Goal: Answer question/provide support: Share knowledge or assist other users

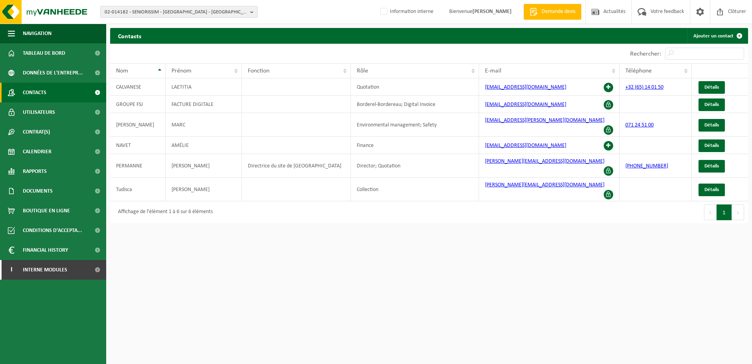
click at [136, 10] on span "02-014182 - SENIORISSIM - [GEOGRAPHIC_DATA] - [GEOGRAPHIC_DATA][STREET_ADDRESS]" at bounding box center [176, 12] width 142 height 12
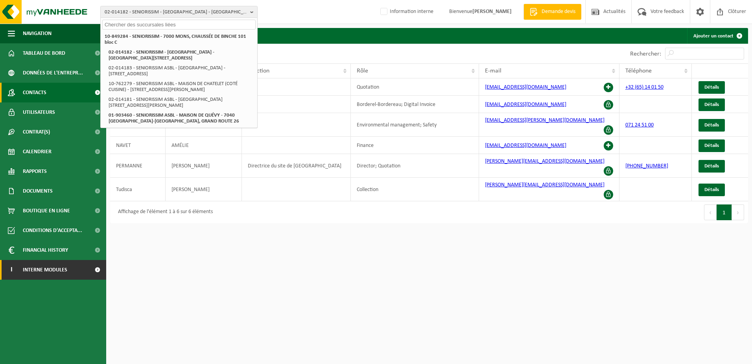
click at [52, 264] on span "Interne modules" at bounding box center [45, 270] width 44 height 20
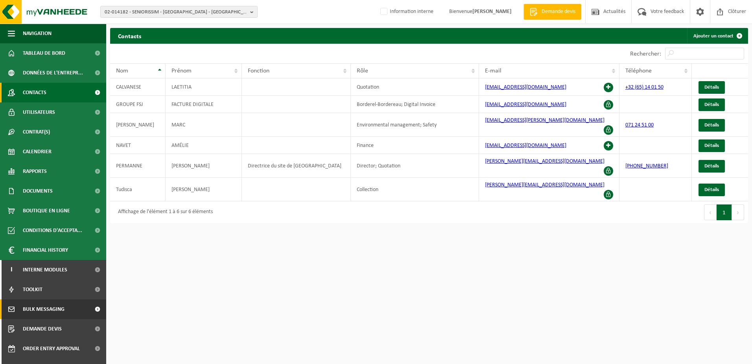
click at [47, 311] on span "Bulk Messaging" at bounding box center [44, 309] width 42 height 20
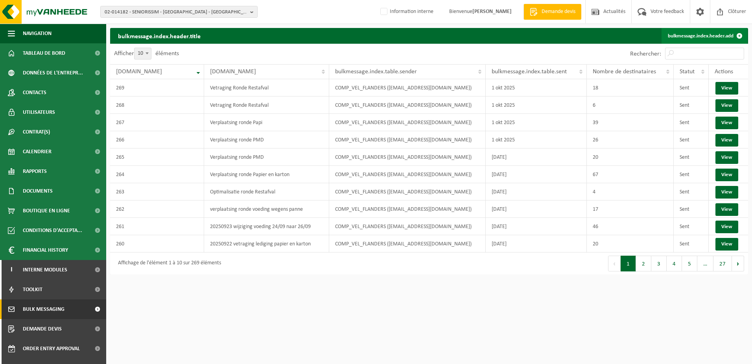
click at [713, 34] on link "bulkmessage.index.header.add" at bounding box center [705, 36] width 86 height 16
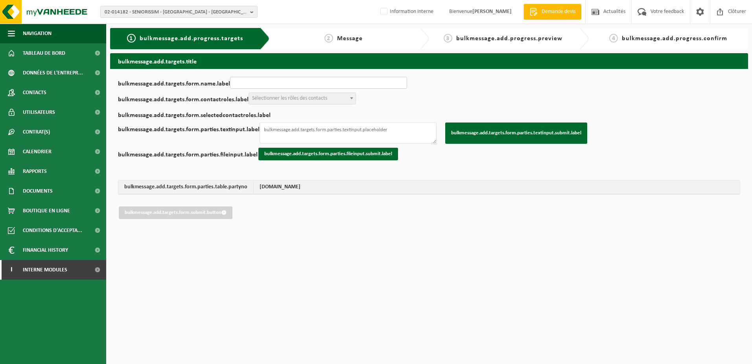
click at [387, 84] on input "bulkmessage.add.targets.form.name.label" at bounding box center [318, 83] width 177 height 12
type input "Votre nouveau jour de collecte"
click at [341, 100] on span "Sélectionner les rôles des contacts" at bounding box center [302, 98] width 107 height 11
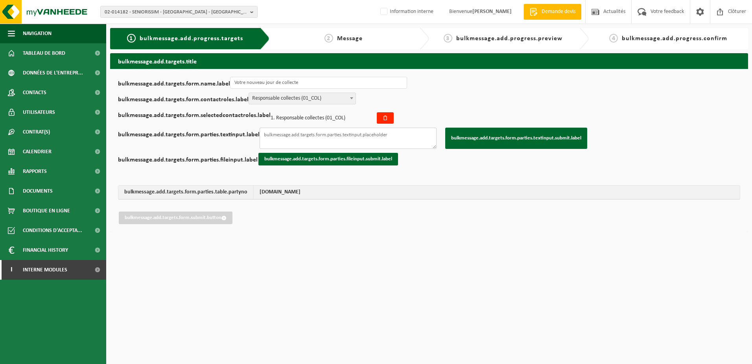
click at [331, 136] on textarea "bulkmessage.add.targets.form.parties.textinput.label" at bounding box center [348, 137] width 177 height 21
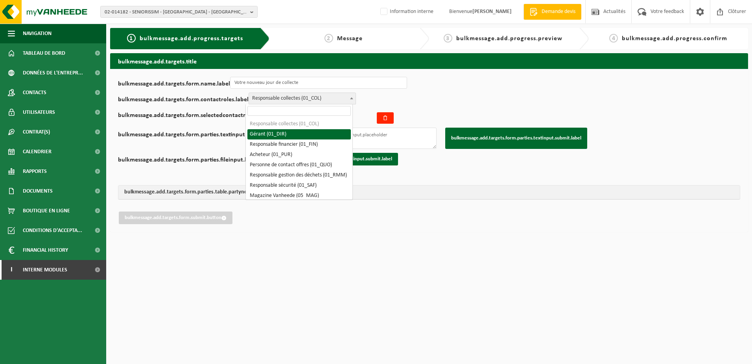
click at [345, 103] on span "Responsable collectes (01_COL)" at bounding box center [302, 98] width 107 height 11
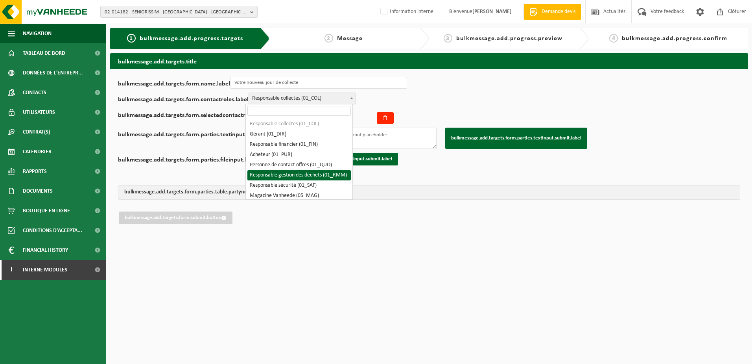
select select "01_RMM"
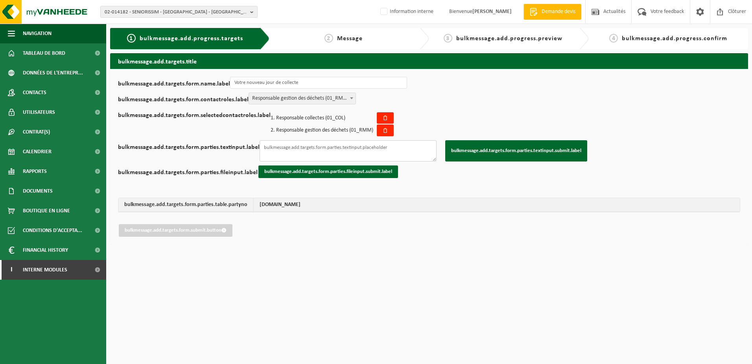
click at [312, 150] on textarea "bulkmessage.add.targets.form.parties.textinput.label" at bounding box center [348, 150] width 177 height 21
paste textarea "10-948064 10-903362 10-834996 10-830816 10-862593 10-892088 10-836000 10-739886…"
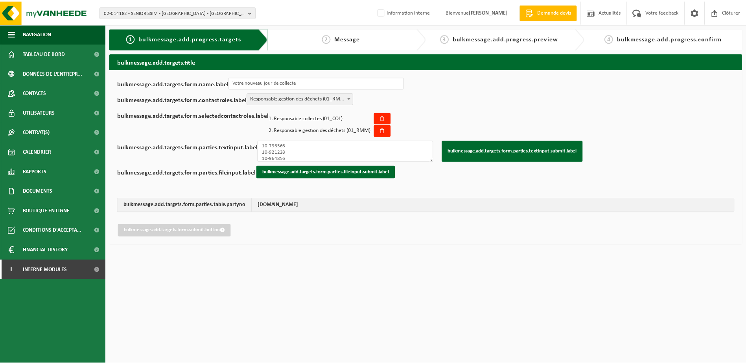
scroll to position [189, 0]
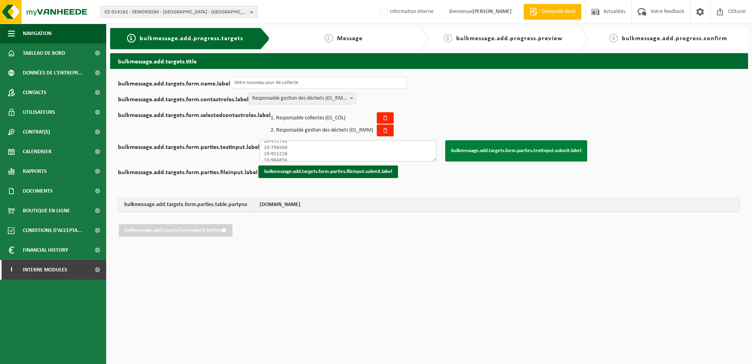
type textarea "10-948064 10-903362 10-834996 10-830816 10-862593 10-892088 10-836000 10-739886…"
click at [497, 148] on button "bulkmessage.add.targets.form.parties.textinput.submit.label" at bounding box center [516, 150] width 142 height 21
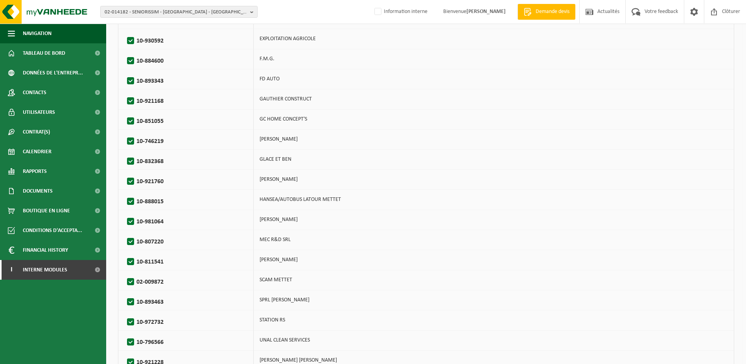
scroll to position [559, 0]
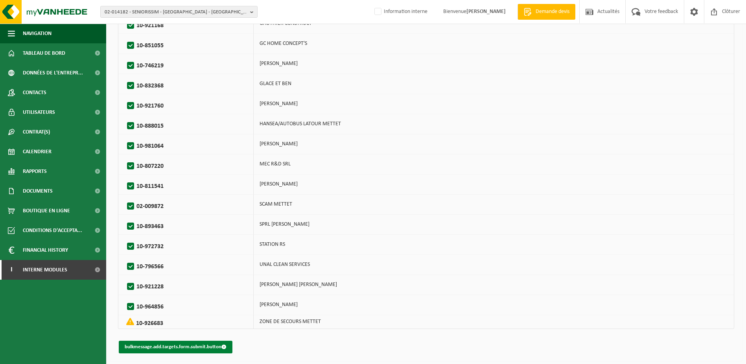
click at [186, 345] on button "bulkmessage.add.targets.form.submit.button" at bounding box center [176, 346] width 114 height 13
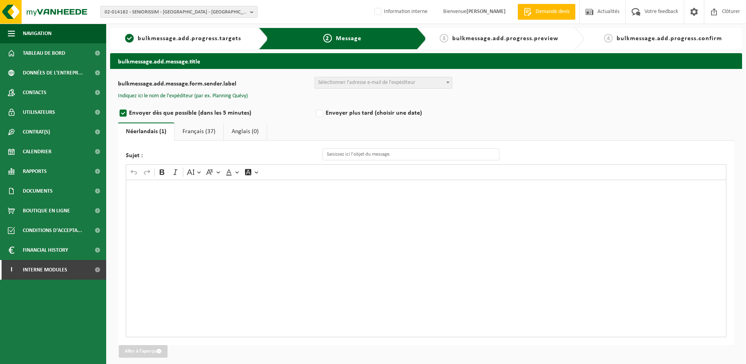
click at [353, 84] on span "Sélectionner l'adresse e-mail de l'expéditeur" at bounding box center [366, 82] width 97 height 6
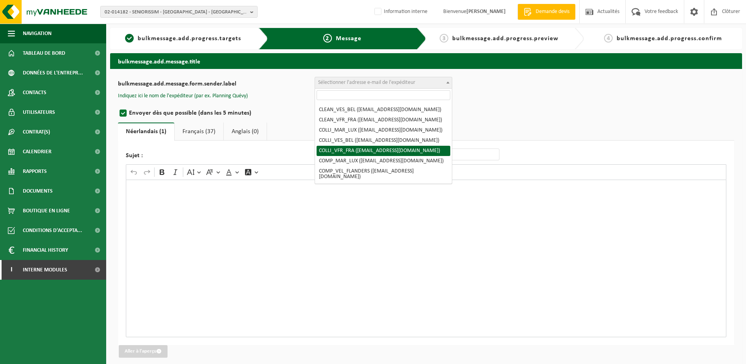
scroll to position [79, 0]
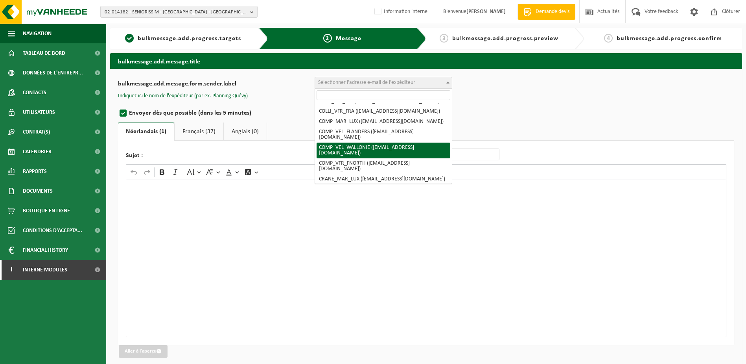
select select "COMP_VEL_WALLONIE"
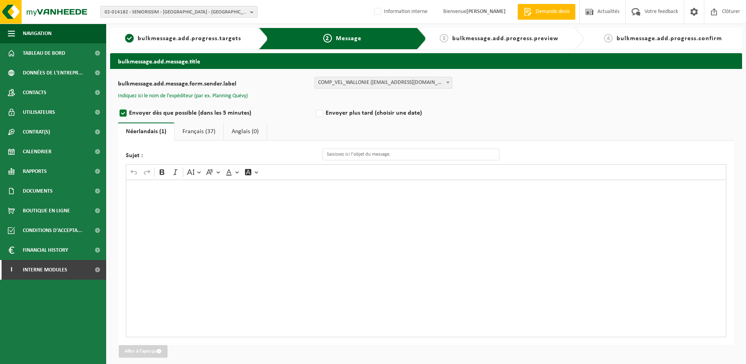
click at [199, 95] on button "Indiquez ici le nom de l'expéditeur (par ex. Planning Quévy)" at bounding box center [183, 95] width 130 height 7
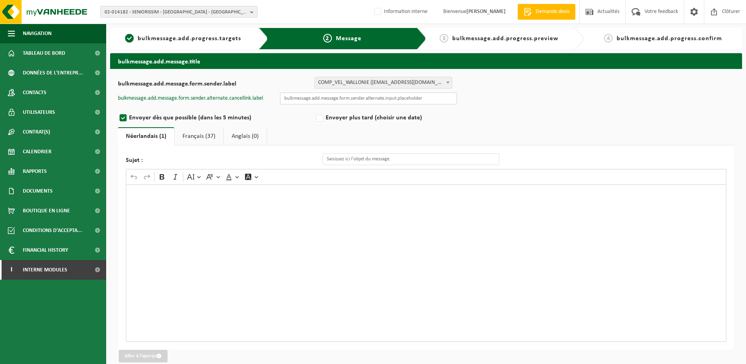
click at [331, 97] on input "text" at bounding box center [368, 98] width 177 height 12
type input "Planning quévy"
click at [214, 198] on div "Rich Text Editor. Editing area: main. Press Alt+0 for help." at bounding box center [426, 262] width 601 height 157
click at [170, 203] on div "Rich Text Editor. Editing area: main. Press Alt+0 for help." at bounding box center [426, 262] width 601 height 157
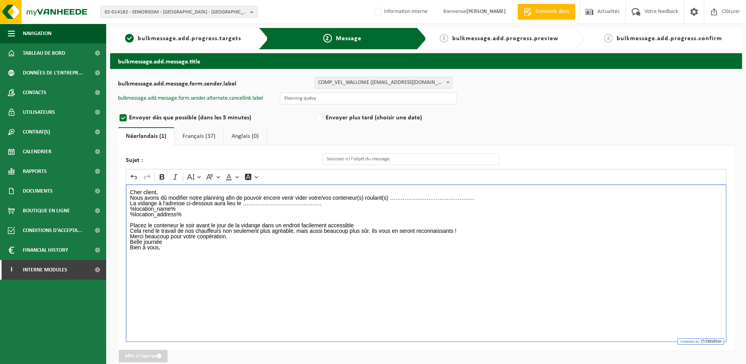
drag, startPoint x: 478, startPoint y: 198, endPoint x: 391, endPoint y: 199, distance: 87.0
click at [391, 199] on p "Nous avons dû modifier notre planning afin de pouvoir encore venir vider votre/…" at bounding box center [426, 206] width 593 height 22
drag, startPoint x: 323, startPoint y: 206, endPoint x: 245, endPoint y: 205, distance: 78.3
click at [245, 205] on p "Nous avons dû modifier notre planning afin de pouvoir encore venir vider votre/…" at bounding box center [426, 206] width 593 height 22
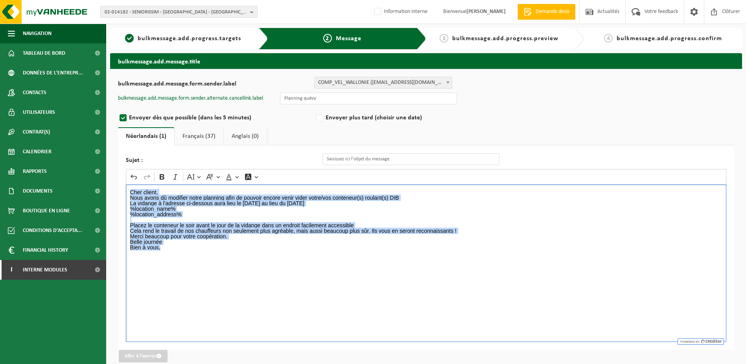
drag, startPoint x: 165, startPoint y: 249, endPoint x: 123, endPoint y: 190, distance: 73.1
click at [123, 190] on div "Sujet : Rich Text Editor Undo Redo Bold Italic Font Size Font Family Font Color…" at bounding box center [426, 247] width 617 height 204
copy div "Cher client, Nous avons dû modifier notre planning afin de pouvoir encore venir…"
click at [193, 136] on link "Français (37)" at bounding box center [199, 136] width 49 height 18
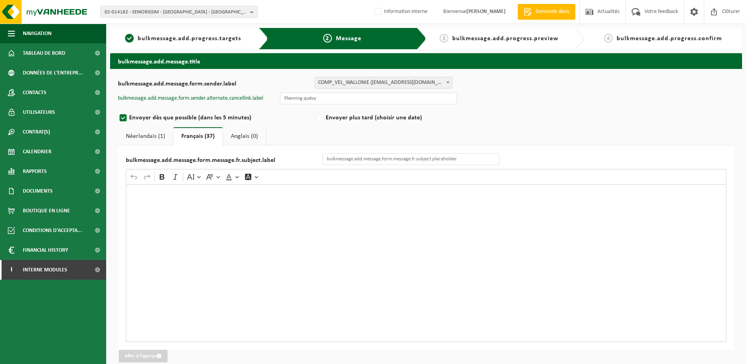
click at [192, 202] on div "Rich Text Editor. Editing area: main. Press Alt+0 for help." at bounding box center [426, 262] width 601 height 157
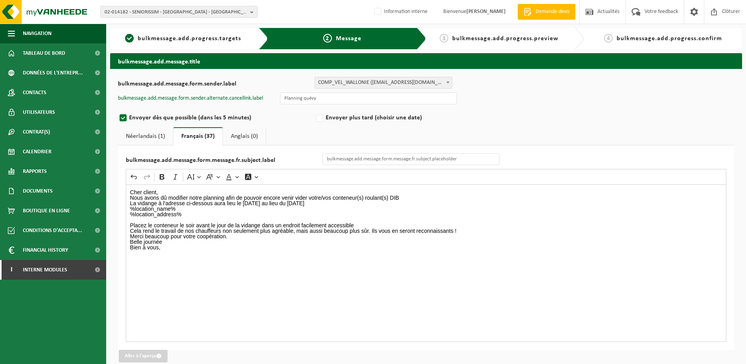
click at [239, 136] on link "Anglais (0)" at bounding box center [244, 136] width 43 height 18
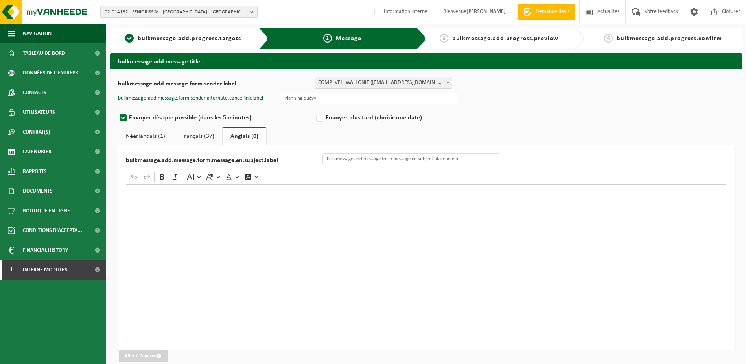
click at [148, 205] on div "Rich Text Editor. Editing area: main. Press Alt+0 for help." at bounding box center [426, 262] width 601 height 157
click at [155, 136] on link "Néerlandais (1)" at bounding box center [145, 136] width 55 height 18
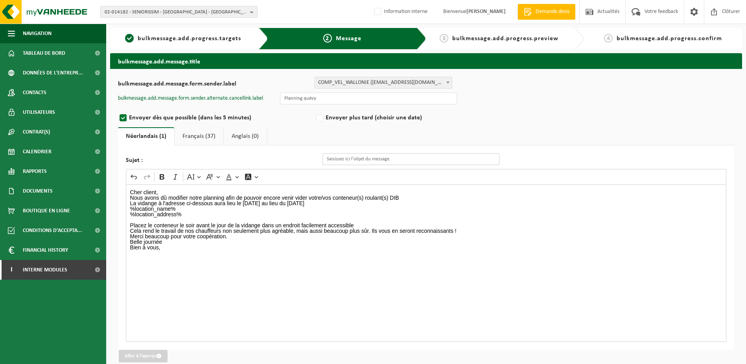
click at [393, 157] on input "Sujet :" at bounding box center [411, 159] width 177 height 12
click at [371, 161] on input "Sujet :" at bounding box center [411, 159] width 177 height 12
click at [381, 157] on input "Changement" at bounding box center [411, 159] width 177 height 12
click at [402, 161] on input "Changement de jour de collecte" at bounding box center [411, 159] width 177 height 12
type input "Changement de jour de collecte !"
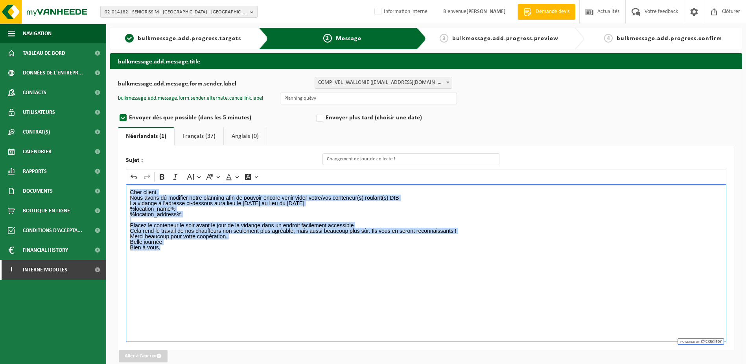
drag, startPoint x: 163, startPoint y: 248, endPoint x: 115, endPoint y: 185, distance: 79.6
click at [115, 185] on div "bulkmessage.add.message.form.sender.label BULK_MAR_LUX (planning.messancy@vanhe…" at bounding box center [426, 219] width 632 height 301
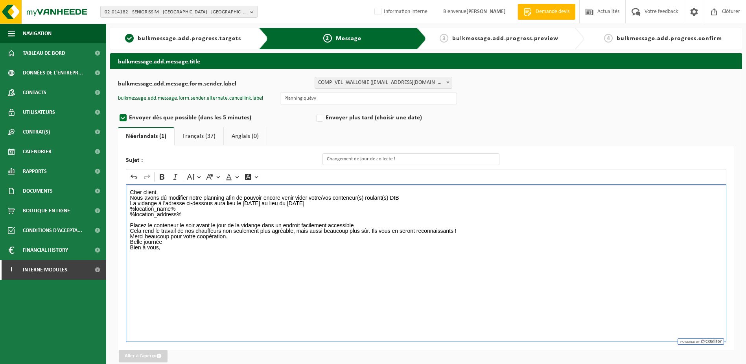
click at [205, 258] on div "Cher client, Nous avons dû modifier notre planning afin de pouvoir encore venir…" at bounding box center [426, 262] width 601 height 157
click at [169, 190] on p "Cher client," at bounding box center [426, 192] width 593 height 6
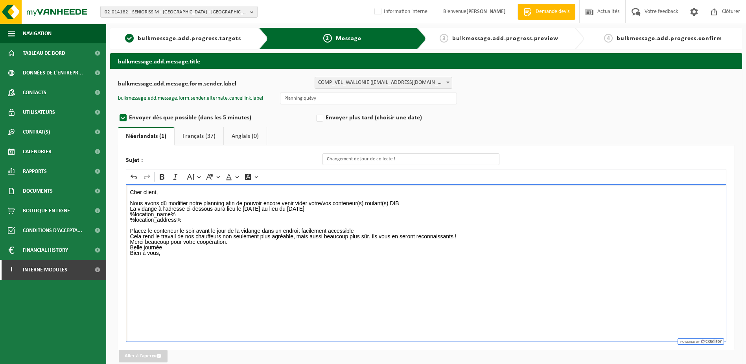
click at [366, 231] on p "Placez le conteneur le soir avant le jour de la vidange dans un endroit facilem…" at bounding box center [426, 230] width 593 height 17
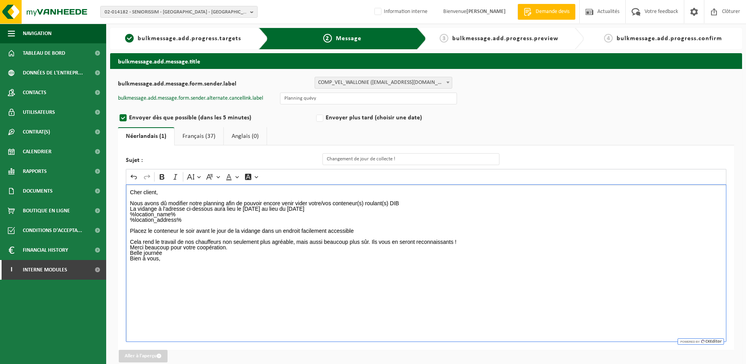
click at [235, 250] on p "Merci beaucoup pour votre coopération. Belle journée" at bounding box center [426, 249] width 593 height 11
click at [464, 241] on p "Cela rend le travail de nos chauffeurs non seulement plus agréable, mais aussi …" at bounding box center [426, 238] width 593 height 11
click at [241, 251] on p "Merci beaucoup pour votre coopération. Belle journée" at bounding box center [426, 255] width 593 height 11
click at [170, 263] on p "⁠⁠⁠⁠⁠⁠⁠ Belle journée" at bounding box center [426, 260] width 593 height 11
click at [163, 286] on div "Cher client, Nous avons dû modifier notre planning afin de pouvoir encore venir…" at bounding box center [426, 262] width 601 height 157
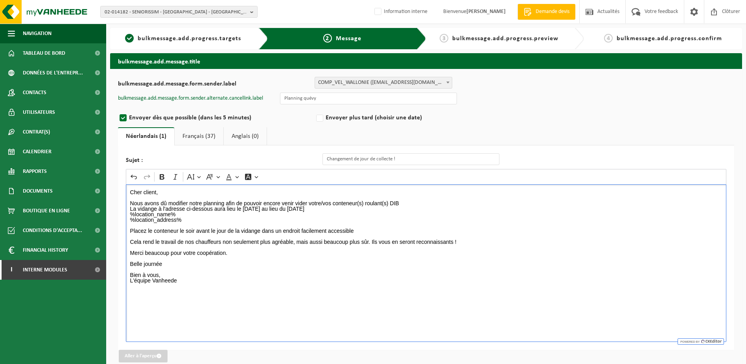
click at [183, 310] on div "Cher client, Nous avons dû modifier notre planning afin de pouvoir encore venir…" at bounding box center [426, 262] width 601 height 157
drag, startPoint x: 183, startPoint y: 282, endPoint x: 122, endPoint y: 187, distance: 113.4
click at [122, 187] on div "Sujet : Changement de jour de collecte ! Rich Text Editor Undo Redo Bold Italic…" at bounding box center [426, 247] width 617 height 204
copy div "Cher client, Nous avons dû modifier notre planning afin de pouvoir encore venir…"
click at [204, 134] on link "Français (37)" at bounding box center [199, 136] width 49 height 18
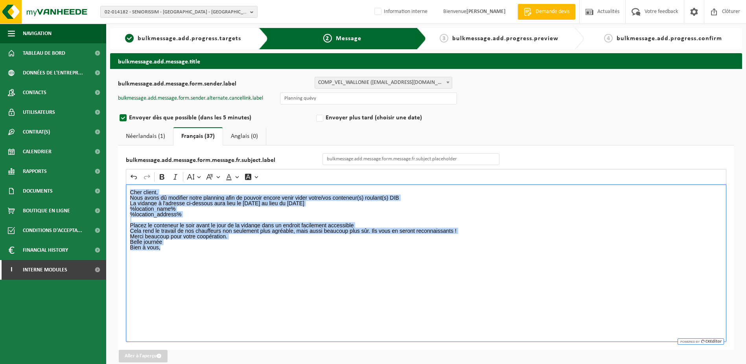
drag, startPoint x: 131, startPoint y: 192, endPoint x: 334, endPoint y: 270, distance: 218.2
click at [334, 270] on div "Cher client, Nous avons dû modifier notre planning afin de pouvoir encore venir…" at bounding box center [426, 262] width 601 height 157
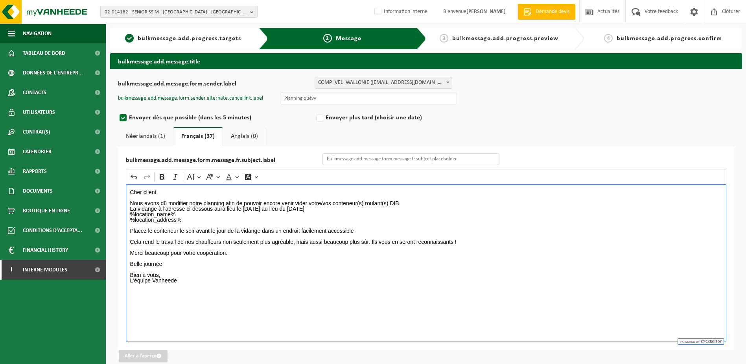
click at [409, 204] on p "Nous avons dû modifier notre planning afin de pouvoir encore venir vider votre/…" at bounding box center [426, 211] width 593 height 22
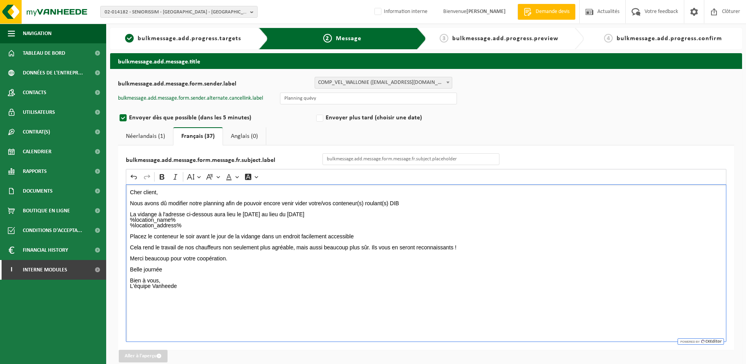
click at [324, 214] on p "⁠⁠⁠⁠⁠⁠⁠ La vidange à l'adresse ci-dessous aura lieu le JEUDI au lieu du MARDI %…" at bounding box center [426, 217] width 593 height 22
click at [347, 297] on div "Cher client, Nous avons dû modifier notre planning afin de pouvoir encore venir…" at bounding box center [426, 262] width 601 height 157
drag, startPoint x: 182, startPoint y: 288, endPoint x: 111, endPoint y: 191, distance: 120.2
click at [111, 191] on div "bulkmessage.add.message.form.sender.label BULK_MAR_LUX (planning.messancy@vanhe…" at bounding box center [426, 219] width 632 height 301
copy div "Cher client, Nous avons dû modifier notre planning afin de pouvoir encore venir…"
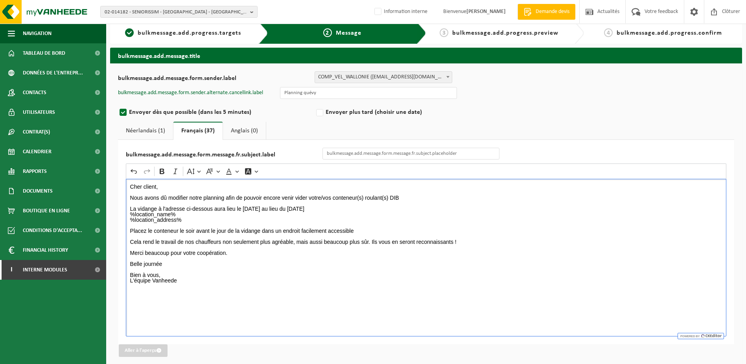
scroll to position [10, 0]
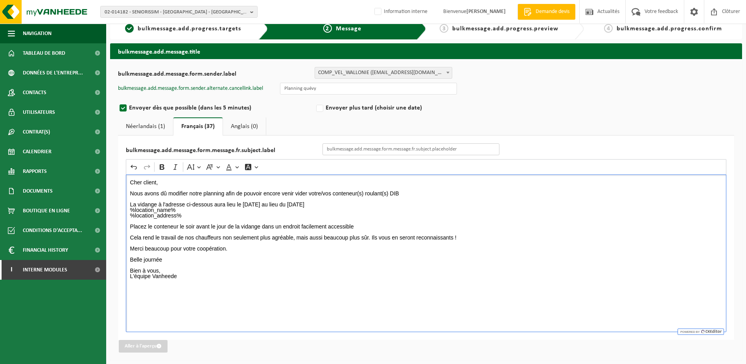
click at [343, 151] on input "bulkmessage.add.message.form.message.fr.subject.label" at bounding box center [411, 149] width 177 height 12
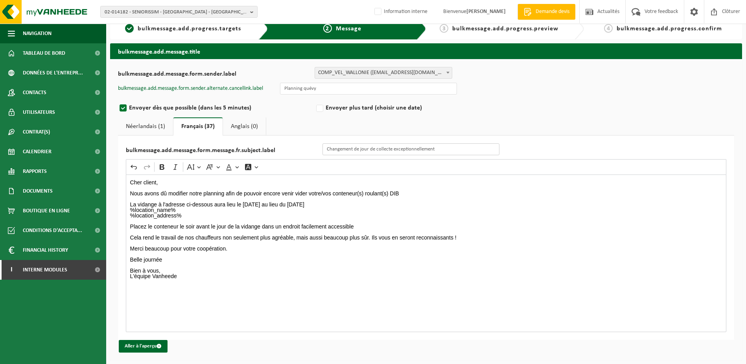
drag, startPoint x: 438, startPoint y: 150, endPoint x: 394, endPoint y: 155, distance: 43.6
click at [394, 155] on input "Changement de jour de collecte exceptionnellement" at bounding box center [411, 149] width 177 height 12
type input "Changement de jour de collecte"
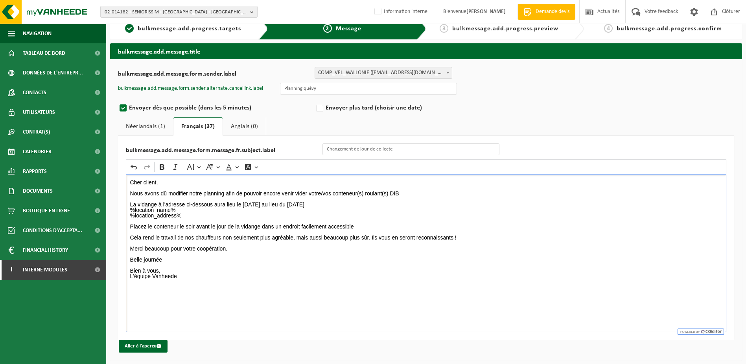
click at [520, 241] on p "Rich Text Editor. Editing area: main. Press Alt+0 for help." at bounding box center [426, 243] width 593 height 6
click at [150, 345] on button "Aller à l'aperçu" at bounding box center [143, 346] width 49 height 13
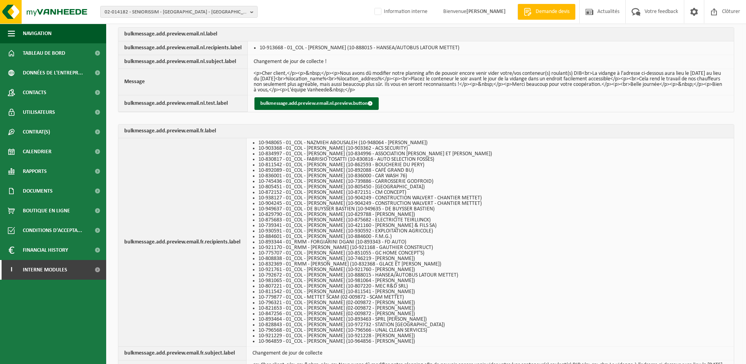
scroll to position [306, 0]
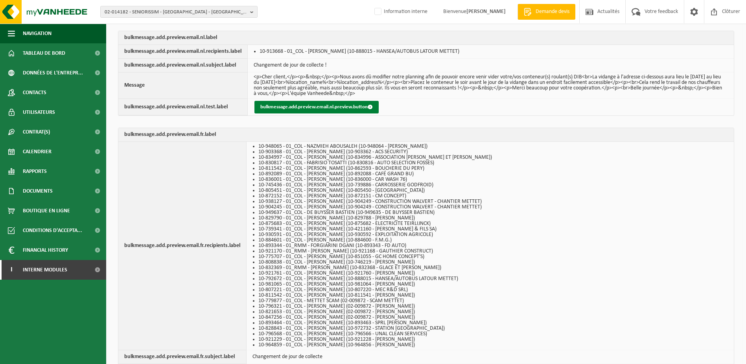
click at [314, 108] on button "bulkmessage.add.preview.email.nl.preview.button" at bounding box center [317, 107] width 124 height 13
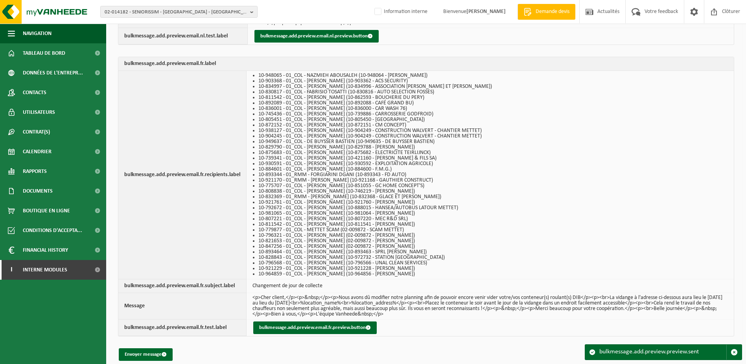
scroll to position [384, 0]
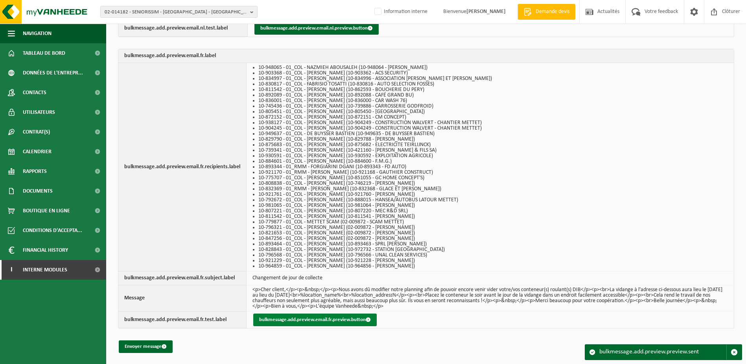
click at [343, 321] on button "bulkmessage.add.preview.email.fr.preview.button" at bounding box center [315, 319] width 124 height 13
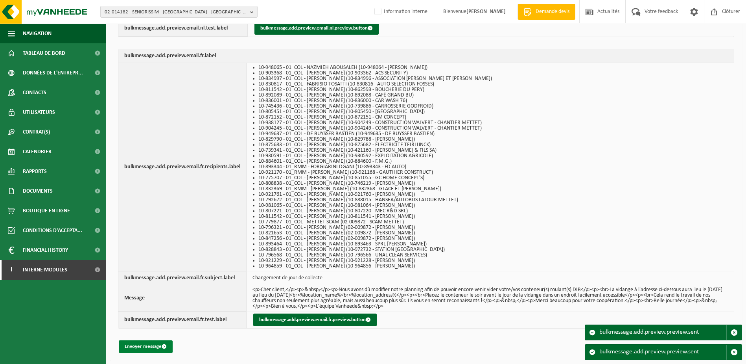
click at [156, 346] on button "Envoyer message" at bounding box center [146, 346] width 54 height 13
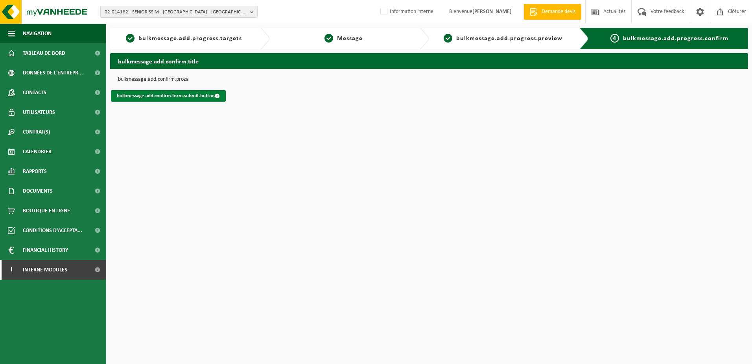
click at [211, 95] on link "bulkmessage.add.confirm.form.submit.button" at bounding box center [168, 95] width 115 height 11
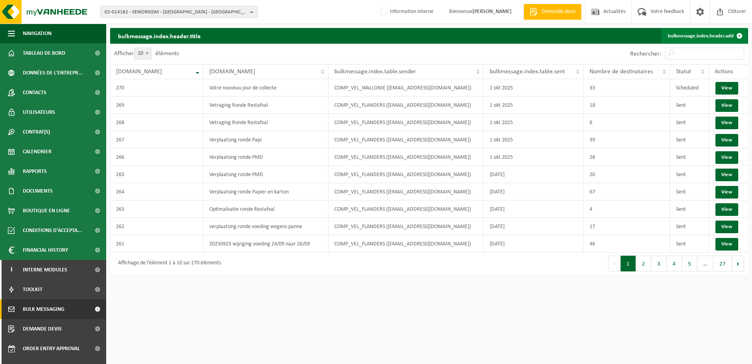
click at [709, 40] on link "bulkmessage.index.header.add" at bounding box center [705, 36] width 86 height 16
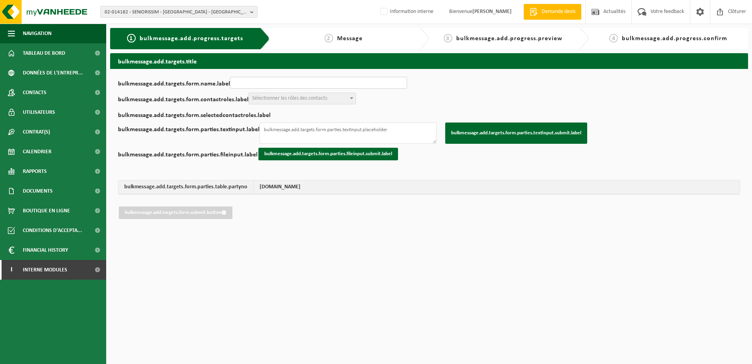
click at [264, 83] on input "bulkmessage.add.targets.form.name.label" at bounding box center [318, 83] width 177 height 12
type input "Votre nouveau jour de collecte"
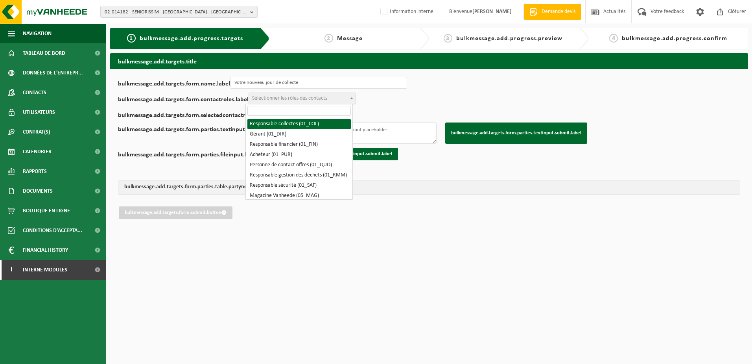
click at [283, 104] on span "Sélectionner les rôles des contacts" at bounding box center [302, 98] width 107 height 12
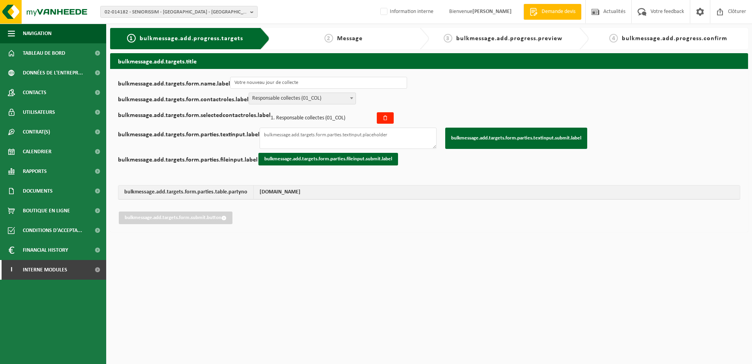
click at [350, 98] on b at bounding box center [351, 98] width 3 height 2
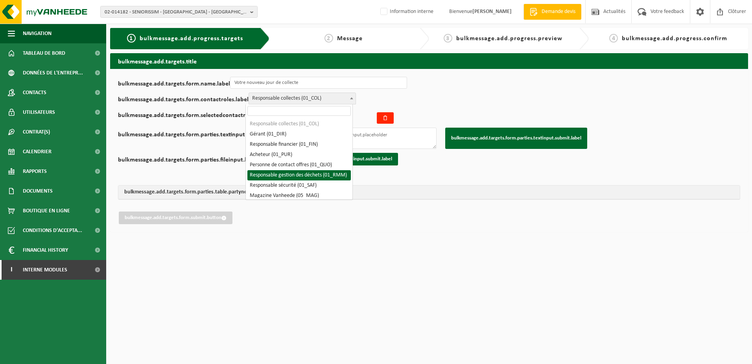
select select "01_RMM"
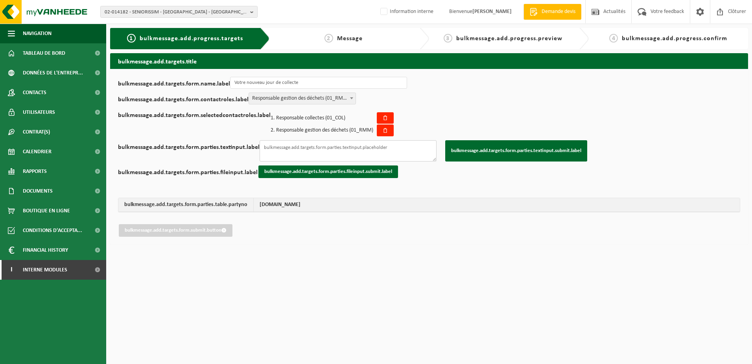
click at [306, 146] on textarea "bulkmessage.add.targets.form.parties.textinput.label" at bounding box center [348, 150] width 177 height 21
click at [296, 149] on textarea "bulkmessage.add.targets.form.parties.textinput.label" at bounding box center [348, 150] width 177 height 21
paste textarea "10-875685 10-850240 10-991272 01-097899 01-097899 02-009861 01-088481 01-104468…"
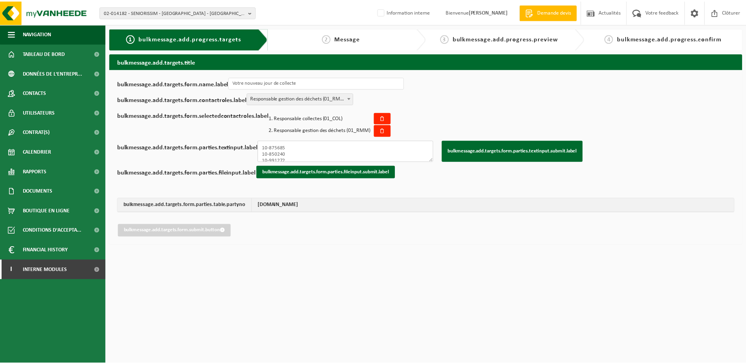
scroll to position [79, 0]
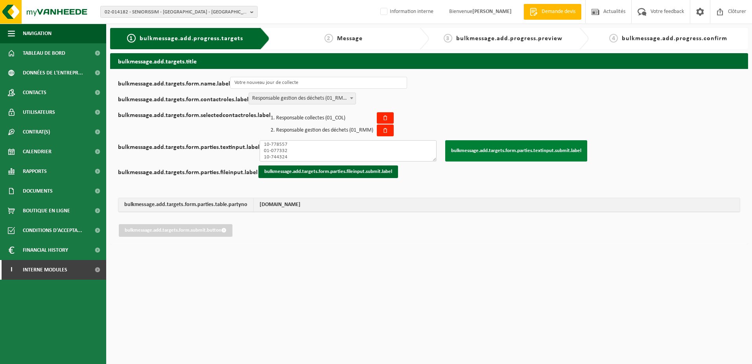
type textarea "10-875685 10-850240 10-991272 01-097899 01-097899 02-009861 01-088481 01-104468…"
click at [504, 154] on button "bulkmessage.add.targets.form.parties.textinput.submit.label" at bounding box center [516, 150] width 142 height 21
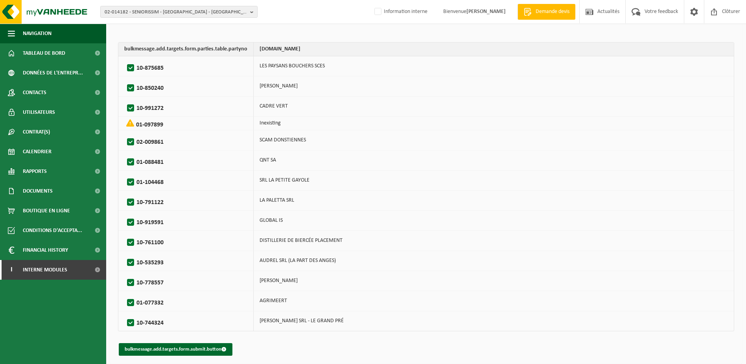
scroll to position [158, 0]
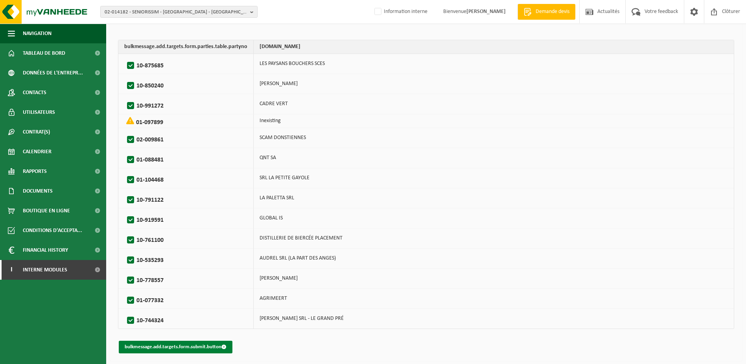
click at [166, 349] on button "bulkmessage.add.targets.form.submit.button" at bounding box center [176, 346] width 114 height 13
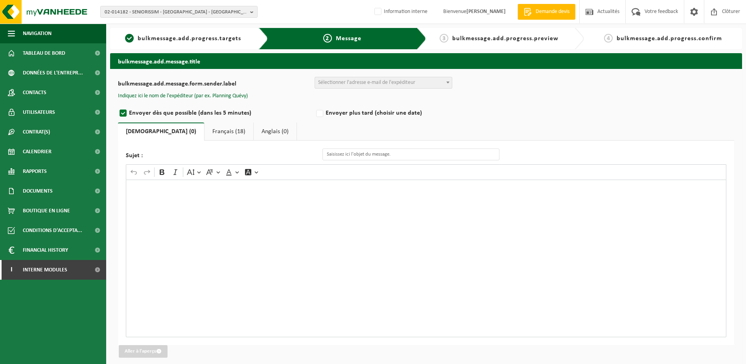
click at [205, 133] on link "Français (18)" at bounding box center [229, 131] width 49 height 18
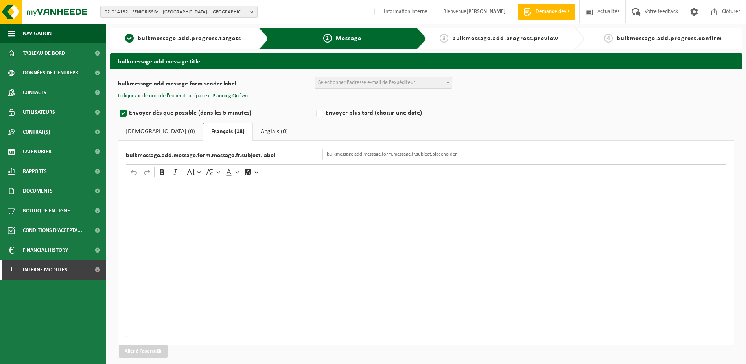
click at [341, 74] on div "bulkmessage.add.message.form.sender.label BULK_MAR_LUX ([EMAIL_ADDRESS][DOMAIN_…" at bounding box center [426, 217] width 632 height 296
click at [342, 82] on span "Sélectionner l'adresse e-mail de l'expéditeur" at bounding box center [366, 82] width 97 height 6
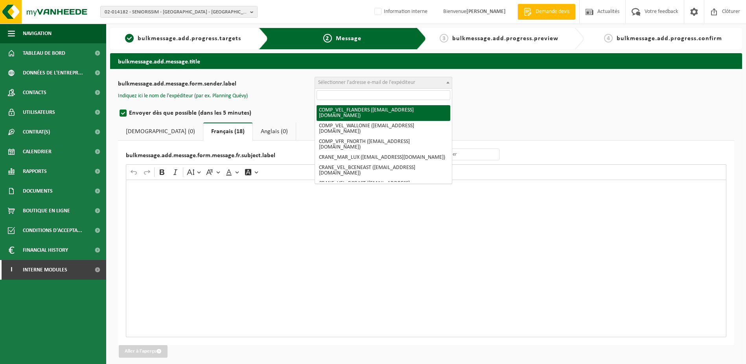
scroll to position [118, 0]
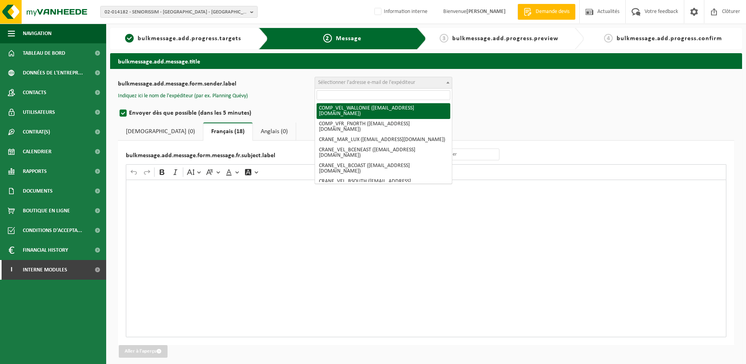
select select "COMP_VEL_WALLONIE"
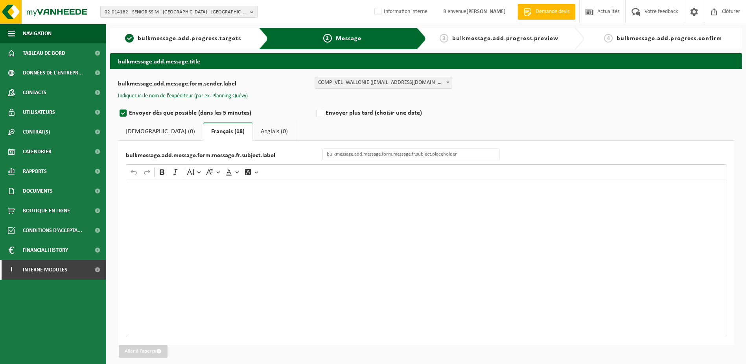
click at [307, 218] on div "Rich Text Editor. Editing area: main. Press Alt+0 for help." at bounding box center [426, 257] width 601 height 157
click at [177, 185] on p "Rich Text Editor. Editing area: main. Press Alt+0 for help." at bounding box center [426, 188] width 593 height 6
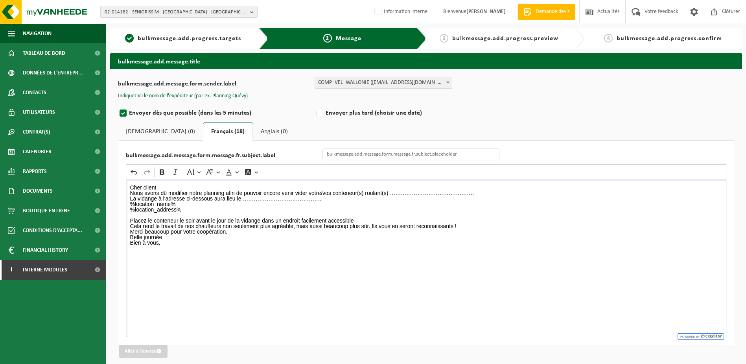
click at [169, 185] on p "Cher client," at bounding box center [426, 188] width 593 height 6
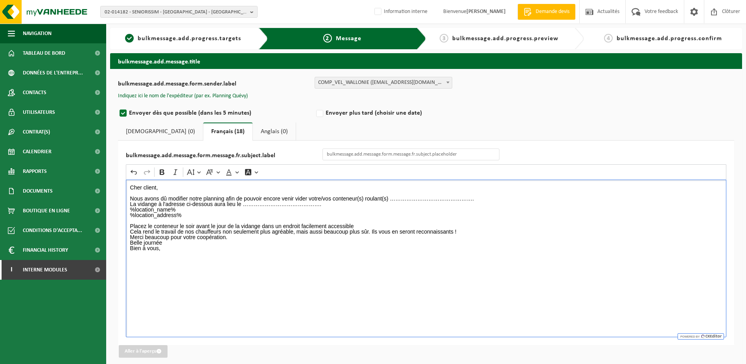
drag, startPoint x: 469, startPoint y: 198, endPoint x: 392, endPoint y: 195, distance: 77.2
click at [392, 196] on p "Nous avons dû modifier notre planning afin de pouvoir encore venir vider votre/…" at bounding box center [426, 207] width 593 height 22
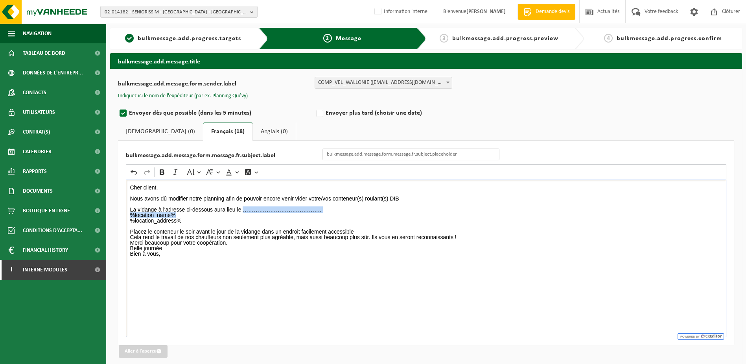
drag, startPoint x: 330, startPoint y: 212, endPoint x: 243, endPoint y: 209, distance: 86.6
click at [243, 209] on p "⁠⁠⁠⁠⁠⁠⁠ La vidange à l'adresse ci-dessous aura lieu le ……………………………………. %locatio…" at bounding box center [426, 212] width 593 height 22
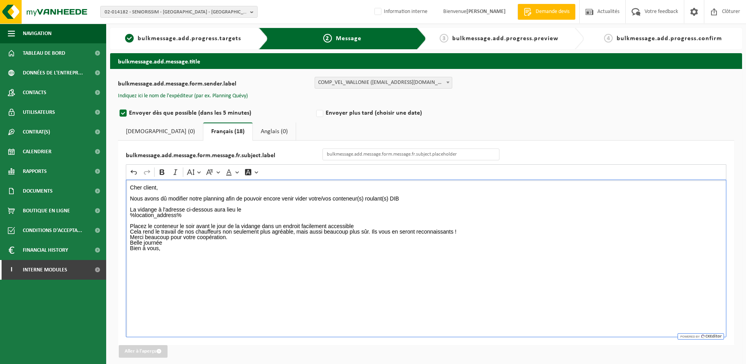
click at [261, 209] on p "La vidange à l'adresse ci-dessous aura lieu le %location_address%" at bounding box center [426, 209] width 593 height 17
click at [364, 222] on p "Placez le conteneur le soir avant le jour de la vidange dans un endroit facilem…" at bounding box center [426, 226] width 593 height 17
click at [357, 225] on p "⁠⁠⁠⁠⁠⁠⁠ Placez le conteneur le soir avant le jour de la vidange dans un endroit…" at bounding box center [426, 226] width 593 height 17
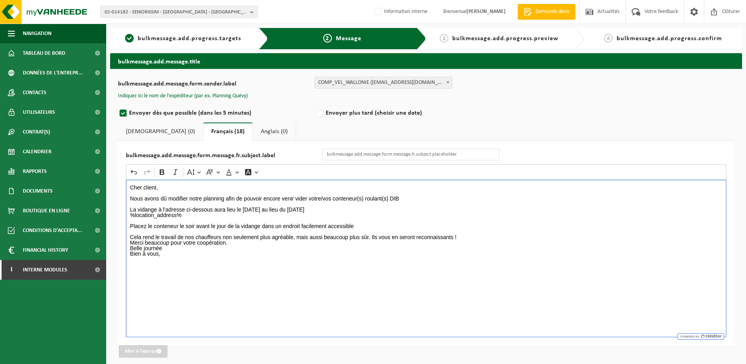
click at [462, 238] on p "⁠⁠⁠⁠⁠⁠⁠ Cela rend le travail de nos chauffeurs non seulement plus agréable, mai…" at bounding box center [426, 234] width 593 height 11
click at [241, 248] on p "Merci beaucoup pour votre coopération. Belle journée" at bounding box center [426, 250] width 593 height 11
click at [155, 276] on div "Cher client, Nous avons dû modifier notre planning afin de pouvoir encore venir…" at bounding box center [426, 257] width 601 height 157
click at [170, 262] on p "Bien à vous," at bounding box center [426, 265] width 593 height 6
click at [187, 215] on p "La vidange à l'adresse ci-dessous aura lieu le JEUDI au lieu du lundi %location…" at bounding box center [426, 209] width 593 height 17
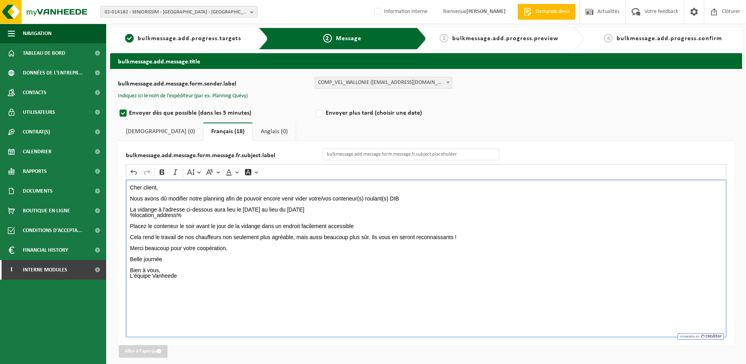
click at [314, 211] on p "La vidange à l'adresse ci-dessous aura lieu le JEUDI au lieu du lundi %location…" at bounding box center [426, 209] width 593 height 17
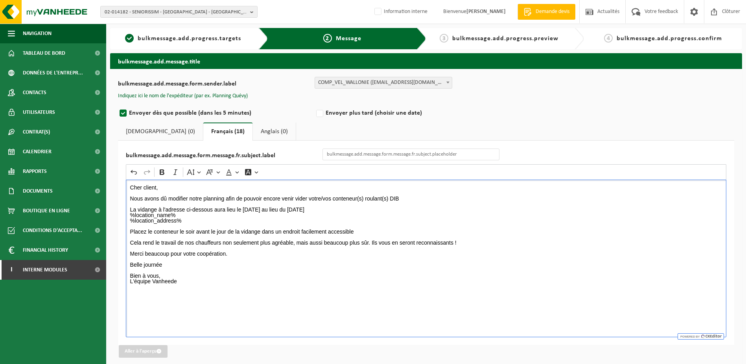
click at [280, 299] on div "Cher client, Nous avons dû modifier notre planning afin de pouvoir encore venir…" at bounding box center [426, 257] width 601 height 157
click at [352, 155] on input "bulkmessage.add.message.form.message.fr.subject.label" at bounding box center [411, 154] width 177 height 12
type input "Changement de jour de collecte"
click at [205, 97] on button "Indiquez ici le nom de l'expéditeur (par ex. Planning Quévy)" at bounding box center [183, 95] width 130 height 7
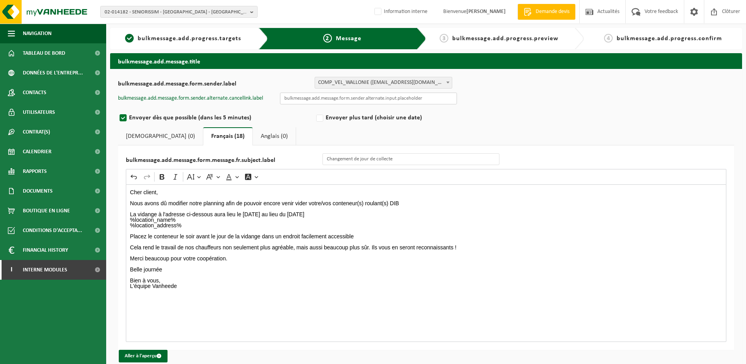
click at [358, 95] on input "text" at bounding box center [368, 98] width 177 height 12
type input "Planning quévy"
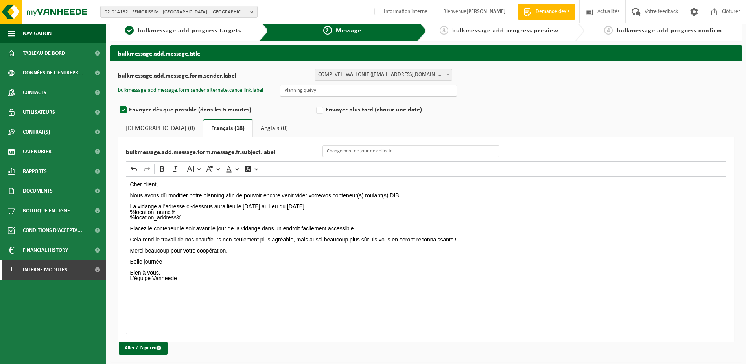
scroll to position [10, 0]
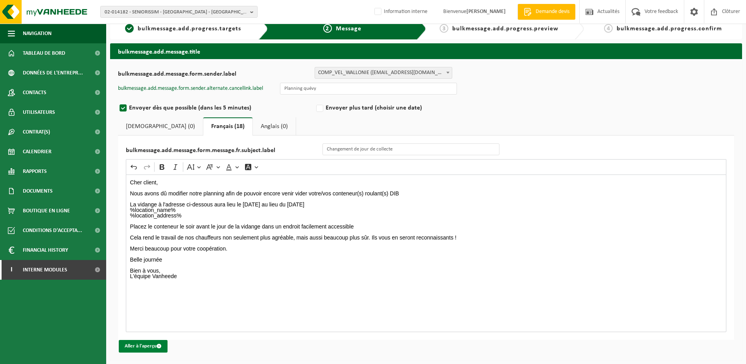
click at [151, 348] on button "Aller à l'aperçu" at bounding box center [143, 346] width 49 height 13
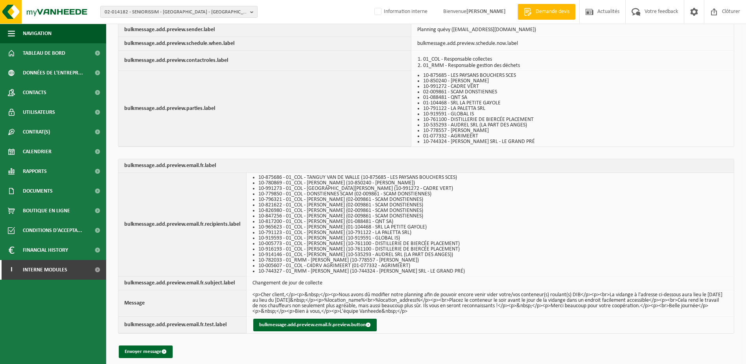
scroll to position [73, 0]
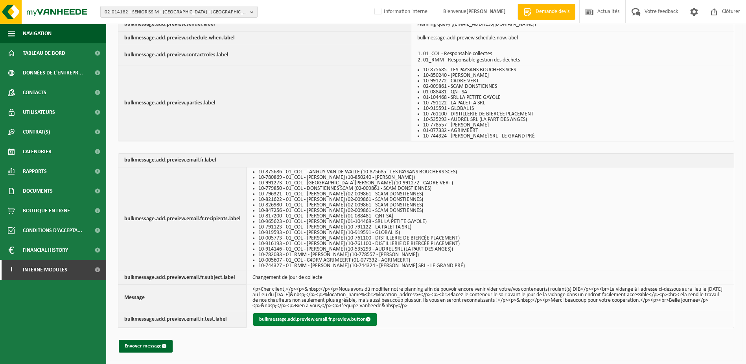
click at [289, 322] on button "bulkmessage.add.preview.email.fr.preview.button" at bounding box center [315, 319] width 124 height 13
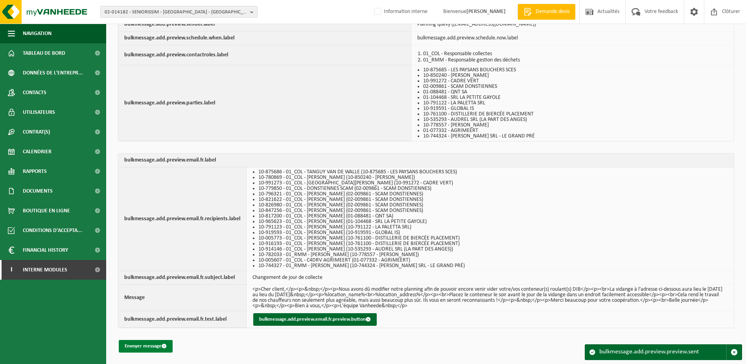
click at [148, 345] on button "Envoyer message" at bounding box center [146, 346] width 54 height 13
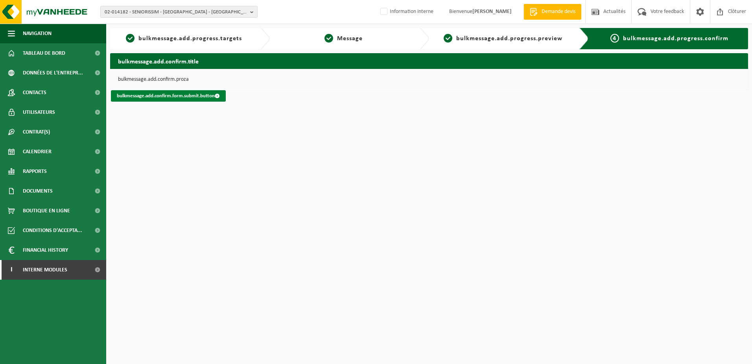
click at [172, 95] on link "bulkmessage.add.confirm.form.submit.button" at bounding box center [168, 95] width 115 height 11
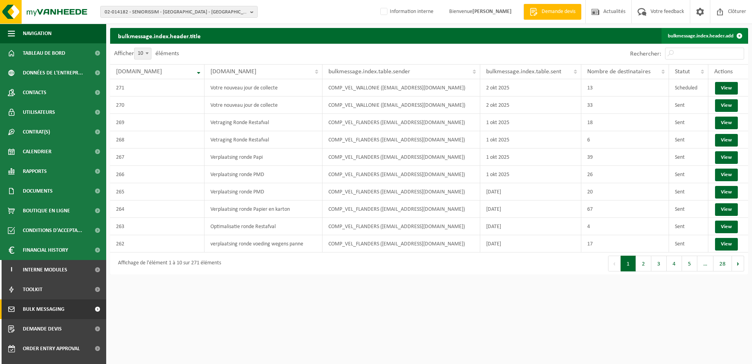
click at [718, 36] on link "bulkmessage.index.header.add" at bounding box center [705, 36] width 86 height 16
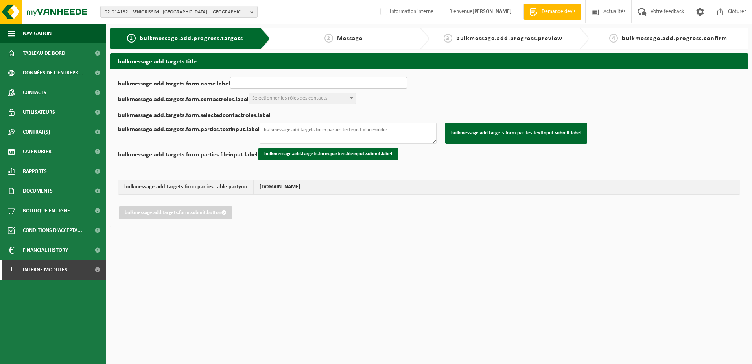
click at [296, 79] on input "bulkmessage.add.targets.form.name.label" at bounding box center [318, 83] width 177 height 12
type input "Votre nouveau jour de collecte"
click at [266, 96] on span "Sélectionner les rôles des contacts" at bounding box center [289, 98] width 75 height 6
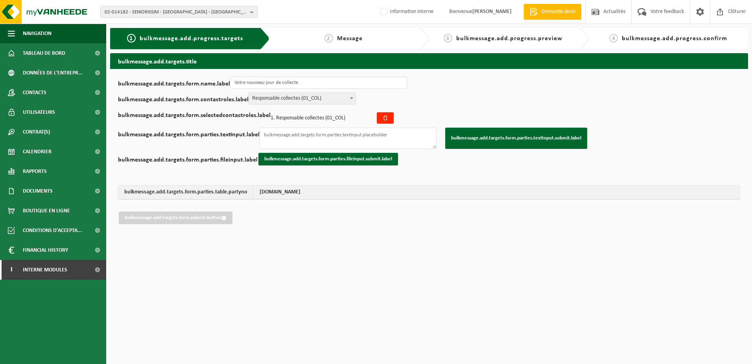
click at [312, 96] on span "Responsable collectes (01_COL)" at bounding box center [302, 98] width 107 height 11
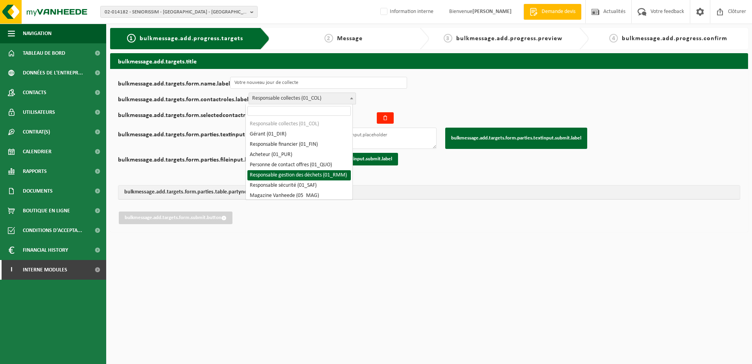
select select "01_RMM"
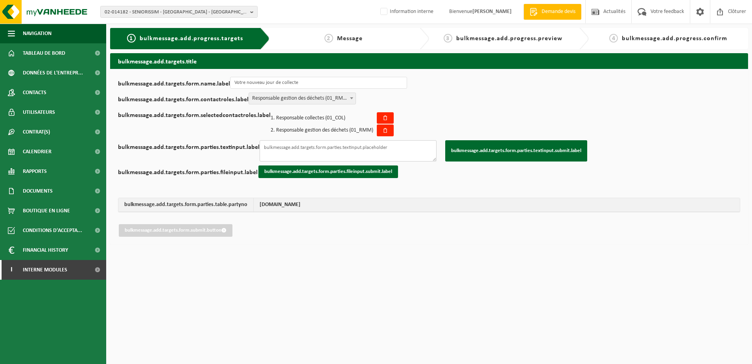
click at [335, 154] on textarea "bulkmessage.add.targets.form.parties.textinput.label" at bounding box center [348, 150] width 177 height 21
paste textarea "10-917871 10-917454 10-848307 10-968708 10-968708 10-928118 10-911292 10-925601…"
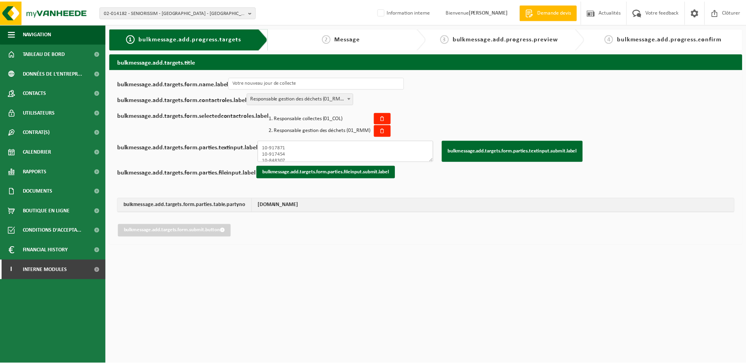
scroll to position [43, 0]
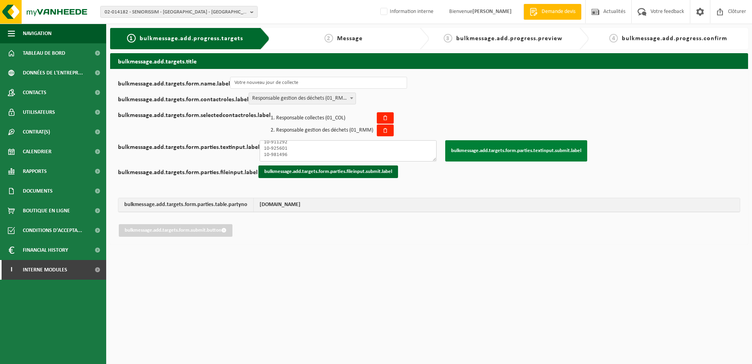
type textarea "10-917871 10-917454 10-848307 10-968708 10-968708 10-928118 10-911292 10-925601…"
click at [487, 157] on button "bulkmessage.add.targets.form.parties.textinput.submit.label" at bounding box center [516, 150] width 142 height 21
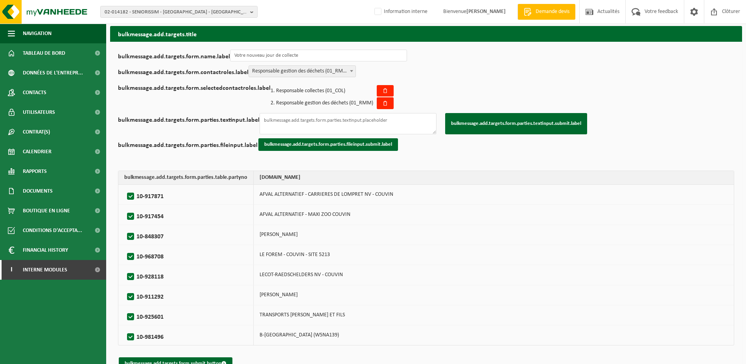
scroll to position [44, 0]
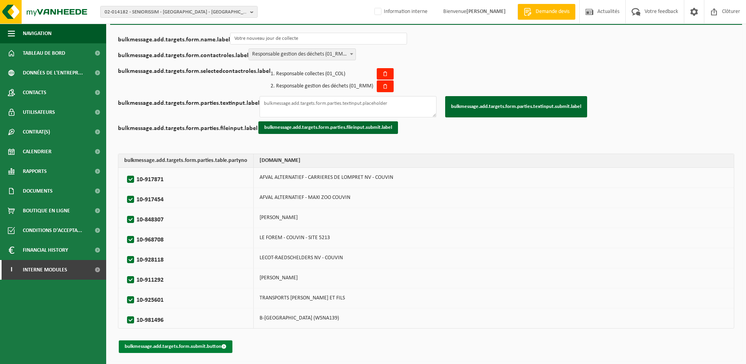
click at [167, 344] on button "bulkmessage.add.targets.form.submit.button" at bounding box center [176, 346] width 114 height 13
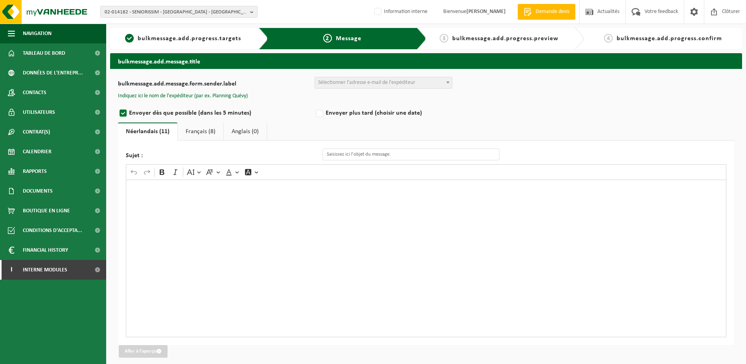
click at [366, 80] on span "Sélectionner l'adresse e-mail de l'expéditeur" at bounding box center [366, 82] width 97 height 6
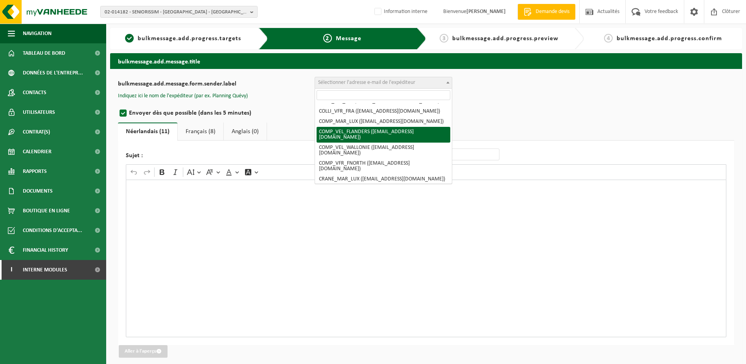
scroll to position [118, 0]
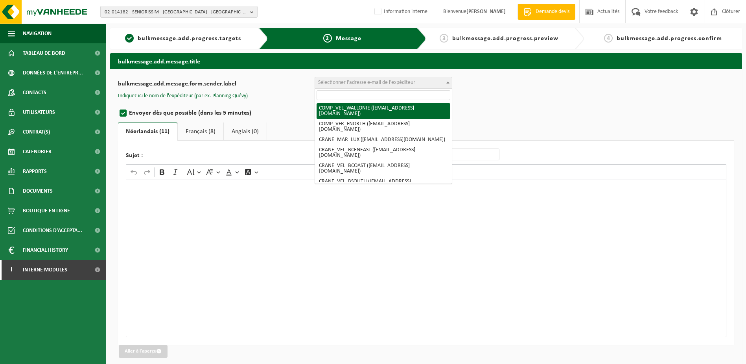
select select "COMP_VEL_WALLONIE"
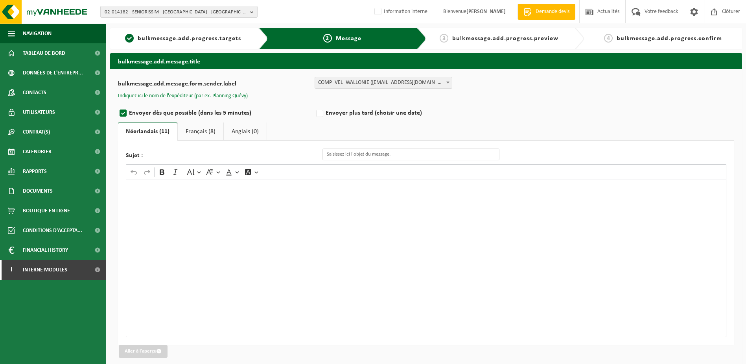
click at [214, 94] on button "Indiquez ici le nom de l'expéditeur (par ex. Planning Quévy)" at bounding box center [183, 95] width 130 height 7
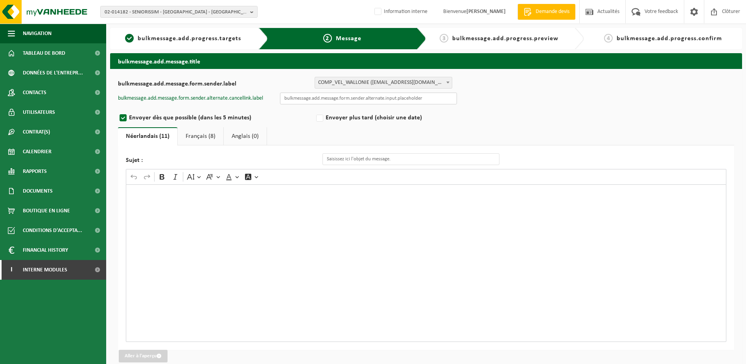
click at [360, 98] on input "text" at bounding box center [368, 98] width 177 height 12
type input "Planning quévy"
type input "Changement de jour de collecte !"
click at [219, 204] on div "Rich Text Editor. Editing area: main. Press Alt+0 for help." at bounding box center [426, 262] width 601 height 157
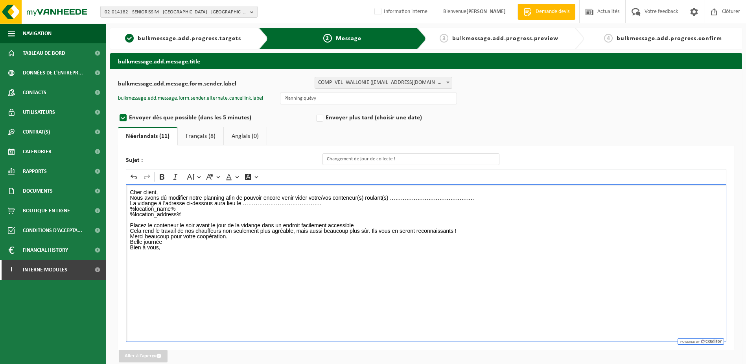
click at [168, 193] on p "Cher client," at bounding box center [426, 192] width 593 height 6
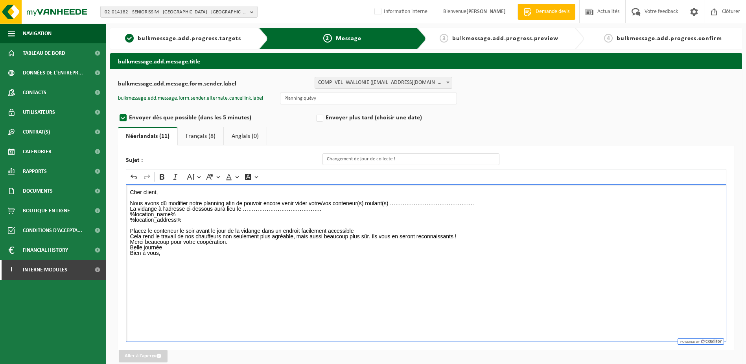
drag, startPoint x: 469, startPoint y: 206, endPoint x: 390, endPoint y: 204, distance: 79.1
click at [390, 204] on p "Nous avons dû modifier notre planning afin de pouvoir encore venir vider votre/…" at bounding box center [426, 211] width 593 height 22
click at [409, 205] on p "Nous avons dû modifier notre planning afin de pouvoir encore venir vider votre/…" at bounding box center [426, 211] width 593 height 22
drag, startPoint x: 324, startPoint y: 211, endPoint x: 253, endPoint y: 215, distance: 71.7
click at [253, 214] on p "Nous avons dû modifier notre planning afin de pouvoir encore venir vider votre/…" at bounding box center [426, 211] width 593 height 22
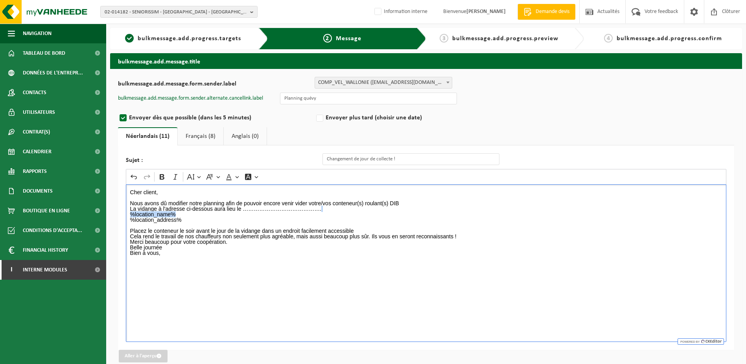
click at [251, 216] on p "Nous avons dû modifier notre planning afin de pouvoir encore venir vider votre/…" at bounding box center [426, 211] width 593 height 22
click at [329, 209] on p "Nous avons dû modifier notre planning afin de pouvoir encore venir vider votre/…" at bounding box center [426, 211] width 593 height 22
click at [417, 206] on p "Nous avons dû modifier notre planning afin de pouvoir encore venir vider votre/…" at bounding box center [426, 211] width 593 height 22
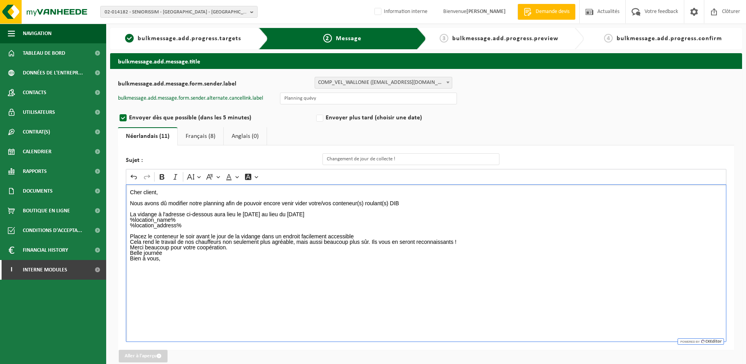
click at [363, 235] on p "Placez le conteneur le soir avant le jour de la vidange dans un endroit facilem…" at bounding box center [426, 236] width 593 height 17
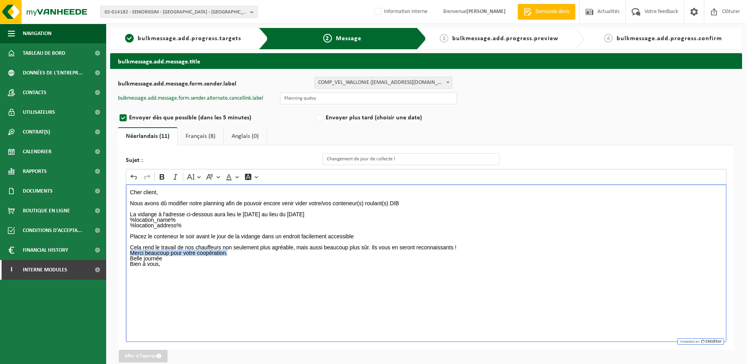
click at [473, 250] on div "Cher client, Nous avons dû modifier notre planning afin de pouvoir encore venir…" at bounding box center [426, 262] width 601 height 157
click at [473, 250] on p "Merci beaucoup pour votre coopération. Belle journée" at bounding box center [426, 255] width 593 height 11
click at [464, 248] on p "Cela rend le travail de nos chauffeurs non seulement plus agréable, mais aussi …" at bounding box center [426, 244] width 593 height 11
click at [234, 260] on p "Merci beaucoup pour votre coopération. Belle journée" at bounding box center [426, 260] width 593 height 11
click at [167, 269] on p "⁠⁠⁠⁠⁠⁠⁠ Belle journée" at bounding box center [426, 266] width 593 height 11
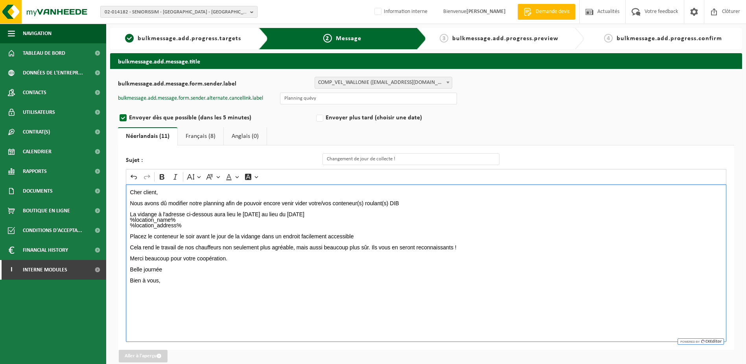
click at [159, 290] on div "Cher client, Nous avons dû modifier notre planning afin de pouvoir encore venir…" at bounding box center [426, 262] width 601 height 157
drag, startPoint x: 185, startPoint y: 288, endPoint x: 125, endPoint y: 183, distance: 120.8
click at [125, 183] on div "Sujet : Changement de jour de collecte ! Rich Text Editor Undo Redo Bold Italic…" at bounding box center [426, 247] width 617 height 204
copy div "Cher client, Nous avons dû modifier notre planning afin de pouvoir encore venir…"
click at [200, 135] on link "Français (8)" at bounding box center [201, 136] width 46 height 18
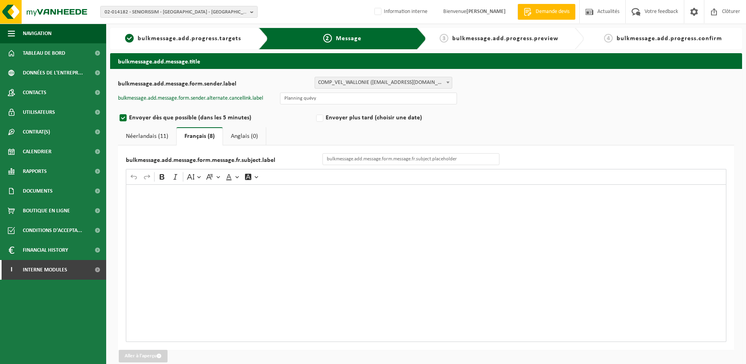
click at [176, 203] on div "Rich Text Editor. Editing area: main. Press Alt+0 for help." at bounding box center [426, 262] width 601 height 157
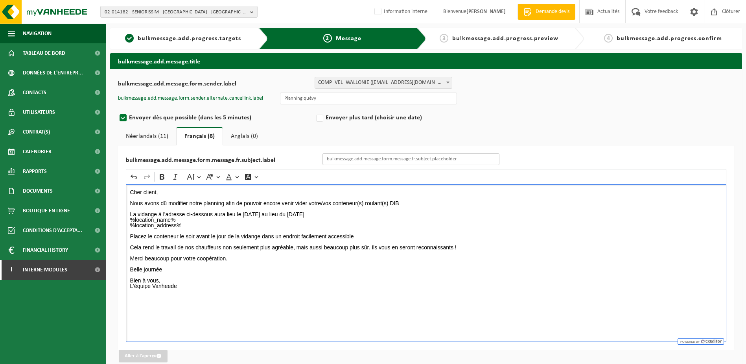
click at [395, 155] on input "bulkmessage.add.message.form.message.fr.subject.label" at bounding box center [411, 159] width 177 height 12
click at [385, 157] on input "Jour de collecte" at bounding box center [411, 159] width 177 height 12
click at [368, 158] on input "Jour de collecte" at bounding box center [411, 159] width 177 height 12
click at [384, 160] on input "Jour de collecte" at bounding box center [411, 159] width 177 height 12
type input "J"
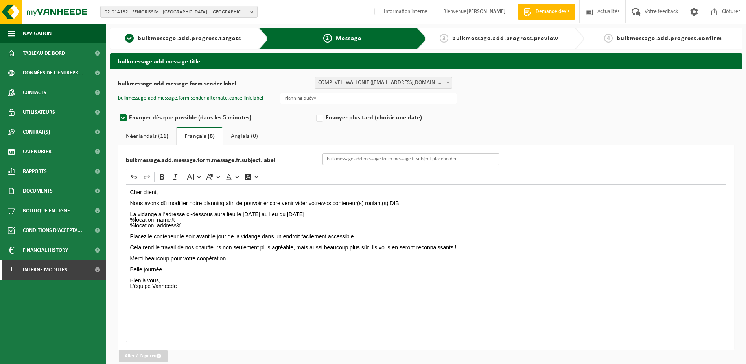
click at [384, 161] on input "bulkmessage.add.message.form.message.fr.subject.label" at bounding box center [411, 159] width 177 height 12
type input "Changement de jour de collecte"
click at [214, 291] on div "Cher client, Nous avons dû modifier notre planning afin de pouvoir encore venir…" at bounding box center [426, 262] width 601 height 157
click at [250, 288] on p "L'équipe Vanheede" at bounding box center [426, 286] width 593 height 6
click at [147, 358] on button "Aller à l'aperçu" at bounding box center [143, 355] width 49 height 13
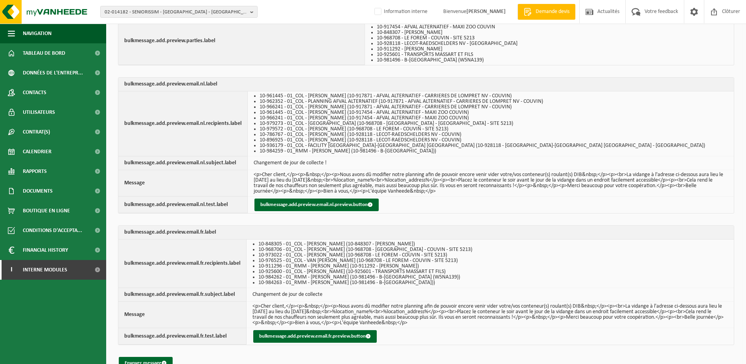
scroll to position [138, 0]
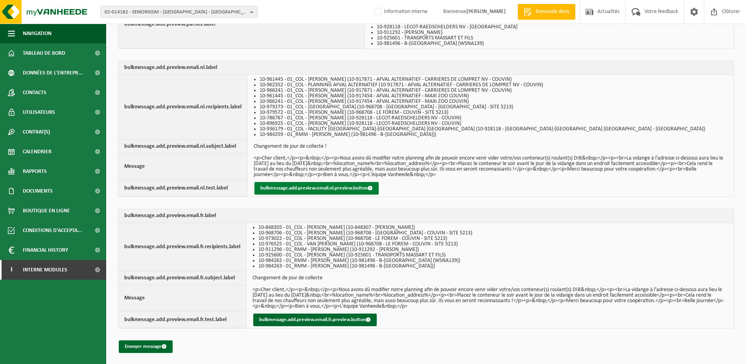
click at [305, 185] on button "bulkmessage.add.preview.email.nl.preview.button" at bounding box center [317, 188] width 124 height 13
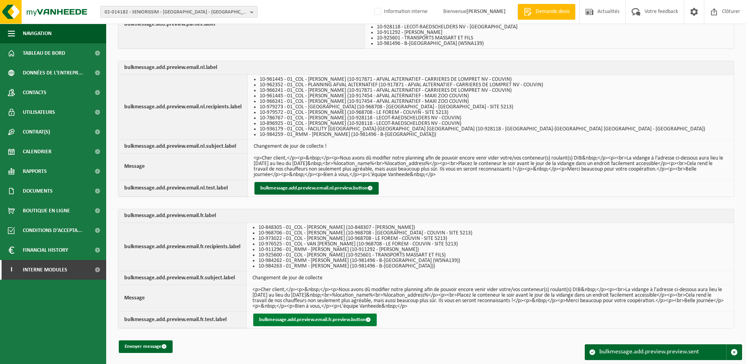
click at [325, 320] on button "bulkmessage.add.preview.email.fr.preview.button" at bounding box center [315, 319] width 124 height 13
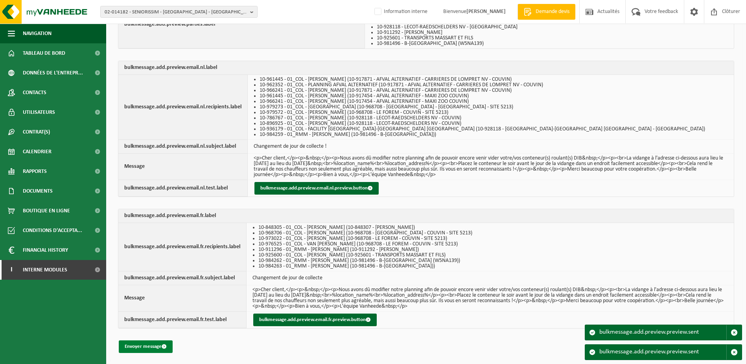
click at [155, 347] on button "Envoyer message" at bounding box center [146, 346] width 54 height 13
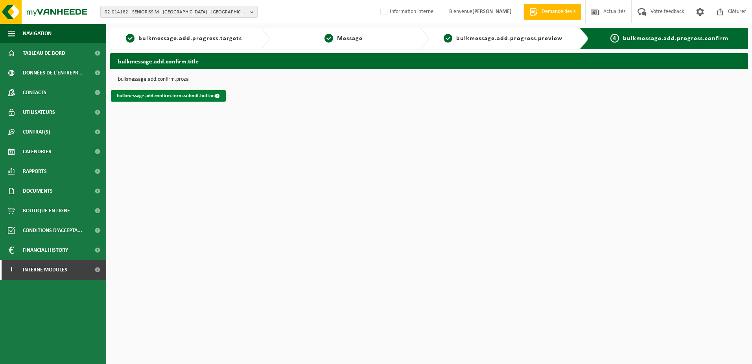
click at [183, 93] on link "bulkmessage.add.confirm.form.submit.button" at bounding box center [168, 95] width 115 height 11
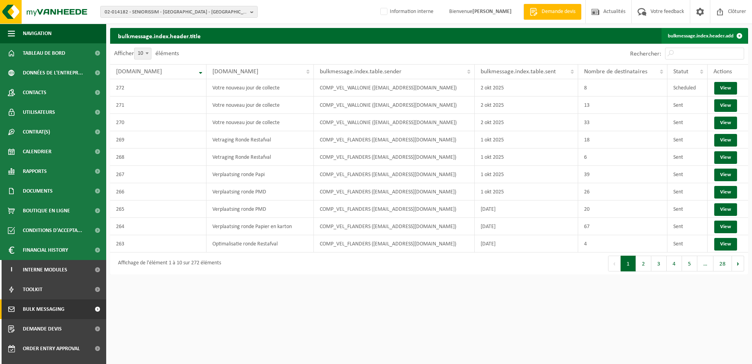
click at [685, 38] on link "bulkmessage.index.header.add" at bounding box center [705, 36] width 86 height 16
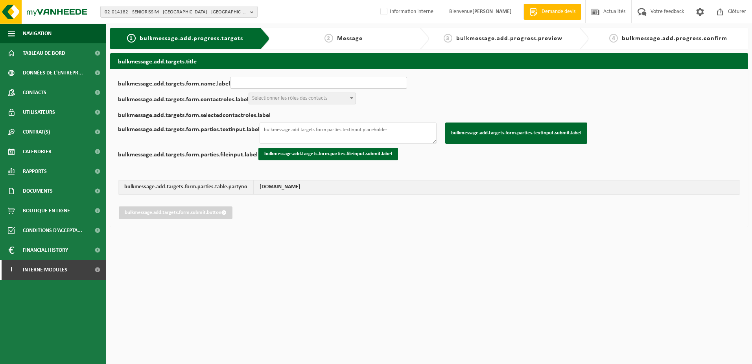
click at [266, 83] on input "bulkmessage.add.targets.form.name.label" at bounding box center [318, 83] width 177 height 12
type input "Votre nouveau jour de collecte"
click at [279, 97] on span "Sélectionner les rôles des contacts" at bounding box center [289, 98] width 75 height 6
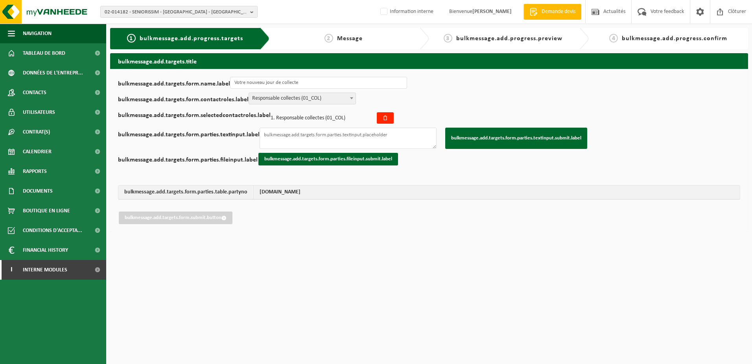
click at [348, 100] on span at bounding box center [352, 98] width 8 height 10
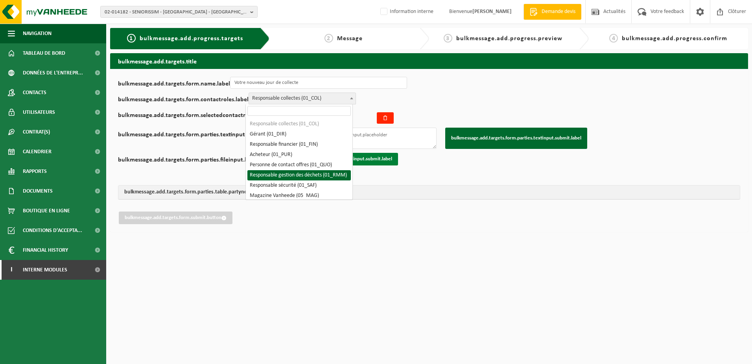
select select "01_RMM"
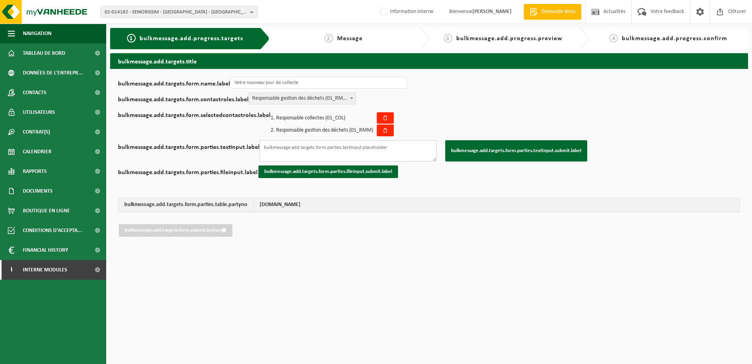
click at [356, 147] on textarea "bulkmessage.add.targets.form.parties.textinput.label" at bounding box center [348, 150] width 177 height 21
click at [306, 145] on textarea "bulkmessage.add.targets.form.parties.textinput.label" at bounding box center [348, 150] width 177 height 21
paste textarea "10-904249 10-829788 10-921168 10-832368 10-888015 10-807220 02-009872 02-009890…"
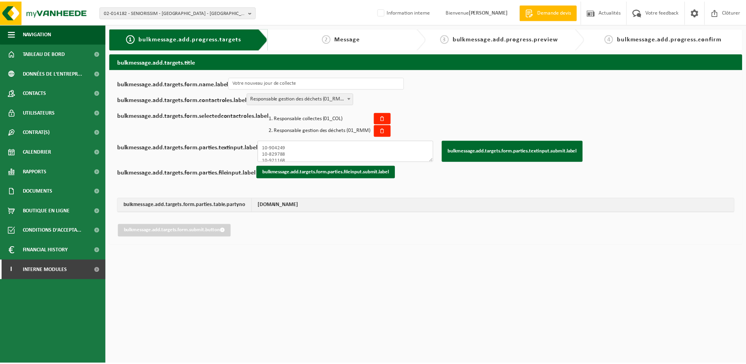
scroll to position [43, 0]
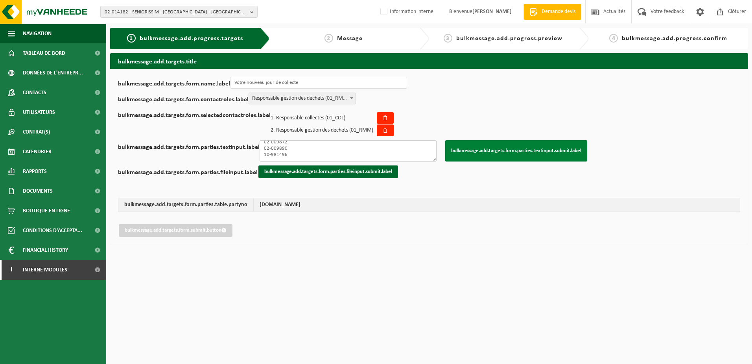
type textarea "10-904249 10-829788 10-921168 10-832368 10-888015 10-807220 02-009872 02-009890…"
click at [528, 152] on button "bulkmessage.add.targets.form.parties.textinput.submit.label" at bounding box center [516, 150] width 142 height 21
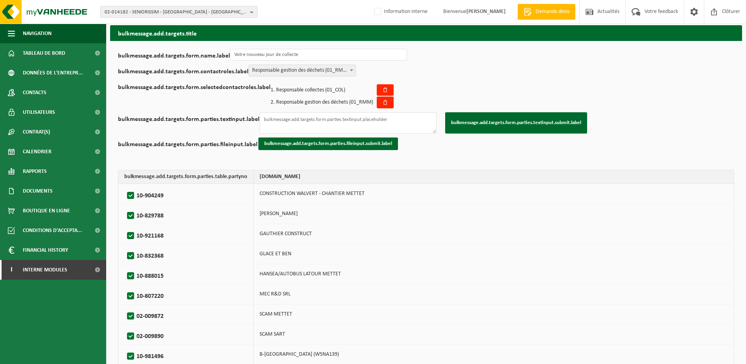
scroll to position [64, 0]
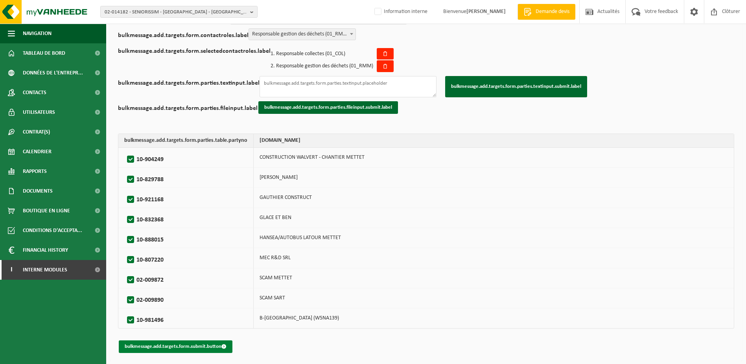
click at [176, 344] on button "bulkmessage.add.targets.form.submit.button" at bounding box center [176, 346] width 114 height 13
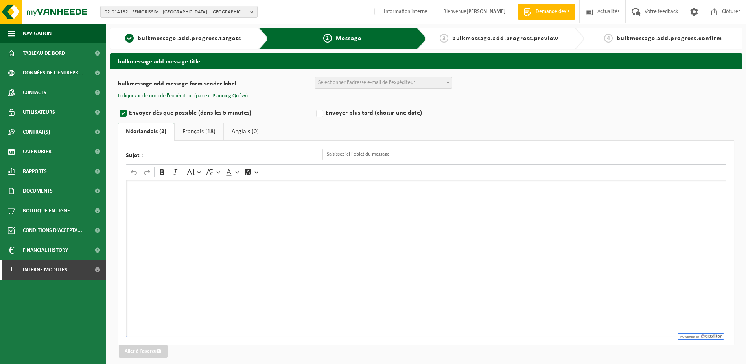
click at [247, 240] on div "Rich Text Editor. Editing area: main. Press Alt+0 for help." at bounding box center [426, 257] width 601 height 157
click at [185, 201] on div "Rich Text Editor. Editing area: main. Press Alt+0 for help." at bounding box center [426, 257] width 601 height 157
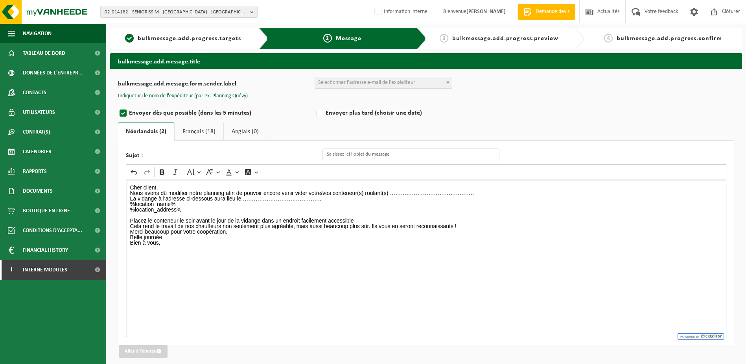
click at [181, 187] on p "Cher client," at bounding box center [426, 188] width 593 height 6
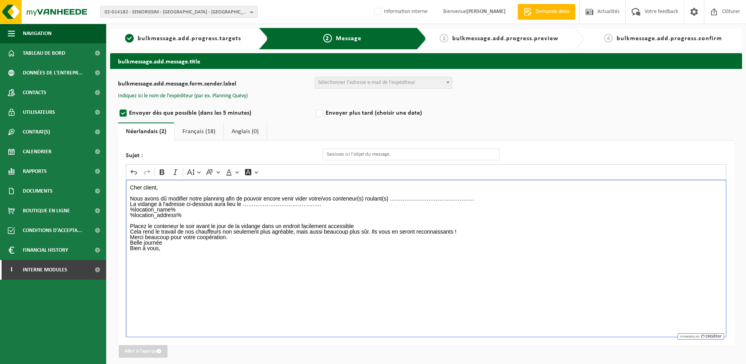
drag, startPoint x: 475, startPoint y: 199, endPoint x: 392, endPoint y: 200, distance: 83.4
click at [392, 200] on p "Nous avons dû modifier notre planning afin de pouvoir encore venir vider votre/…" at bounding box center [426, 207] width 593 height 22
drag, startPoint x: 329, startPoint y: 201, endPoint x: 244, endPoint y: 205, distance: 85.1
click at [244, 205] on p "Nous avons dû modifier notre planning afin de pouvoir encore venir vider votre/…" at bounding box center [426, 207] width 593 height 22
click at [255, 200] on p "Nous avons dû modifier notre planning afin de pouvoir encore venir vider votre/…" at bounding box center [426, 207] width 593 height 22
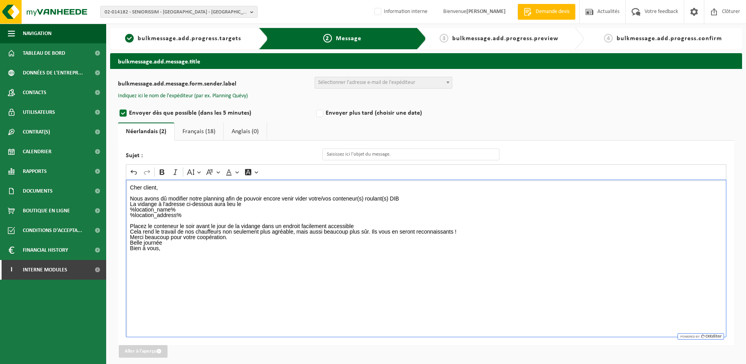
click at [255, 205] on p "Nous avons dû modifier notre planning afin de pouvoir encore venir vider votre/…" at bounding box center [426, 207] width 593 height 22
click at [416, 201] on p "Nous avons dû modifier notre planning afin de pouvoir encore venir vider votre/…" at bounding box center [426, 207] width 593 height 22
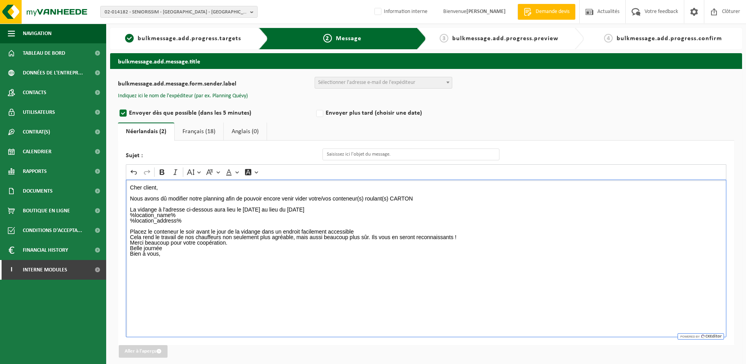
click at [360, 232] on p "Placez le conteneur le soir avant le jour de la vidange dans un endroit facilem…" at bounding box center [426, 231] width 593 height 17
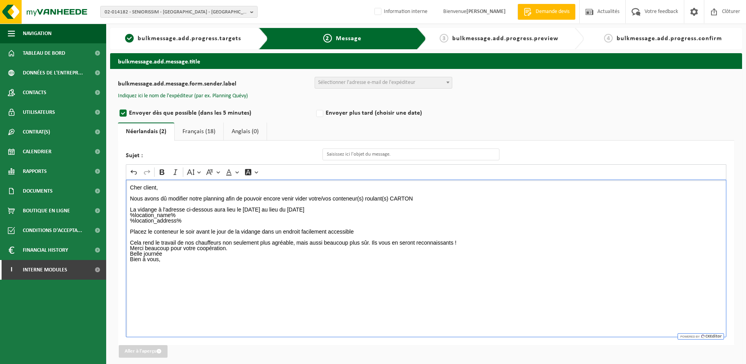
click at [460, 244] on p "⁠⁠⁠⁠⁠⁠⁠ Cela rend le travail de nos chauffeurs non seulement plus agréable, mai…" at bounding box center [426, 239] width 593 height 11
click at [231, 254] on p "Merci beaucoup pour votre coopération. Belle journée" at bounding box center [426, 256] width 593 height 11
click at [167, 266] on p "⁠⁠⁠⁠⁠⁠⁠ Belle journée" at bounding box center [426, 261] width 593 height 11
click at [152, 283] on p "Rich Text Editor. Editing area: main. Press Alt+0 for help." at bounding box center [426, 281] width 593 height 6
drag, startPoint x: 346, startPoint y: 230, endPoint x: 354, endPoint y: 231, distance: 7.9
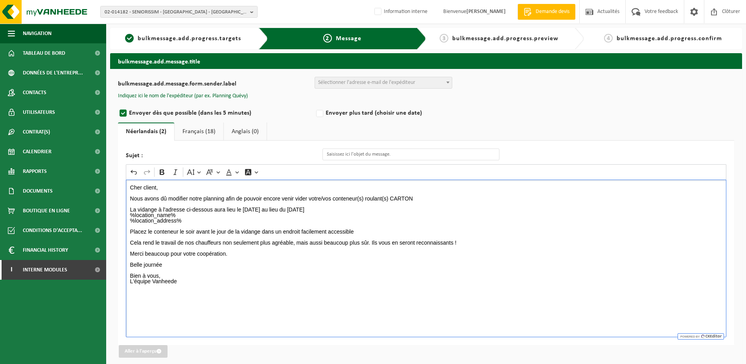
click at [346, 230] on p "Placez le conteneur le soir avant le jour de la vidange dans un endroit facilem…" at bounding box center [426, 228] width 593 height 11
click at [365, 227] on p "Placez le conteneur le soir avant le jour de la vidange dans un endroit facilem…" at bounding box center [426, 228] width 593 height 11
drag, startPoint x: 306, startPoint y: 207, endPoint x: 311, endPoint y: 211, distance: 6.5
click at [307, 208] on p "La vidange à l'adresse ci-dessous aura lieu le JEUdi au lieu du lundi %location…" at bounding box center [426, 212] width 593 height 22
click at [257, 209] on p "La vidange à l'adresse ci-dessous aura lieu le JEUdi au lieu du lundi %location…" at bounding box center [426, 212] width 593 height 22
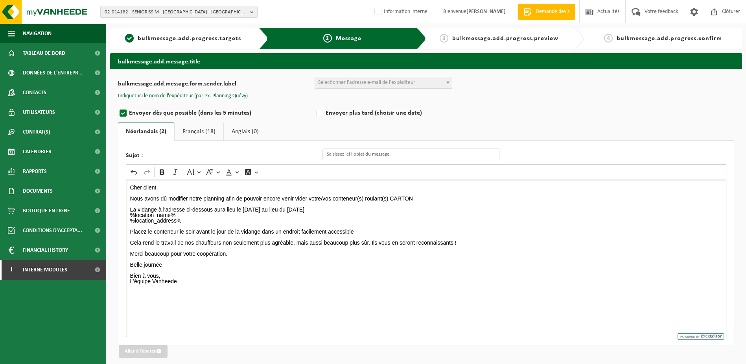
click at [371, 82] on span "Sélectionner l'adresse e-mail de l'expéditeur" at bounding box center [366, 82] width 97 height 6
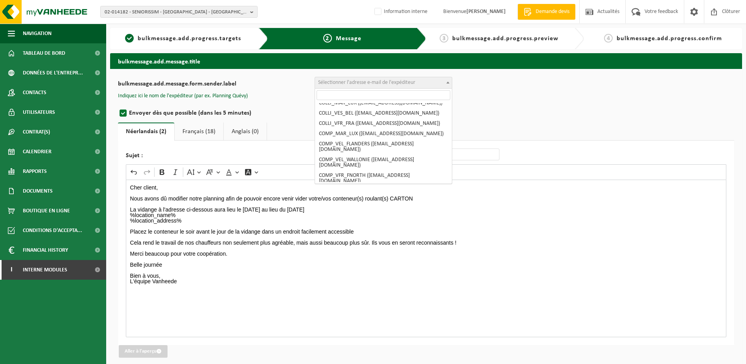
scroll to position [79, 0]
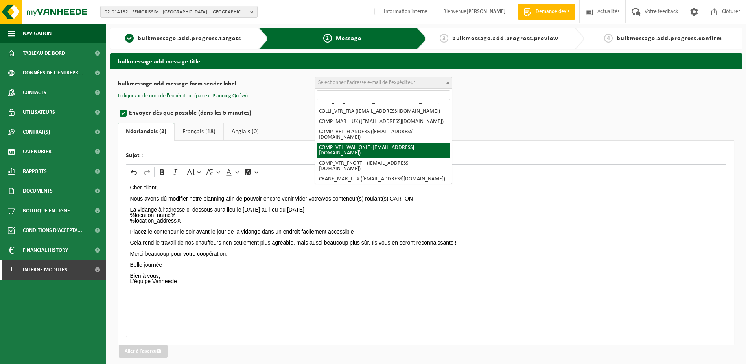
select select "COMP_VEL_WALLONIE"
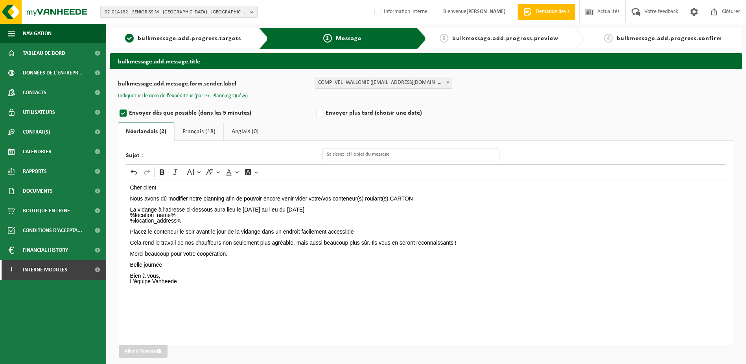
click at [229, 92] on button "Indiquez ici le nom de l'expéditeur (par ex. Planning Quévy)" at bounding box center [183, 95] width 130 height 7
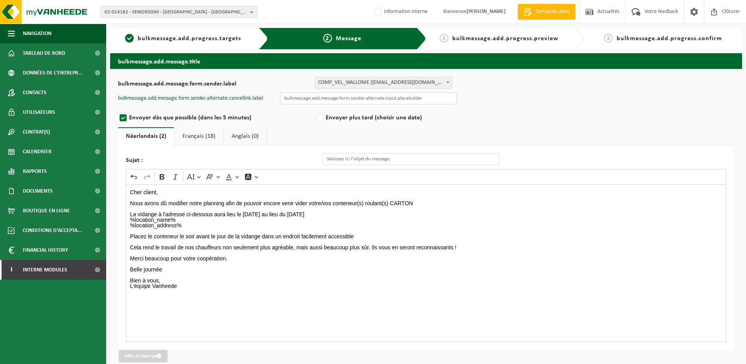
click at [379, 102] on input "text" at bounding box center [368, 98] width 177 height 12
type input "Planning quévy"
type input "Changement de jour de collecte !"
drag, startPoint x: 129, startPoint y: 192, endPoint x: 242, endPoint y: 314, distance: 166.5
click at [242, 314] on div "Cher client, Nous avons dû modifier notre planning afin de pouvoir encore venir…" at bounding box center [426, 262] width 601 height 157
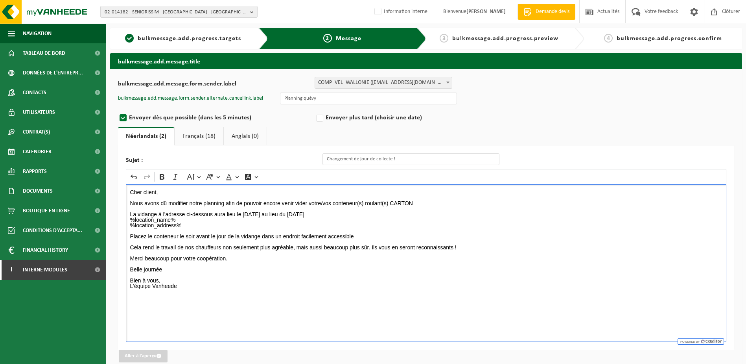
copy div "Cher client, Nous avons dû modifier notre planning afin de pouvoir encore venir…"
click at [209, 138] on link "Français (18)" at bounding box center [199, 136] width 49 height 18
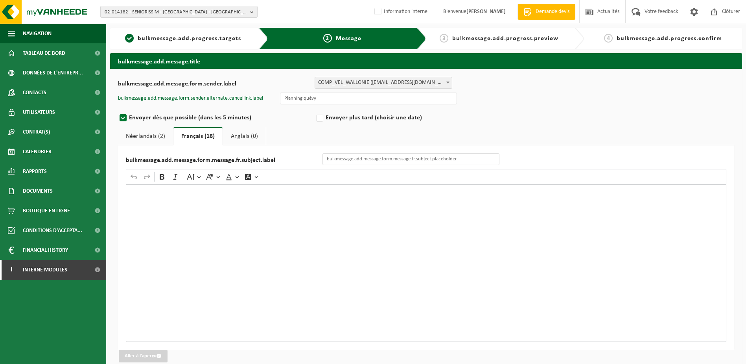
click at [182, 206] on div "Rich Text Editor. Editing area: main. Press Alt+0 for help." at bounding box center [426, 262] width 601 height 157
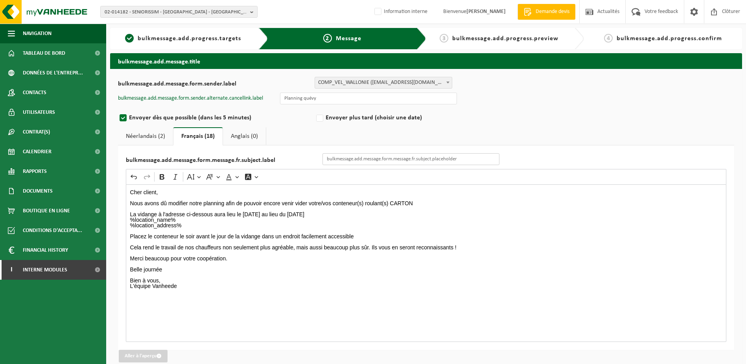
click at [359, 159] on input "bulkmessage.add.message.form.message.fr.subject.label" at bounding box center [411, 159] width 177 height 12
type input "Changement de jour de collecte"
click at [150, 136] on link "Néerlandais (2)" at bounding box center [145, 136] width 55 height 18
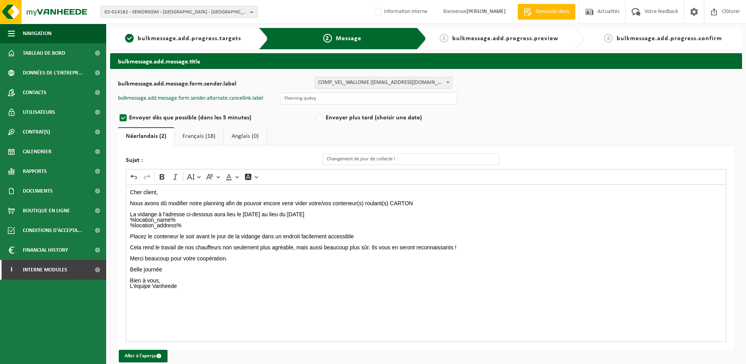
click at [202, 135] on link "Français (18)" at bounding box center [199, 136] width 49 height 18
click at [399, 159] on input "Changement de jour de collecte" at bounding box center [411, 159] width 177 height 12
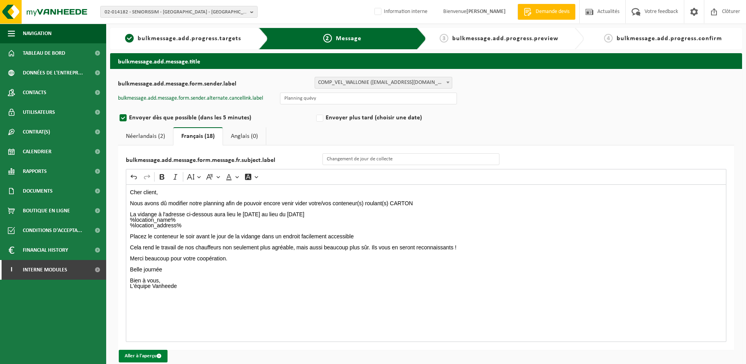
click at [146, 357] on button "Aller à l'aperçu" at bounding box center [143, 355] width 49 height 13
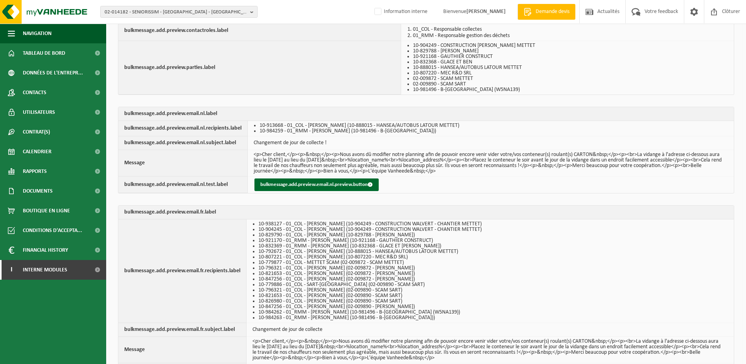
scroll to position [149, 0]
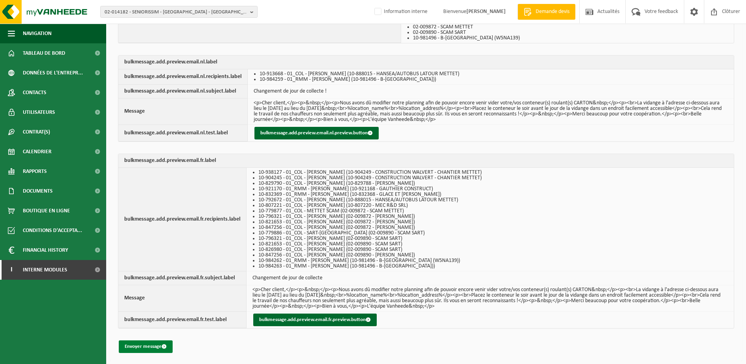
click at [151, 345] on button "Envoyer message" at bounding box center [146, 346] width 54 height 13
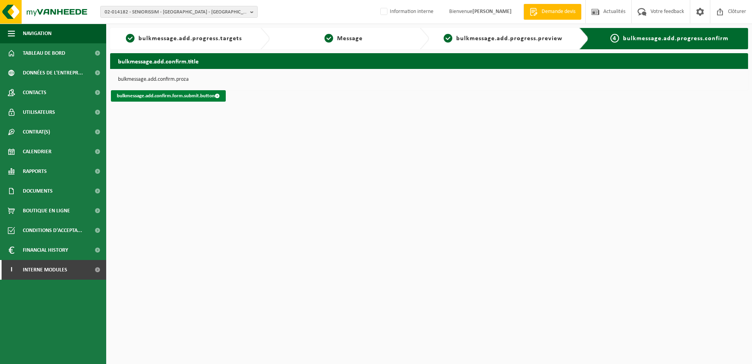
click at [189, 98] on link "bulkmessage.add.confirm.form.submit.button" at bounding box center [168, 95] width 115 height 11
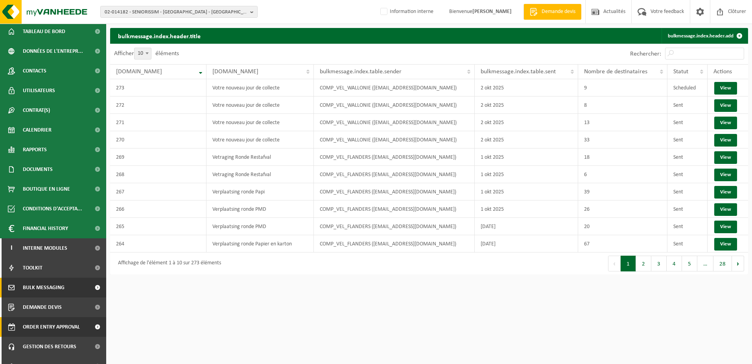
scroll to position [34, 0]
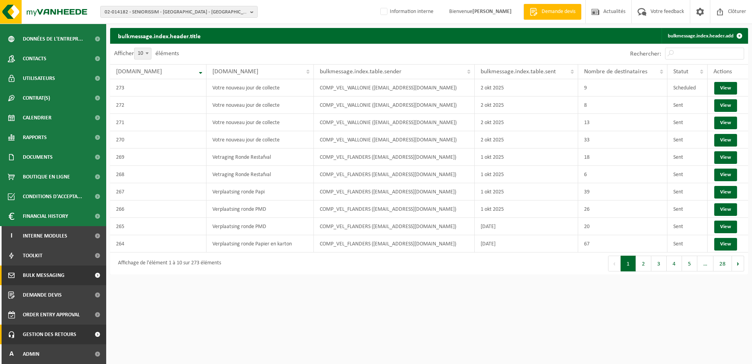
click at [50, 335] on span "Gestion des retours" at bounding box center [50, 334] width 54 height 20
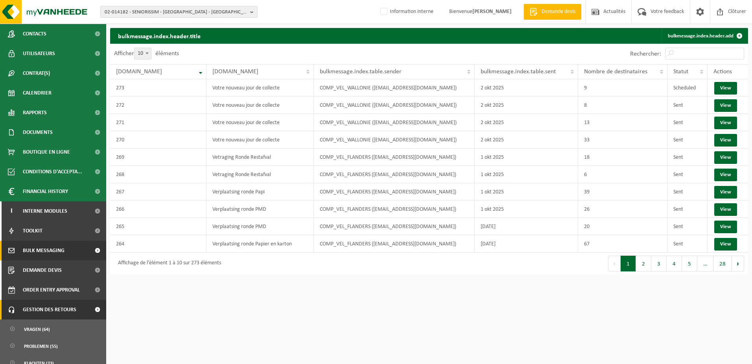
scroll to position [87, 0]
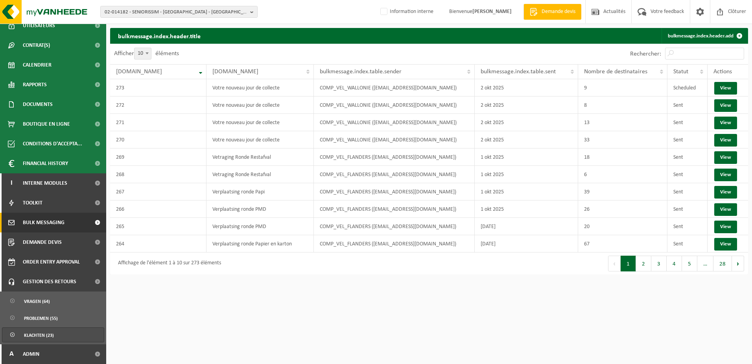
click at [52, 333] on span "Klachten (23)" at bounding box center [39, 334] width 30 height 15
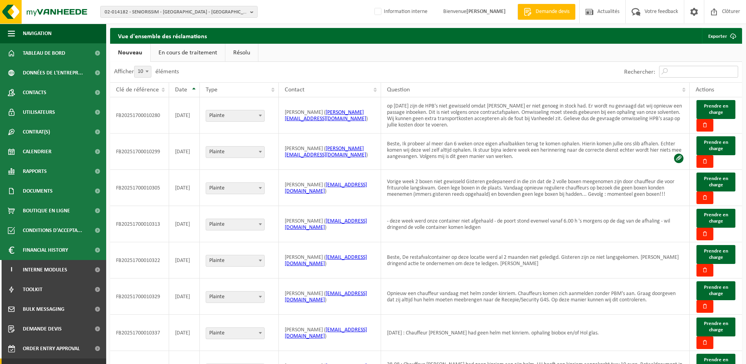
click at [678, 70] on input "Rechercher:" at bounding box center [699, 72] width 79 height 12
type input "[PERSON_NAME]"
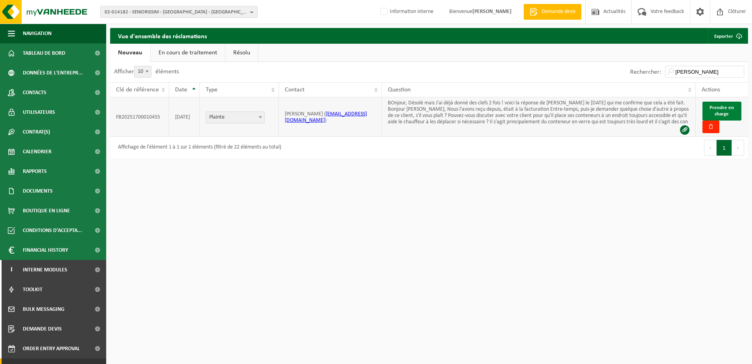
click at [724, 112] on span "Prendre en charge" at bounding box center [722, 110] width 24 height 11
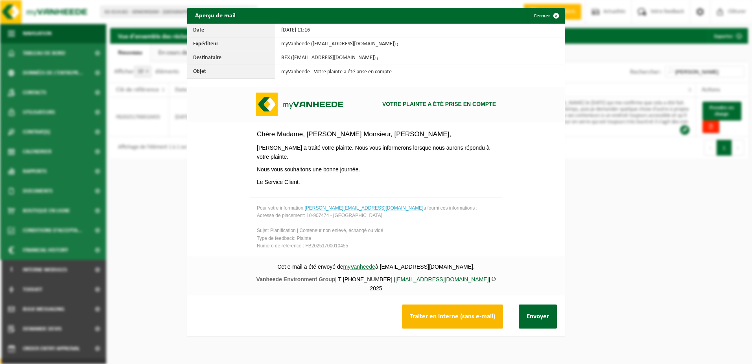
click at [451, 320] on button "Traiter en interne (sans e-mail)" at bounding box center [452, 316] width 101 height 24
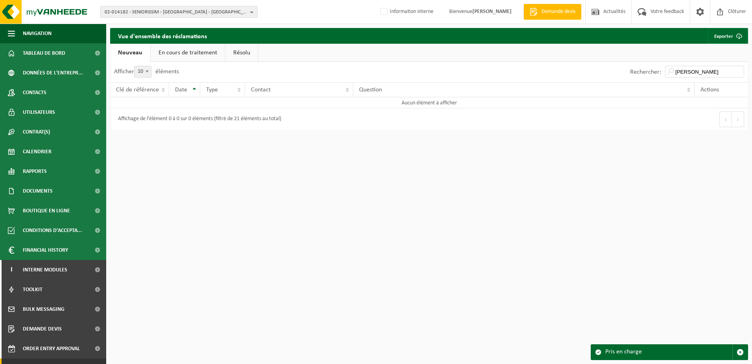
click at [181, 54] on link "En cours de traitement" at bounding box center [188, 53] width 74 height 18
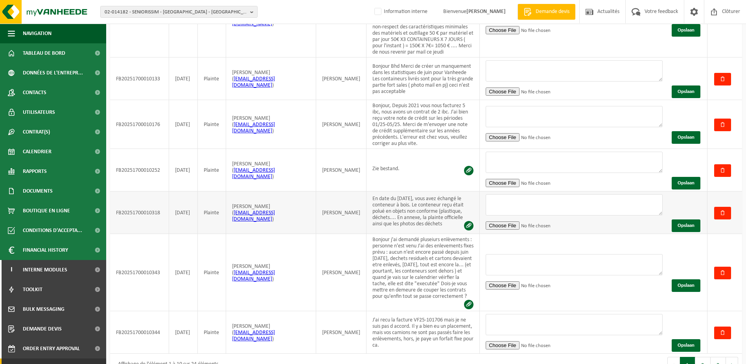
scroll to position [254, 0]
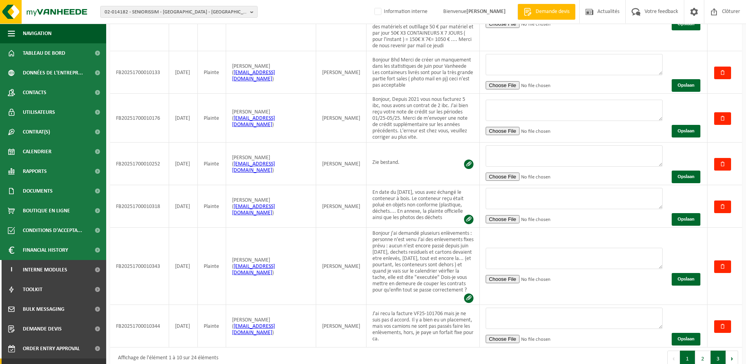
click at [717, 351] on button "3" at bounding box center [718, 358] width 15 height 16
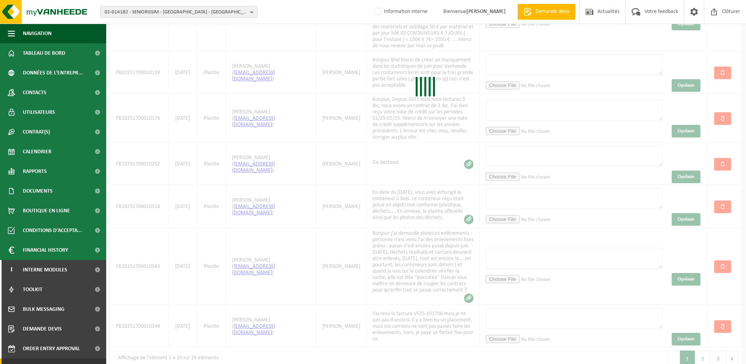
scroll to position [16, 0]
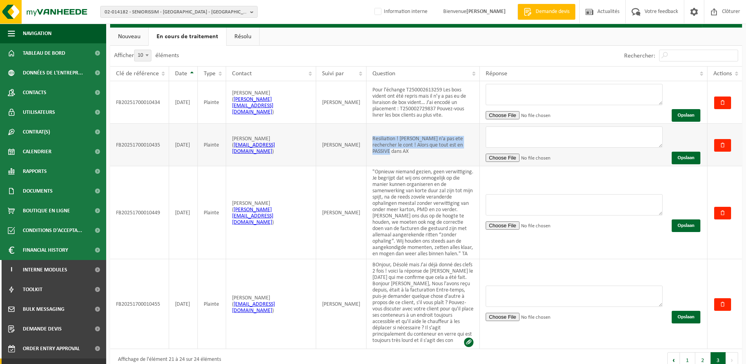
drag, startPoint x: 464, startPoint y: 148, endPoint x: 366, endPoint y: 135, distance: 98.8
click at [367, 135] on td "Resiliation ! colli n'a pas ete rechercher le cont ! Alors que tout est en PASS…" at bounding box center [424, 145] width 114 height 42
copy td "Resiliation ! colli n'a pas ete rechercher le cont ! Alors que tout est en PASS…"
click at [556, 137] on textarea at bounding box center [574, 136] width 177 height 21
paste textarea "Bonjour, Merci pour votre message. Nous prenons note de votre demande de résili…"
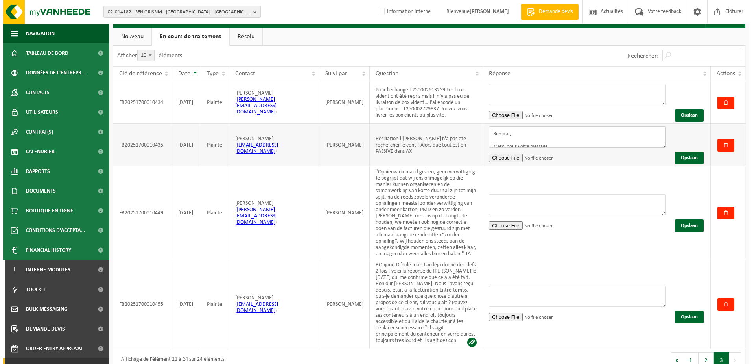
scroll to position [102, 0]
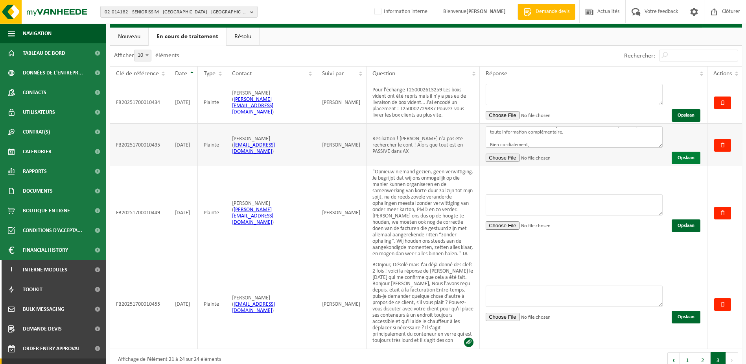
type textarea "Bonjour, Merci pour votre message. Nous prenons note de votre demande de résili…"
click at [682, 154] on button "Opslaan" at bounding box center [686, 157] width 29 height 13
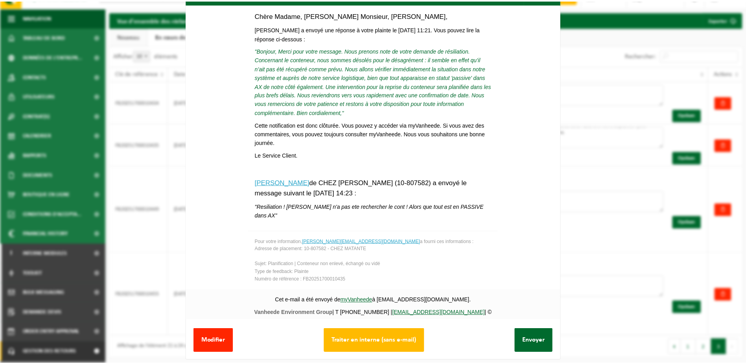
scroll to position [30, 0]
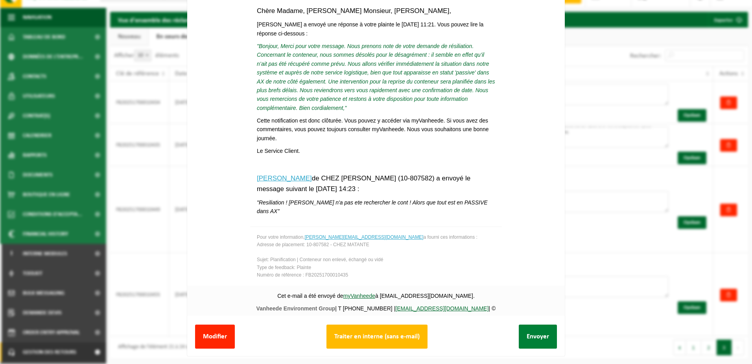
click at [531, 334] on button "Envoyer" at bounding box center [538, 336] width 38 height 24
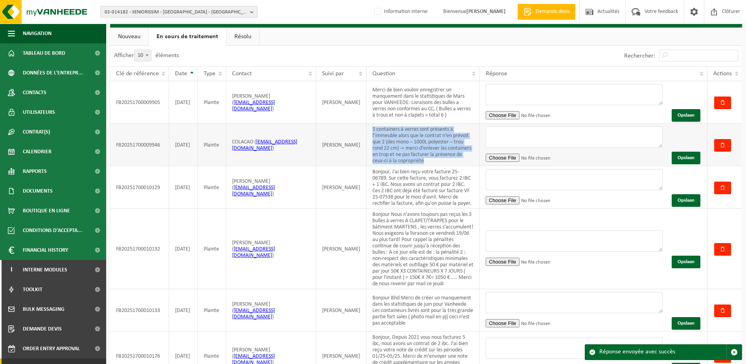
drag, startPoint x: 364, startPoint y: 129, endPoint x: 480, endPoint y: 162, distance: 120.4
click at [480, 162] on td "5 containers à verres sont présents à l’immeuble alors que le contrat n’en prév…" at bounding box center [423, 145] width 113 height 42
copy td "5 containers à verres sont présents à l’immeuble alors que le contrat n’en prév…"
click at [519, 134] on textarea at bounding box center [574, 136] width 177 height 21
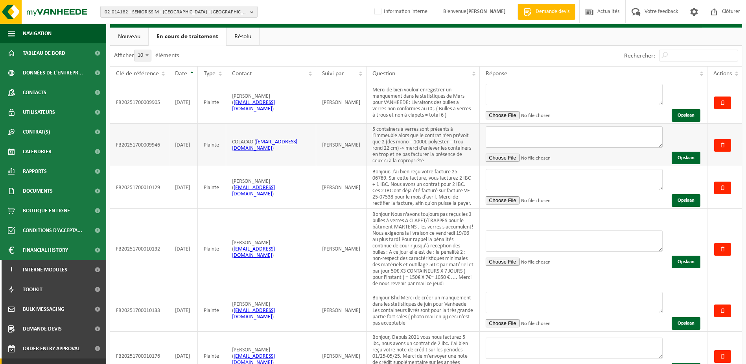
paste textarea "Bonjour, Merci pour votre message. Nous prenons bonne note de votre remarque co…"
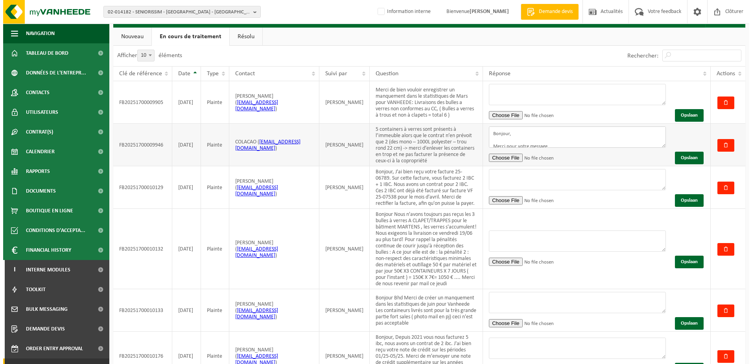
scroll to position [85, 0]
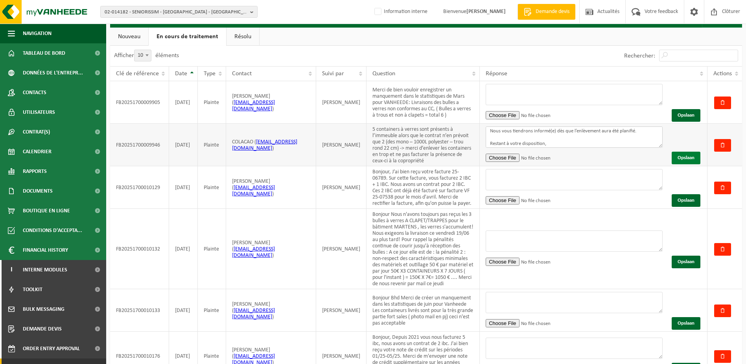
type textarea "Bonjour, Merci pour votre message. Nous prenons bonne note de votre remarque co…"
click at [685, 155] on button "Opslaan" at bounding box center [686, 157] width 29 height 13
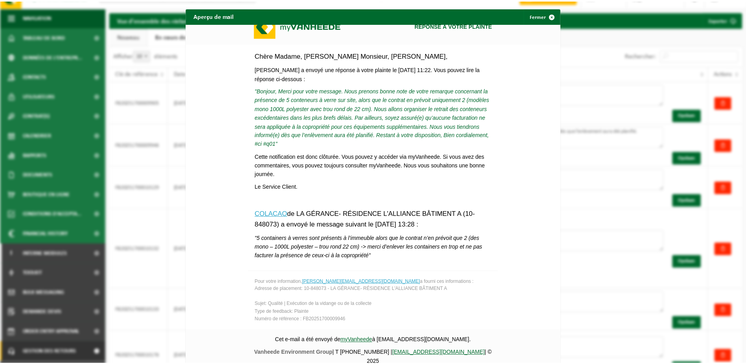
scroll to position [109, 0]
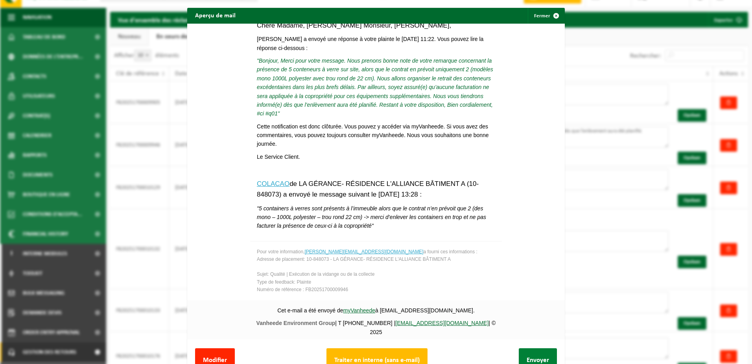
click at [525, 353] on button "Envoyer" at bounding box center [538, 360] width 38 height 24
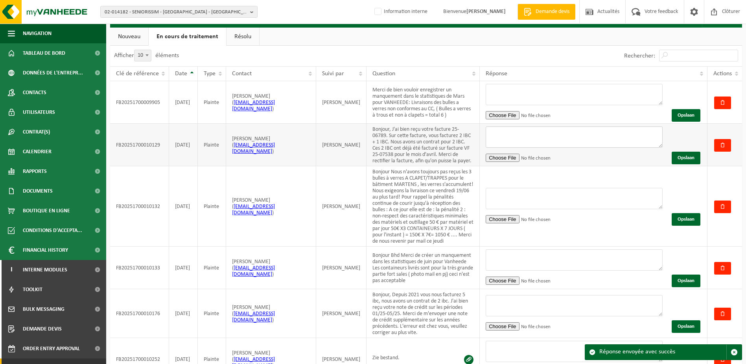
click at [499, 127] on textarea at bounding box center [574, 136] width 177 height 21
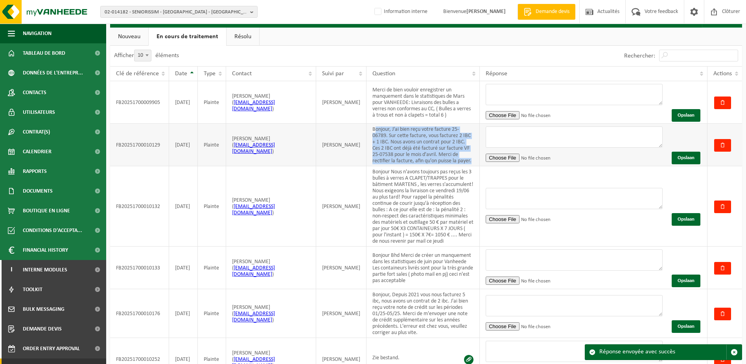
drag, startPoint x: 366, startPoint y: 129, endPoint x: 486, endPoint y: 153, distance: 121.9
click at [486, 153] on tr "FB20251700010129 23-06-2025 Plainte RAFFAEL STECK ( raffael.steck@mewa.be ) AUR…" at bounding box center [426, 145] width 632 height 42
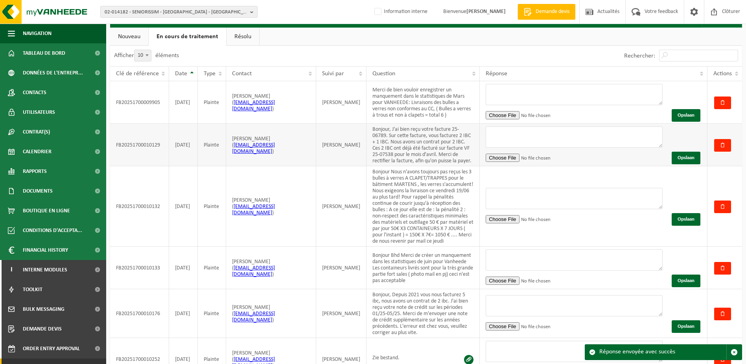
click at [367, 127] on td "Bonjour, J'ai bien reçu votre facture 25-06789. Sur cette facture, vous facture…" at bounding box center [423, 145] width 113 height 42
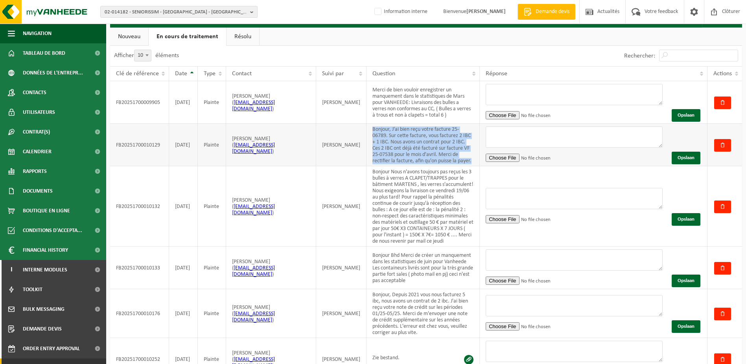
drag, startPoint x: 364, startPoint y: 129, endPoint x: 463, endPoint y: 159, distance: 103.2
click at [463, 159] on td "Bonjour, J'ai bien reçu votre facture 25-06789. Sur cette facture, vous facture…" at bounding box center [423, 145] width 113 height 42
copy td "Bonjour, J'ai bien reçu votre facture 25-06789. Sur cette facture, vous facture…"
click at [418, 155] on td "Bonjour, J'ai bien reçu votre facture 25-06789. Sur cette facture, vous facture…" at bounding box center [423, 145] width 113 height 42
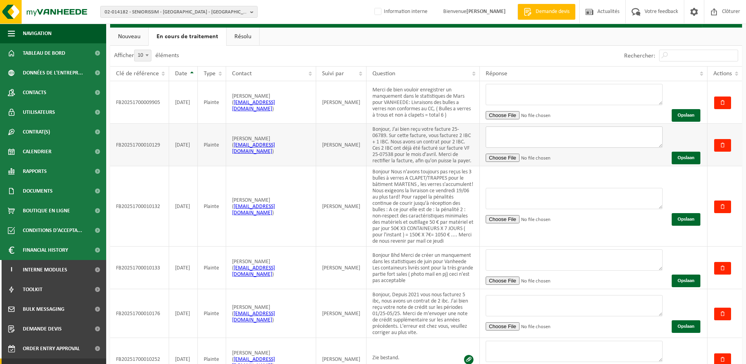
click at [542, 137] on textarea at bounding box center [574, 136] width 177 height 21
paste textarea "Bonjour, Merci pour votre message. Après vérification, vous avez tout à fait ra…"
type textarea "Bonjour, Merci pour votre message. Après vérification, vous avez tout à fait ra…"
click at [202, 155] on td "Plainte" at bounding box center [212, 145] width 28 height 42
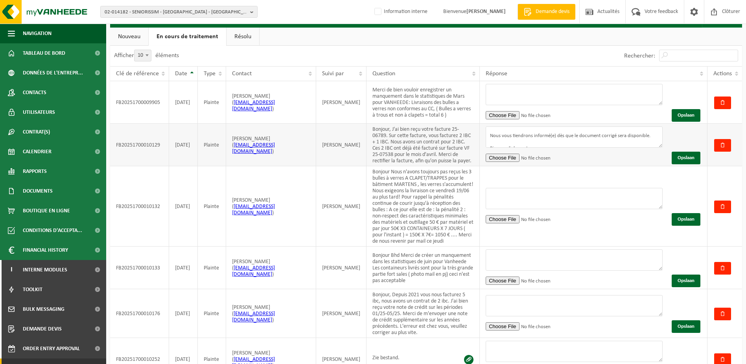
click at [146, 143] on td "FB20251700010129" at bounding box center [139, 145] width 59 height 42
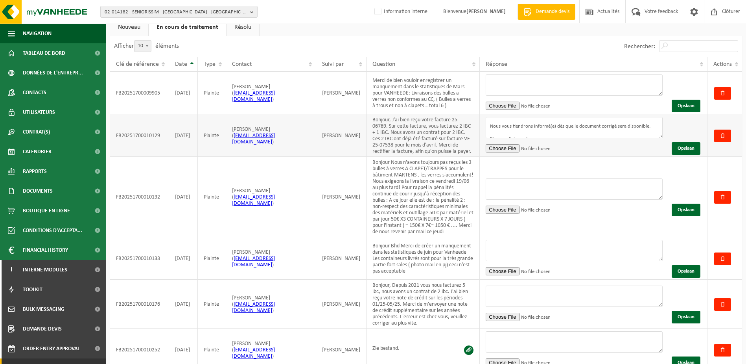
scroll to position [39, 0]
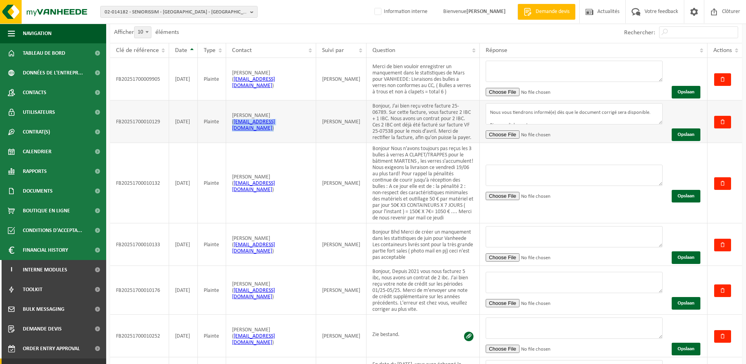
drag, startPoint x: 291, startPoint y: 123, endPoint x: 228, endPoint y: 121, distance: 63.0
click at [228, 121] on td "RAFFAEL STECK ( raffael.steck@mewa.be )" at bounding box center [271, 121] width 90 height 42
copy td "( raffael.steck@mewa.be )"
click at [548, 119] on textarea "Bonjour, Merci pour votre message. Après vérification, vous avez tout à fait ra…" at bounding box center [574, 113] width 177 height 21
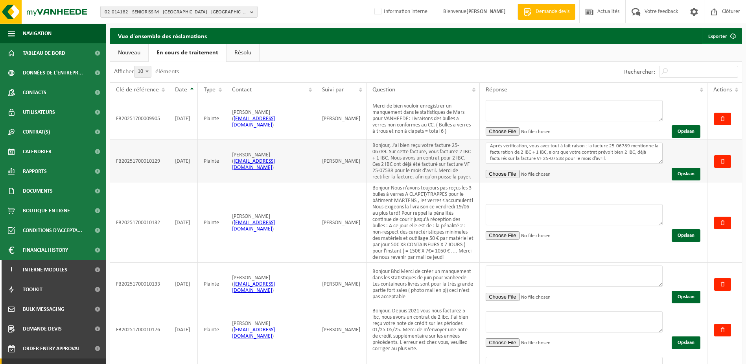
scroll to position [0, 0]
click at [563, 159] on textarea "Bonjour, Merci pour votre message. Après vérification, vous avez tout à fait ra…" at bounding box center [574, 152] width 177 height 21
drag, startPoint x: 539, startPoint y: 157, endPoint x: 470, endPoint y: 131, distance: 74.2
click at [470, 131] on tbody "FB20251700009905 28-03-2025 Plainte VANIA TRIGAUX ( vania.trigaux@europarl.euro…" at bounding box center [426, 349] width 632 height 504
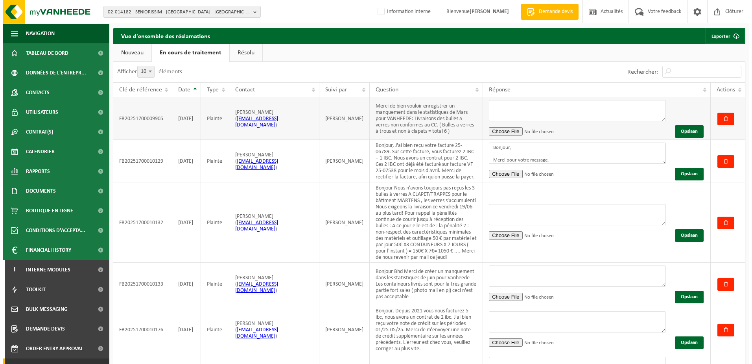
scroll to position [8, 0]
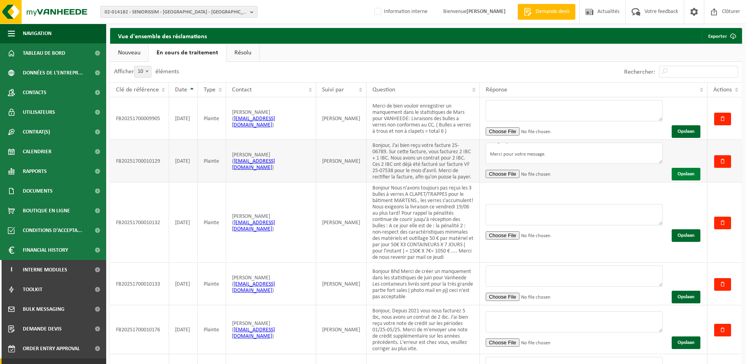
click at [692, 173] on button "Opslaan" at bounding box center [686, 174] width 29 height 13
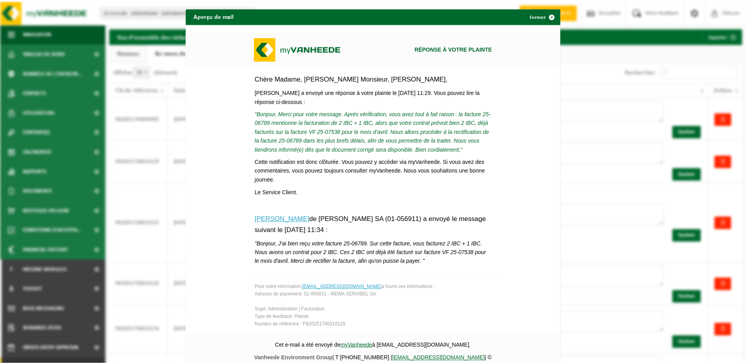
scroll to position [91, 0]
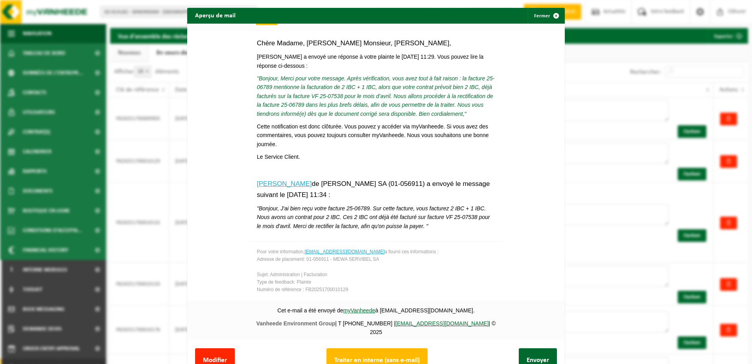
click at [391, 354] on button "Traiter en interne (sans e-mail)" at bounding box center [377, 360] width 101 height 24
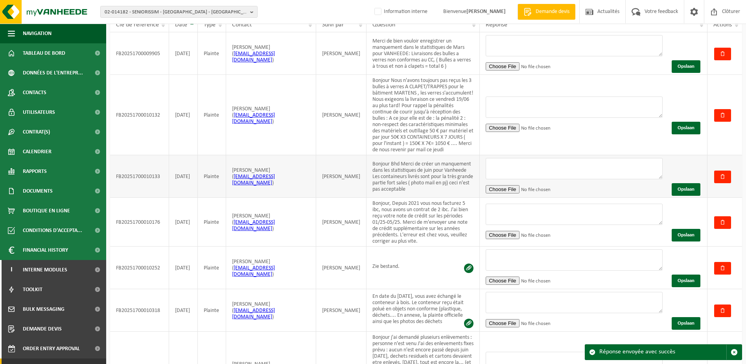
scroll to position [79, 0]
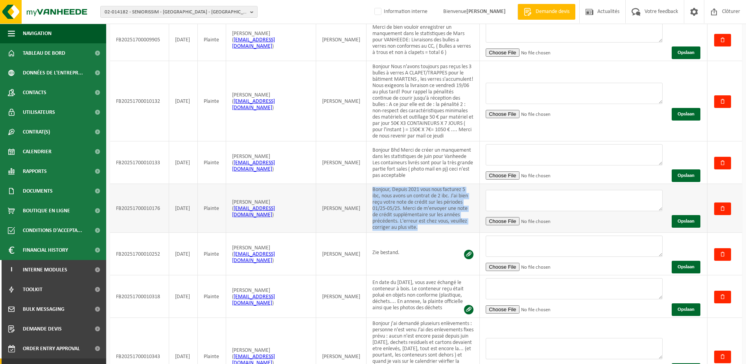
drag, startPoint x: 364, startPoint y: 187, endPoint x: 467, endPoint y: 225, distance: 109.2
click at [467, 225] on td "Bonjour, Depuis 2021 vous nous facturez 5 ibc, nous avons un contrat de 2 ibc. …" at bounding box center [423, 208] width 113 height 49
copy td "Bonjour, Depuis 2021 vous nous facturez 5 ibc, nous avons un contrat de 2 ibc. …"
click at [498, 192] on textarea at bounding box center [574, 200] width 177 height 21
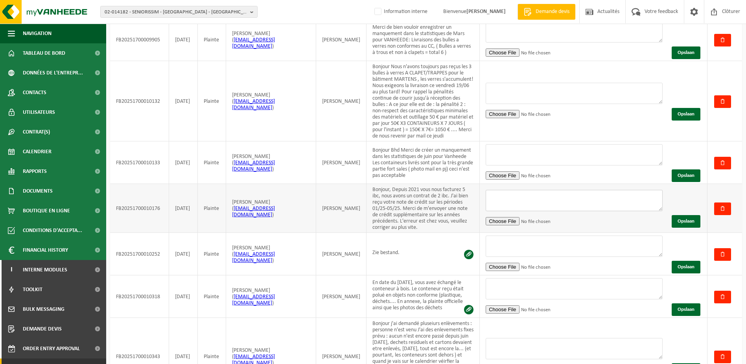
paste textarea "Bonjour, Merci pour votre message. Nous prenons bonne note de votre demande con…"
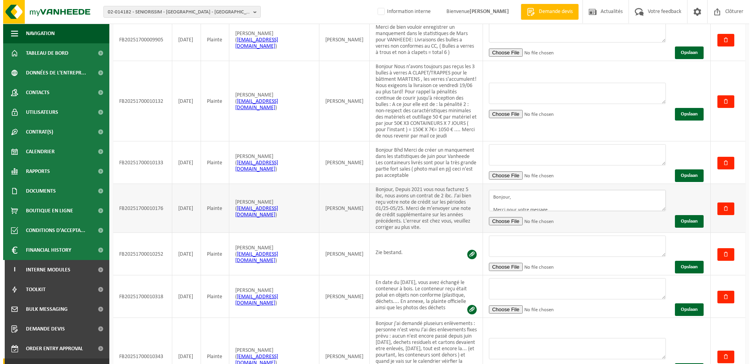
scroll to position [97, 0]
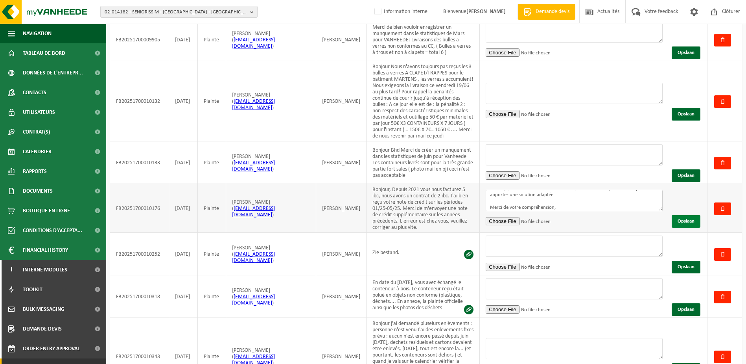
type textarea "Bonjour, Merci pour votre message. Nous prenons bonne note de votre demande con…"
click at [682, 219] on button "Opslaan" at bounding box center [686, 221] width 29 height 13
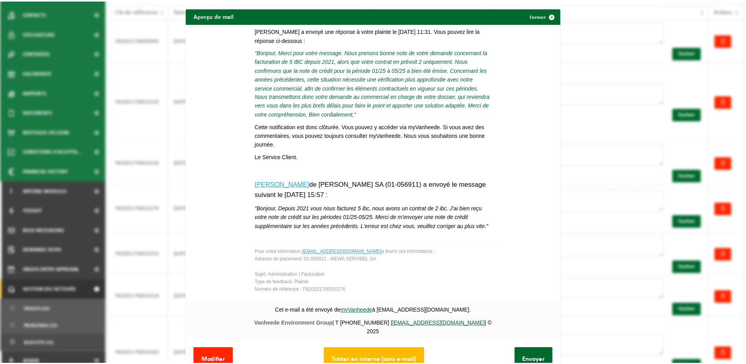
scroll to position [30, 0]
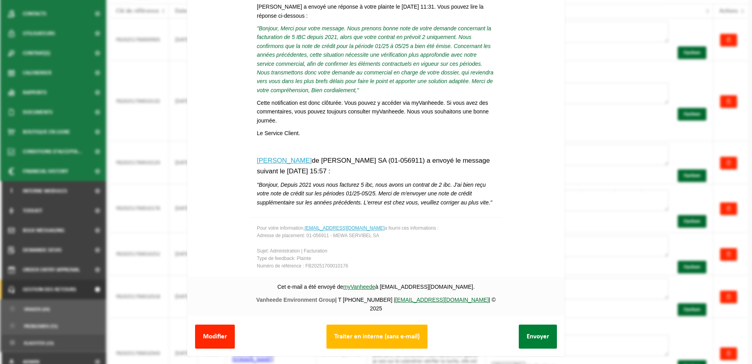
click at [529, 328] on button "Envoyer" at bounding box center [538, 336] width 38 height 24
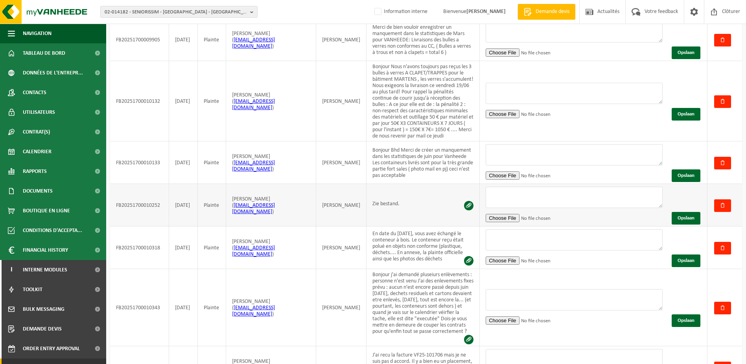
click at [397, 206] on td "Zie bestand." at bounding box center [423, 205] width 113 height 42
click at [467, 201] on span at bounding box center [468, 205] width 9 height 9
click at [532, 196] on textarea at bounding box center [574, 197] width 177 height 21
paste textarea "Bonjour, Nous avons bien pris connaissance de votre message et tenons à vous pr…"
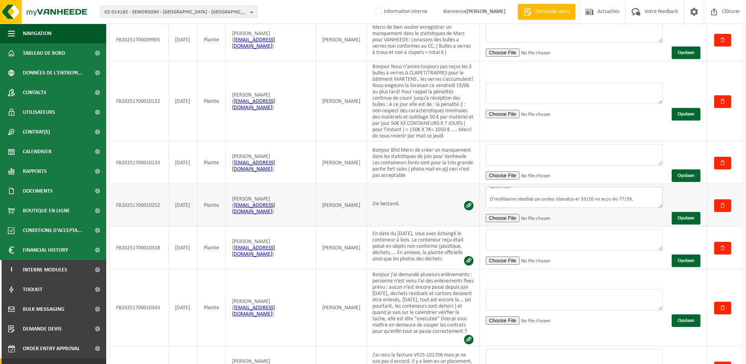
click at [645, 191] on textarea at bounding box center [574, 197] width 177 height 21
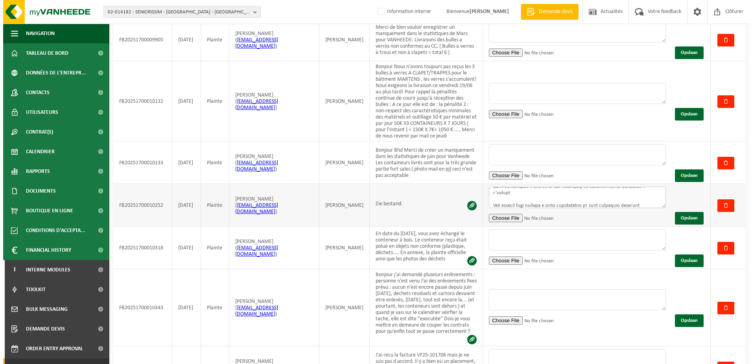
scroll to position [183, 0]
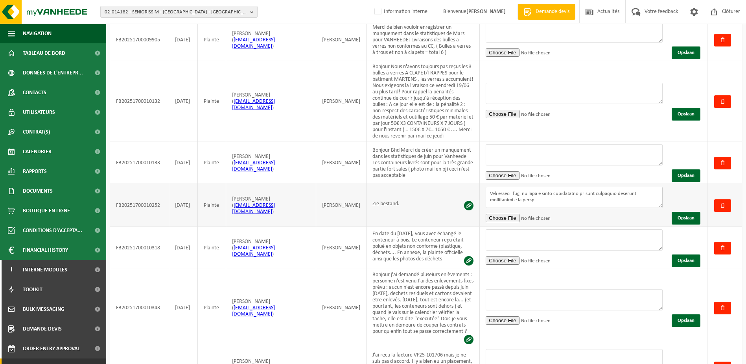
click at [606, 198] on textarea at bounding box center [574, 197] width 177 height 21
click at [601, 196] on textarea at bounding box center [574, 197] width 177 height 21
type textarea "Bonjour, Nous avons bien pris connaissance de votre message et tenons à vous pr…"
click at [688, 214] on button "Opslaan" at bounding box center [686, 218] width 29 height 13
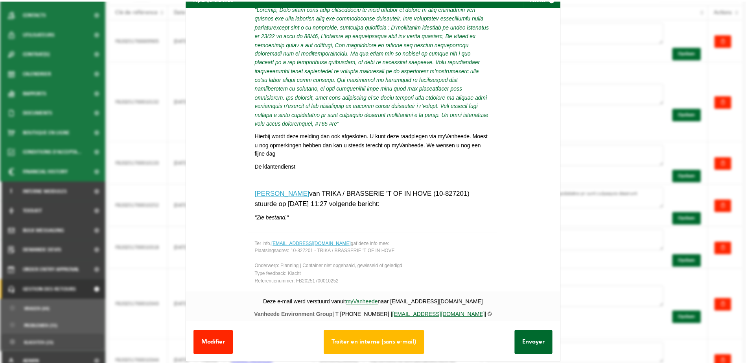
scroll to position [30, 0]
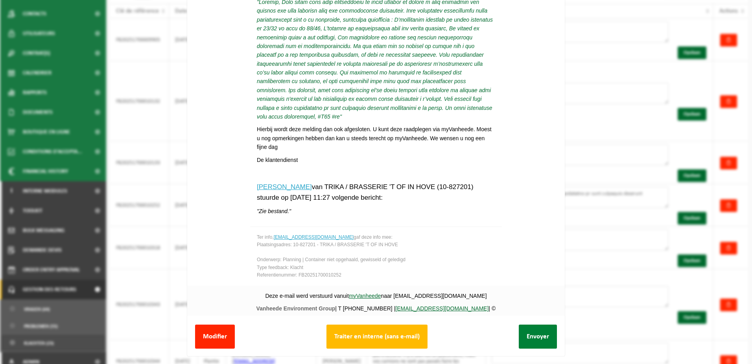
click at [532, 334] on button "Envoyer" at bounding box center [538, 336] width 38 height 24
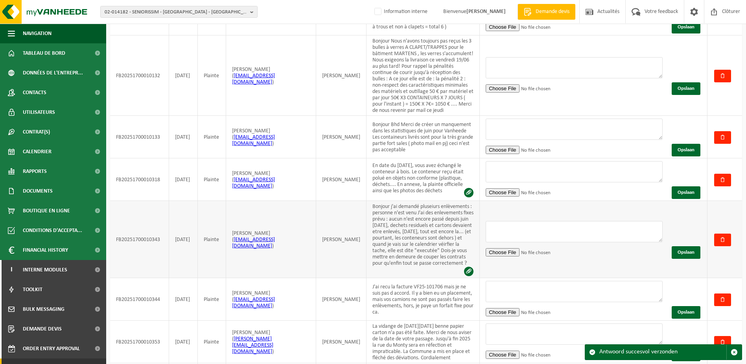
scroll to position [118, 0]
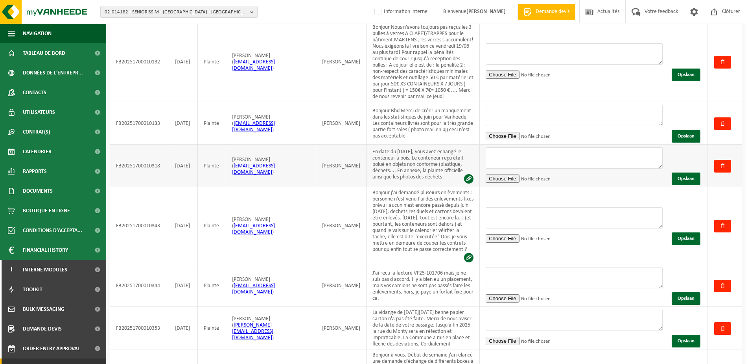
drag, startPoint x: 368, startPoint y: 148, endPoint x: 451, endPoint y: 179, distance: 88.8
click at [451, 179] on td "En date du 18-8-25, vous avez échangé le conteneur à bois. Le conteneur reçu ét…" at bounding box center [423, 165] width 113 height 42
copy td "En date du 18-8-25, vous avez échangé le conteneur à bois. Le conteneur reçu ét…"
click at [546, 152] on textarea at bounding box center [574, 157] width 177 height 21
paste textarea "Bonjour, Nous avons bien reçu votre message ainsi que la plainte officielle et …"
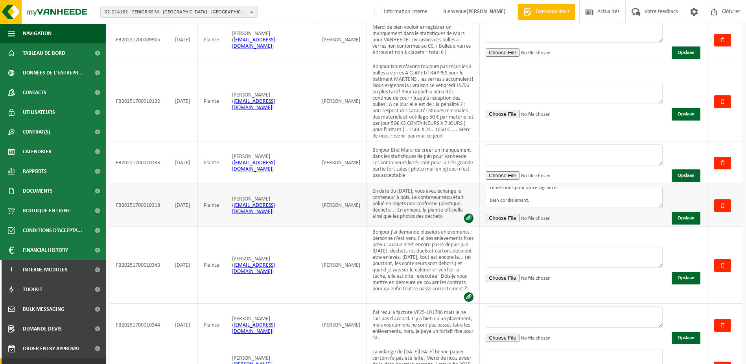
scroll to position [112, 0]
drag, startPoint x: 266, startPoint y: 199, endPoint x: 228, endPoint y: 202, distance: 38.3
click at [228, 202] on td "Fabrice Delière ( fabrice.deliere@vitalchem.be )" at bounding box center [271, 205] width 90 height 42
drag, startPoint x: 303, startPoint y: 209, endPoint x: 227, endPoint y: 212, distance: 75.6
click at [227, 212] on td "Fabrice Delière ( fabrice.deliere@vitalchem.be )" at bounding box center [271, 205] width 90 height 42
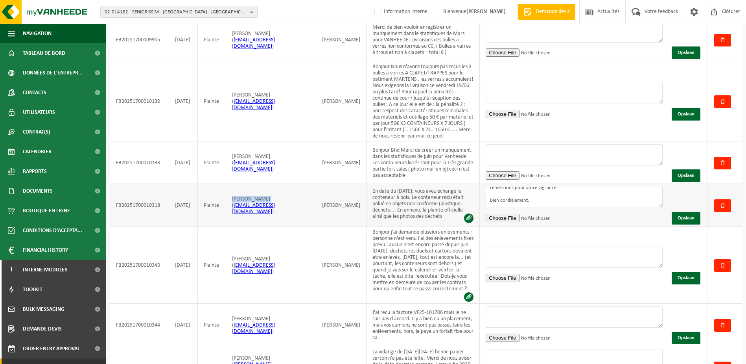
copy td "( fabrice.deliere@vitalchem.be )"
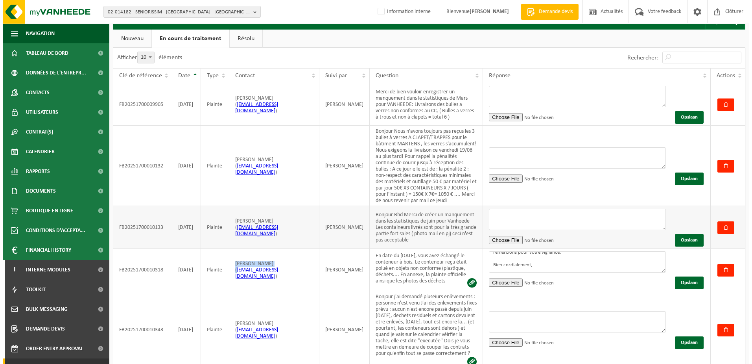
scroll to position [39, 0]
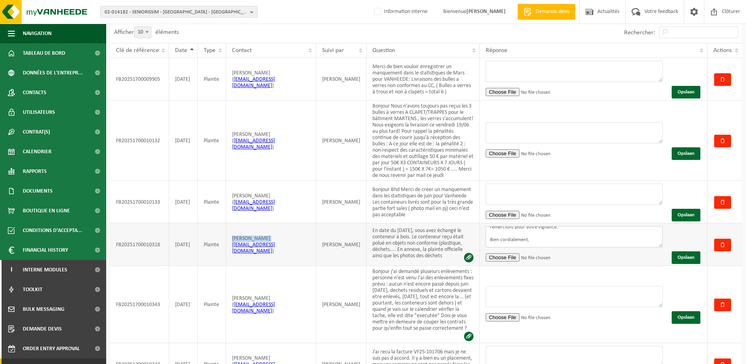
click at [534, 236] on textarea "Bonjour, Nous avons bien reçu votre message ainsi que la plainte officielle et …" at bounding box center [574, 236] width 177 height 21
type textarea "Bonjour, Nous avons bien reçu votre message ainsi que la plainte officielle et …"
click at [690, 257] on button "Opslaan" at bounding box center [686, 257] width 29 height 13
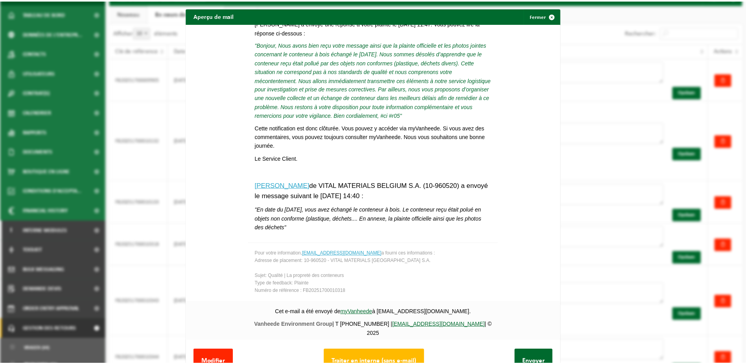
scroll to position [126, 0]
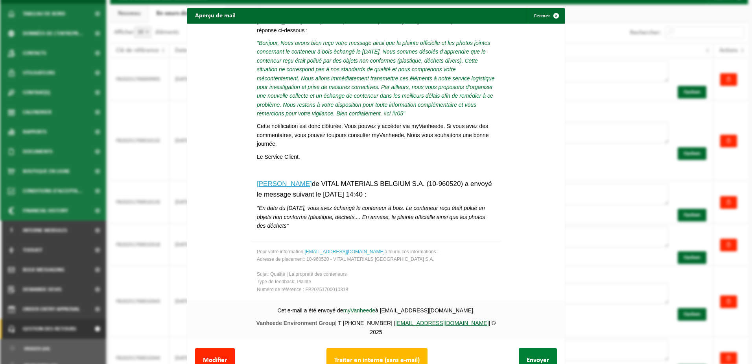
drag, startPoint x: 533, startPoint y: 355, endPoint x: 538, endPoint y: 358, distance: 5.1
click at [534, 357] on button "Envoyer" at bounding box center [538, 360] width 38 height 24
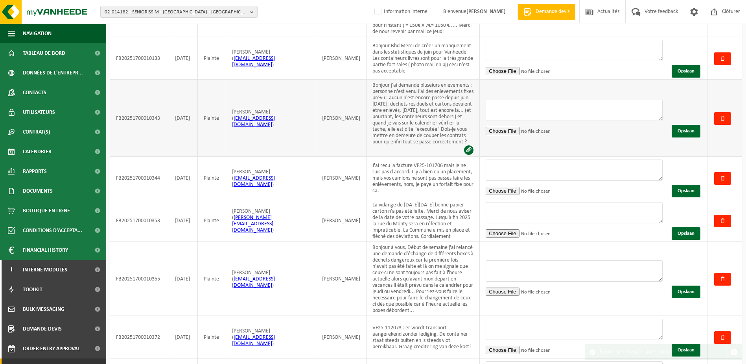
scroll to position [197, 0]
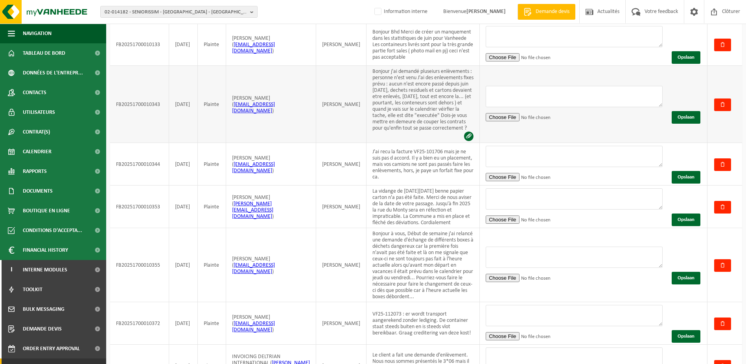
drag, startPoint x: 366, startPoint y: 69, endPoint x: 441, endPoint y: 126, distance: 94.0
click at [441, 126] on td "Bonjour j'ai demandé pluseiurs enlèvements : personne n'est venu J'ai des enlev…" at bounding box center [423, 104] width 113 height 77
copy td "Bonjour j'ai demandé pluseiurs enlèvements : personne n'est venu J'ai des enlev…"
click at [547, 86] on textarea at bounding box center [574, 96] width 177 height 21
paste textarea "Bonjour, Je vous remercie pour votre message et comprends parfaitement votre fr…"
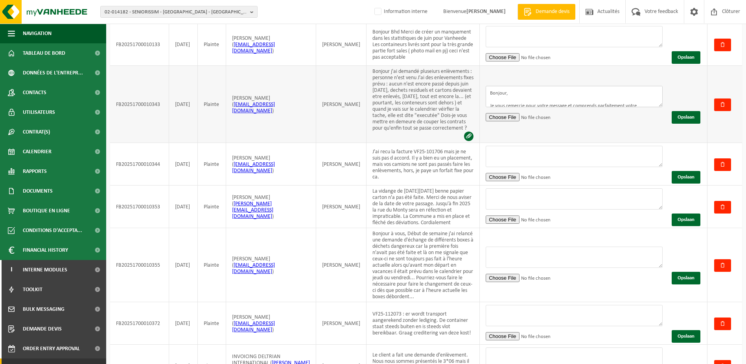
scroll to position [126, 0]
click at [649, 97] on textarea "Bonjour, Je vous remercie pour votre message et comprends parfaitement votre fr…" at bounding box center [574, 96] width 177 height 21
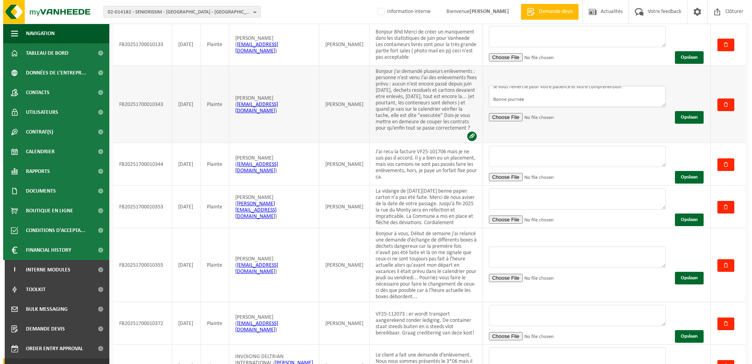
scroll to position [150, 0]
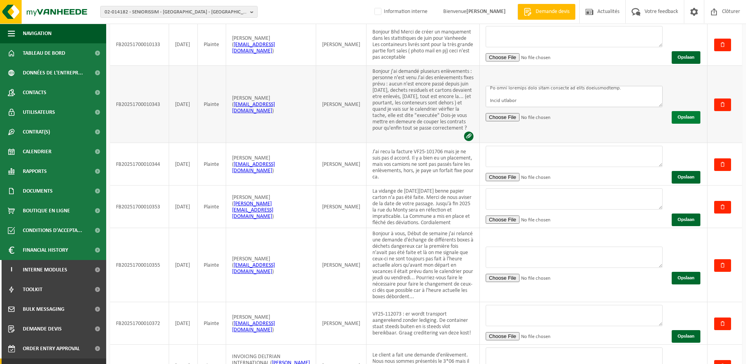
type textarea "Bonjour, Je vous remercie pour votre message et comprends parfaitement votre fr…"
click at [691, 113] on button "Opslaan" at bounding box center [686, 117] width 29 height 13
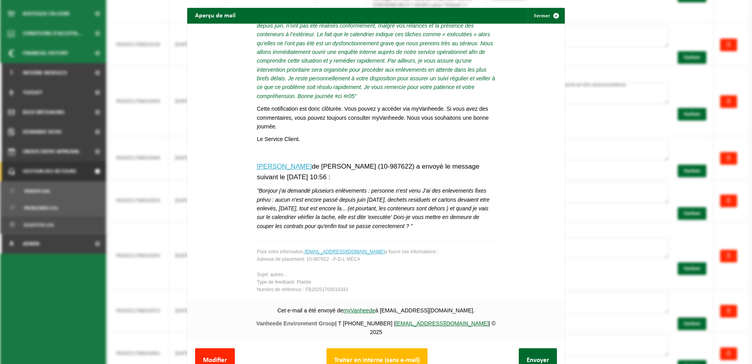
scroll to position [30, 0]
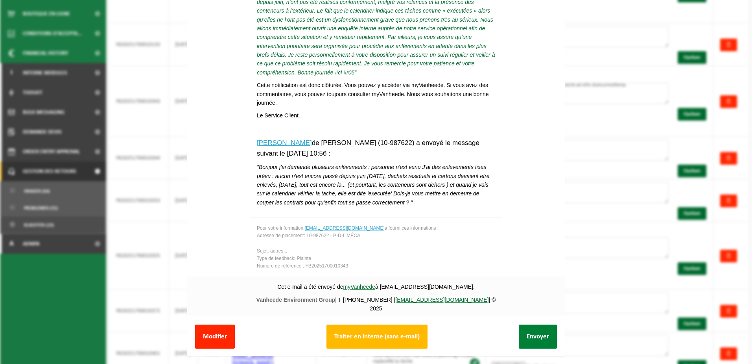
click at [527, 328] on button "Envoyer" at bounding box center [538, 336] width 38 height 24
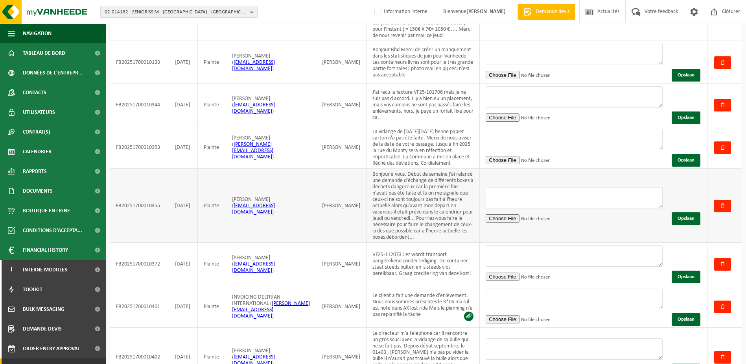
scroll to position [165, 0]
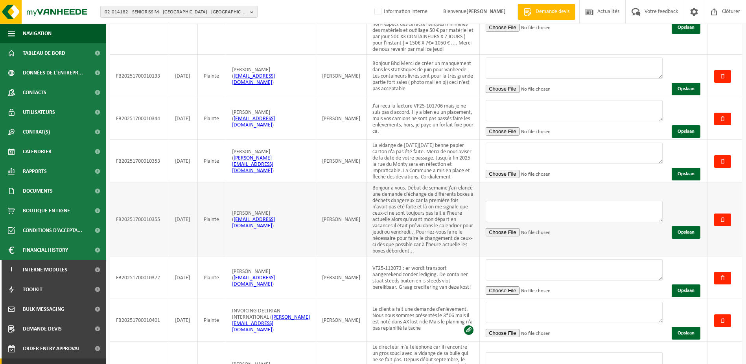
click at [367, 185] on td "Bonjour à vous, Début de semaine j'ai relancé une demande d'échange de différen…" at bounding box center [423, 219] width 113 height 74
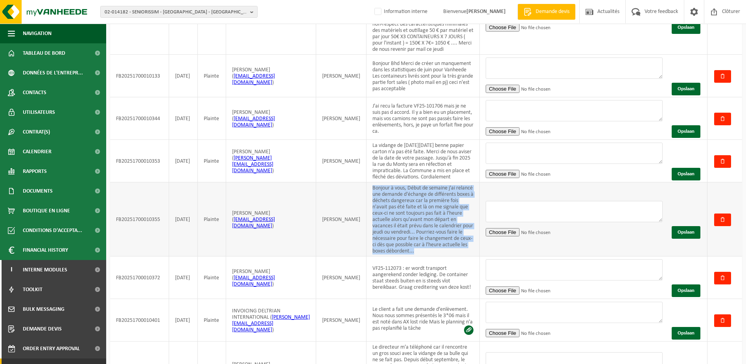
drag, startPoint x: 366, startPoint y: 183, endPoint x: 470, endPoint y: 238, distance: 117.4
click at [470, 238] on td "Bonjour à vous, Début de semaine j'ai relancé une demande d'échange de différen…" at bounding box center [423, 219] width 113 height 74
copy td "Bonjour à vous, Début de semaine j'ai relancé une demande d'échange de différen…"
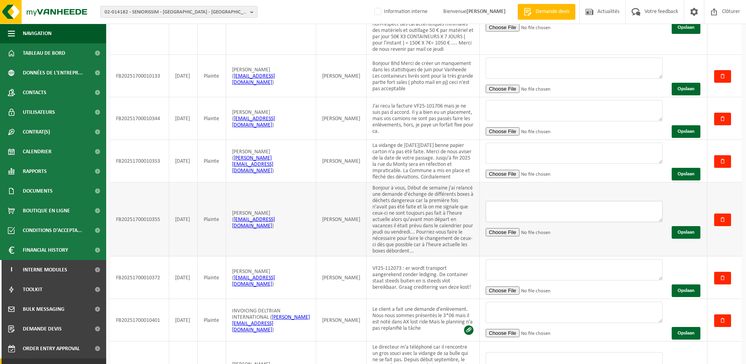
click at [513, 201] on textarea at bounding box center [574, 211] width 177 height 21
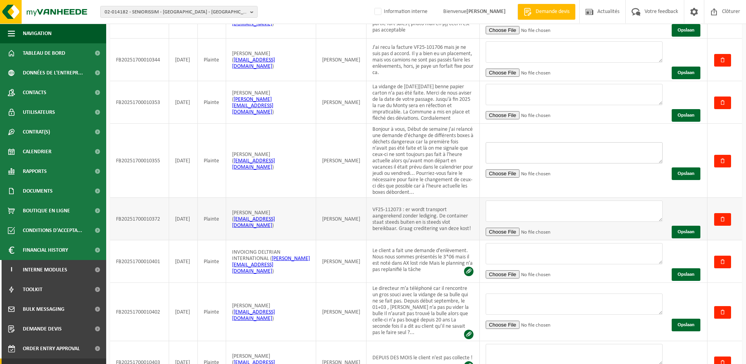
scroll to position [205, 0]
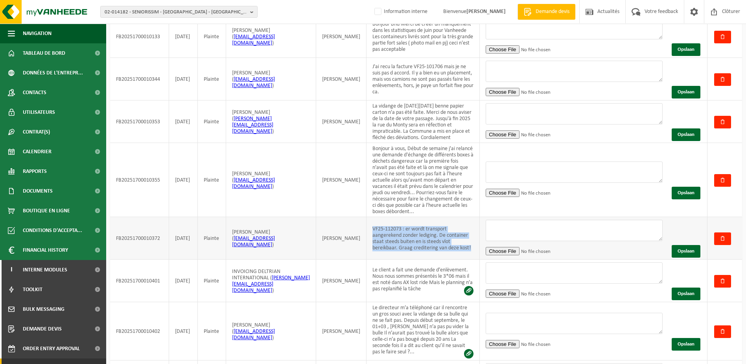
drag, startPoint x: 432, startPoint y: 239, endPoint x: 366, endPoint y: 217, distance: 69.3
click at [367, 217] on td "VF25-112073 : er wordt transport aangerekend zonder lediging. De container staa…" at bounding box center [423, 238] width 113 height 42
copy td "VF25-112073 : er wordt transport aangerekend zonder lediging. De container staa…"
click at [515, 220] on textarea at bounding box center [574, 230] width 177 height 21
click at [419, 279] on td "Le client a fait une demande d’enlèvement. Nous nous sommes présentés le 3*06 m…" at bounding box center [423, 280] width 113 height 42
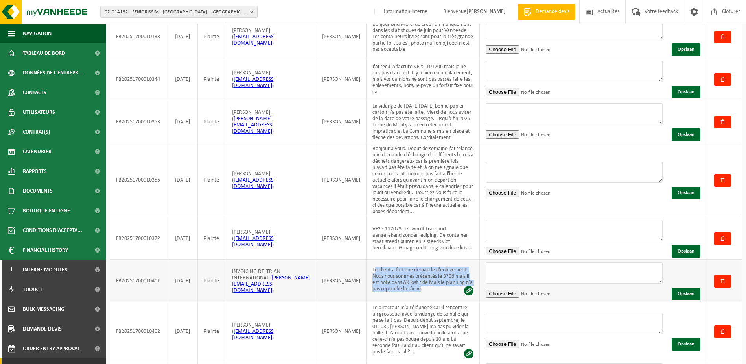
drag, startPoint x: 368, startPoint y: 260, endPoint x: 422, endPoint y: 281, distance: 58.3
click at [422, 281] on td "Le client a fait une demande d’enlèvement. Nous nous sommes présentés le 3*06 m…" at bounding box center [423, 280] width 113 height 42
drag, startPoint x: 422, startPoint y: 281, endPoint x: 373, endPoint y: 259, distance: 53.9
click at [373, 259] on td "Le client a fait une demande d’enlèvement. Nous nous sommes présentés le 3*06 m…" at bounding box center [423, 280] width 113 height 42
drag, startPoint x: 367, startPoint y: 258, endPoint x: 427, endPoint y: 278, distance: 63.7
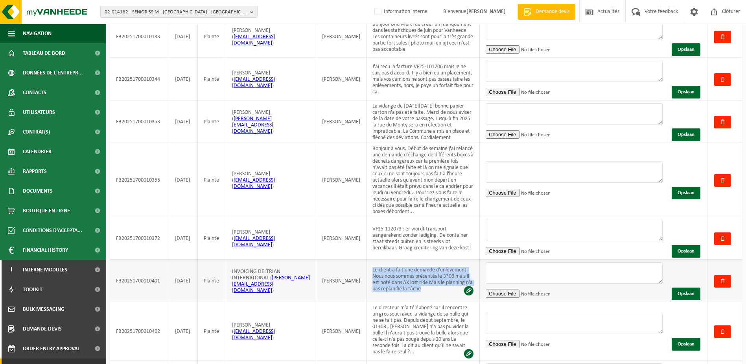
click at [427, 278] on td "Le client a fait une demande d’enlèvement. Nous nous sommes présentés le 3*06 m…" at bounding box center [423, 280] width 113 height 42
click at [512, 262] on textarea at bounding box center [574, 272] width 177 height 21
paste textarea "Bonjour, Merci pour votre message. Nous prenons bien note que le client a fait …"
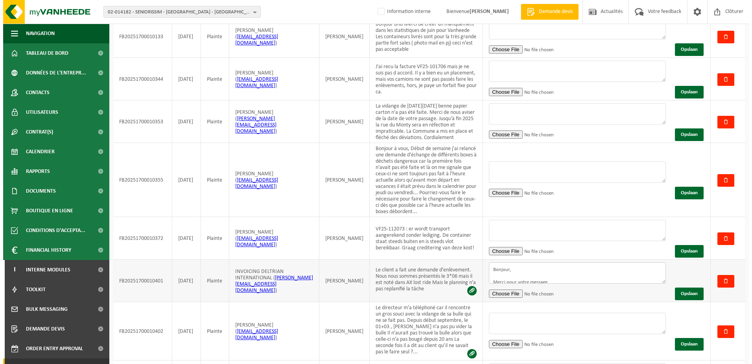
scroll to position [102, 0]
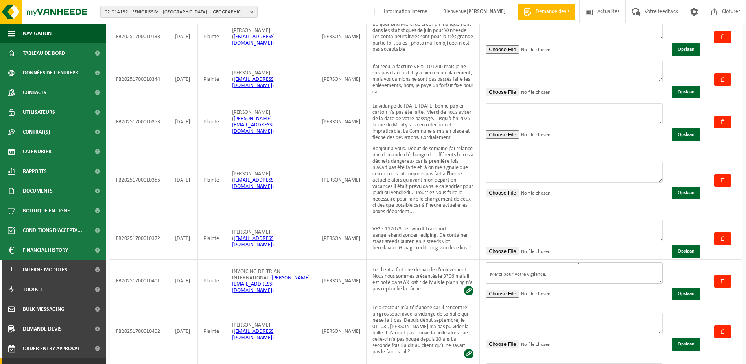
type textarea "Bonjour, Merci pour votre message. Nous prenons bien note que le client a fait …"
click at [681, 287] on button "Opslaan" at bounding box center [686, 293] width 29 height 13
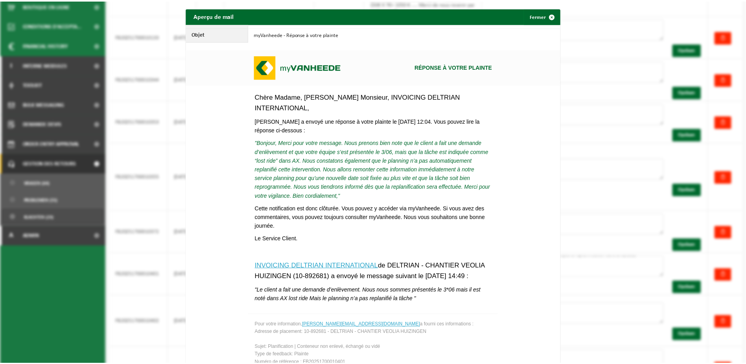
scroll to position [100, 0]
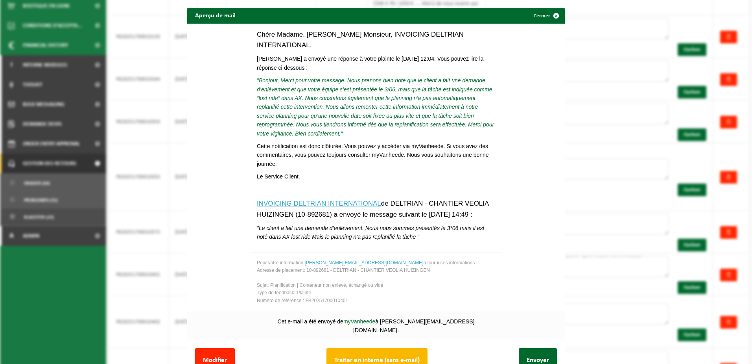
click at [388, 352] on button "Traiter en interne (sans e-mail)" at bounding box center [377, 360] width 101 height 24
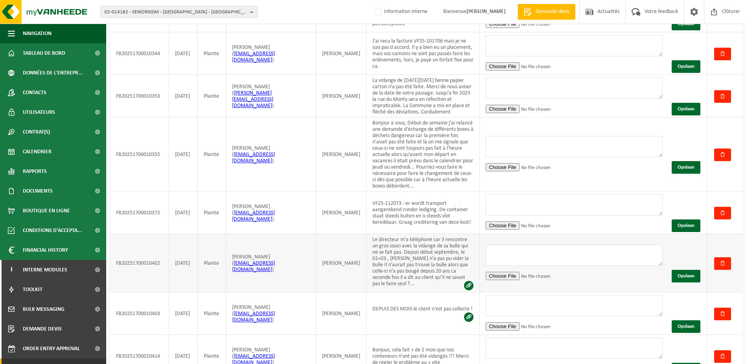
scroll to position [244, 0]
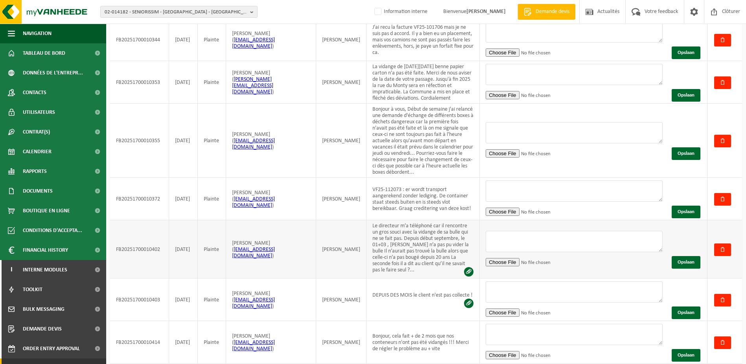
drag, startPoint x: 369, startPoint y: 215, endPoint x: 462, endPoint y: 257, distance: 101.8
click at [462, 257] on td "Le directeur m’a téléphoné car il rencontre un gros souci avec la vidange de sa…" at bounding box center [423, 249] width 113 height 58
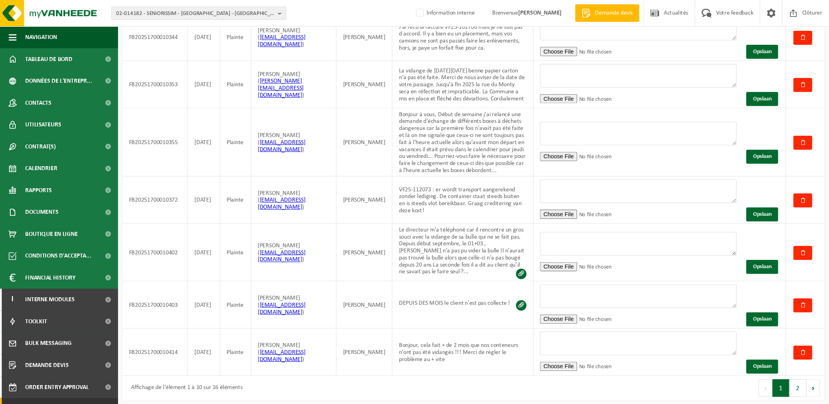
scroll to position [243, 0]
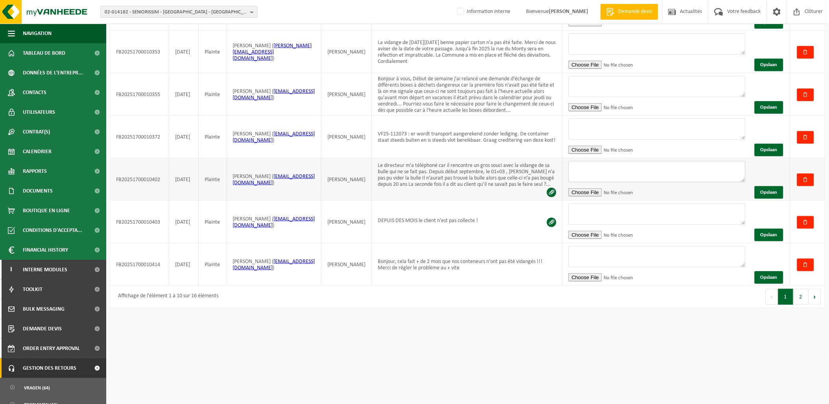
click at [591, 167] on textarea at bounding box center [657, 171] width 177 height 21
paste textarea "Bonjour, Merci pour votre message. Nous prenons très au sérieux le problème ren…"
click at [633, 170] on textarea "Bonjour, Merci pour votre message. Nous prenons très au sérieux le problème ren…" at bounding box center [657, 171] width 177 height 21
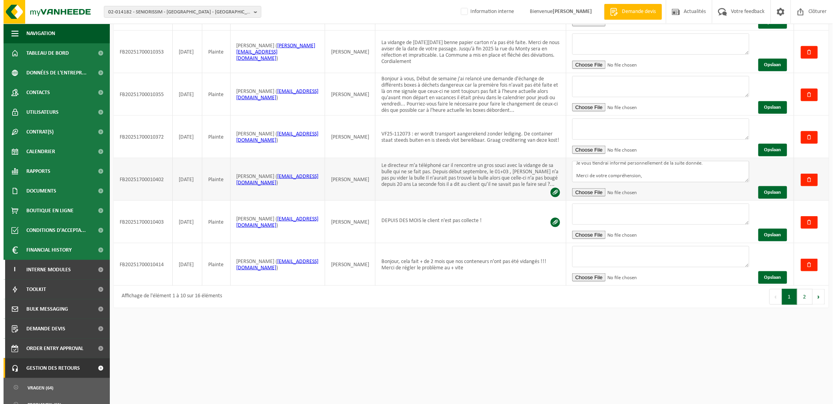
scroll to position [116, 0]
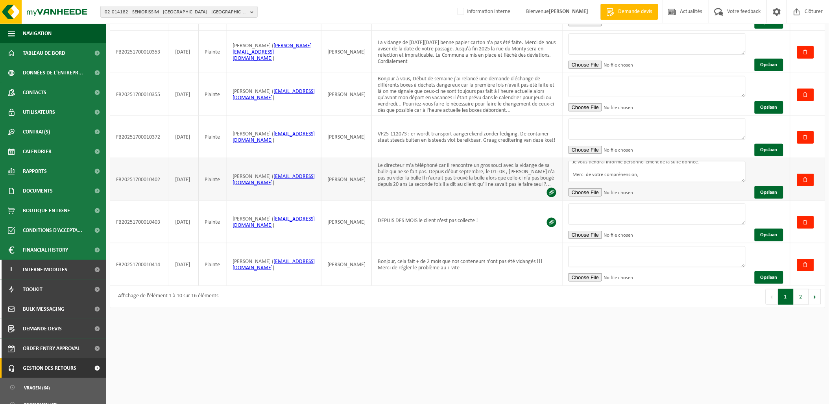
click at [661, 177] on textarea "Bonjour, Merci pour votre message. Nous prenons très au sérieux le problème ren…" at bounding box center [657, 171] width 177 height 21
type textarea "Bonjour, Merci pour votre message. Nous prenons très au sérieux le problème ren…"
click at [752, 192] on button "Opslaan" at bounding box center [769, 192] width 29 height 13
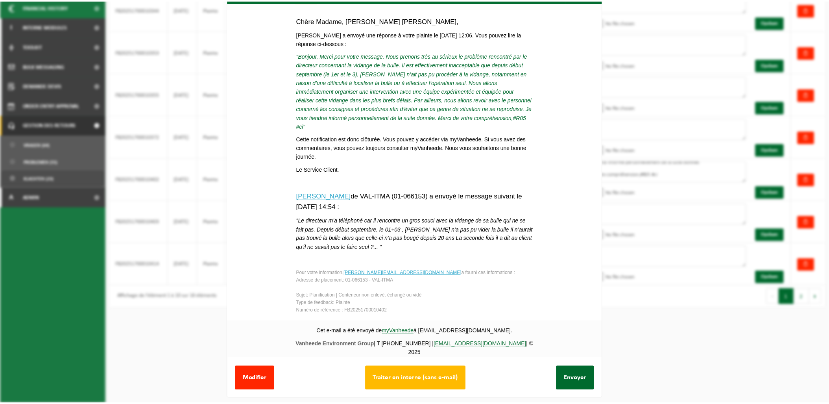
scroll to position [30, 0]
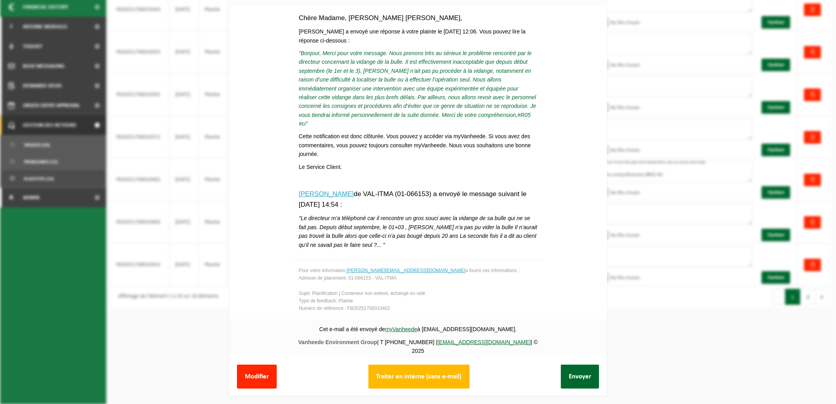
click at [581, 363] on button "Envoyer" at bounding box center [580, 376] width 38 height 24
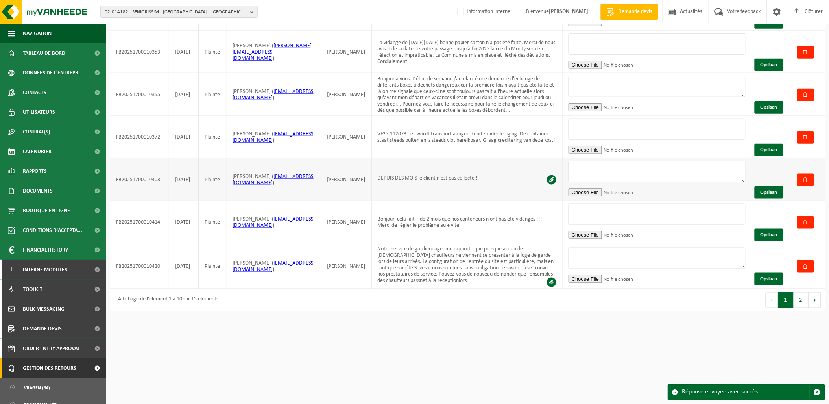
click at [491, 185] on td "DEPUIS DES MOIS le client n'est pas collecte !" at bounding box center [467, 179] width 191 height 42
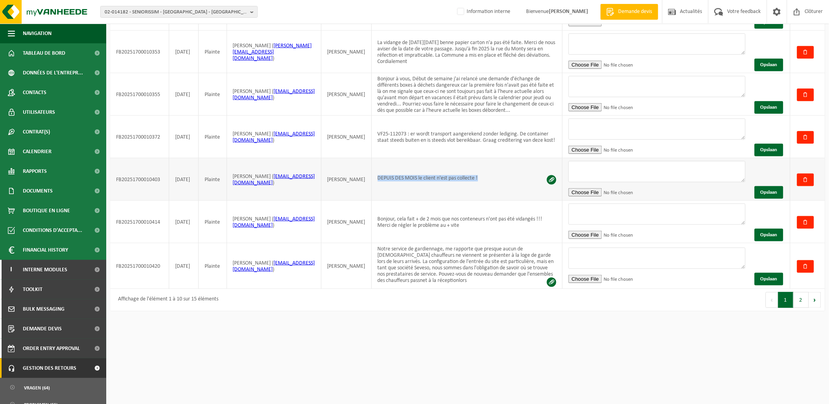
drag, startPoint x: 477, startPoint y: 177, endPoint x: 366, endPoint y: 176, distance: 111.4
click at [372, 176] on td "DEPUIS DES MOIS le client n'est pas collecte !" at bounding box center [467, 179] width 191 height 42
click at [583, 168] on textarea at bounding box center [657, 171] width 177 height 21
paste textarea "Bonjour, Merci pour votre alerte. Nous sommes sincèrement désolés d’apprendre q…"
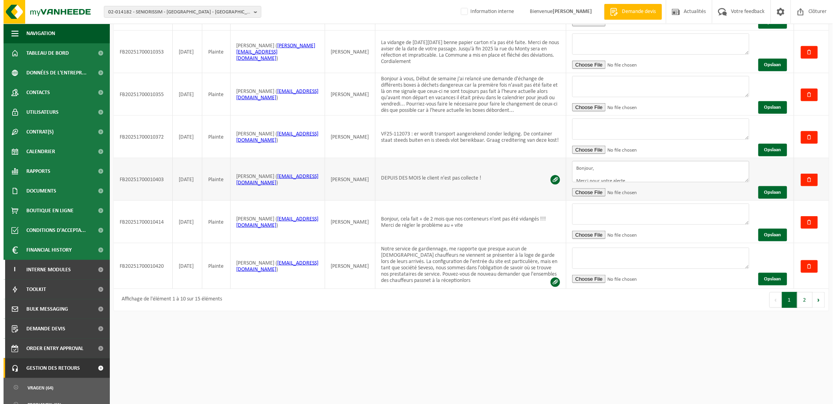
scroll to position [94, 0]
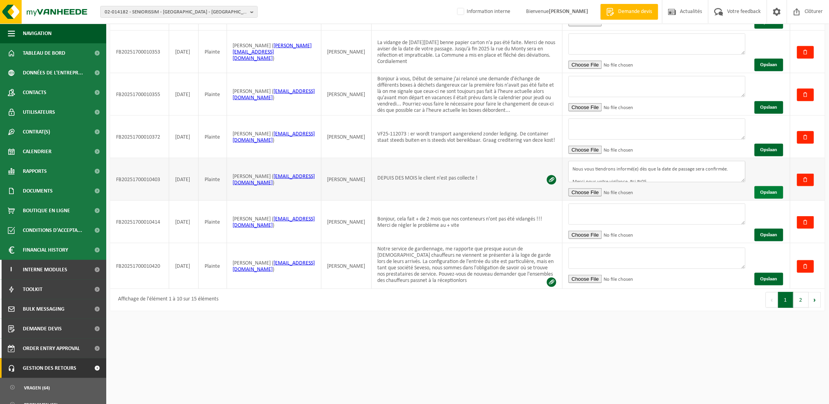
type textarea "Bonjour, Merci pour votre alerte. Nous sommes sincèrement désolés d’apprendre q…"
click at [752, 188] on button "Opslaan" at bounding box center [769, 192] width 29 height 13
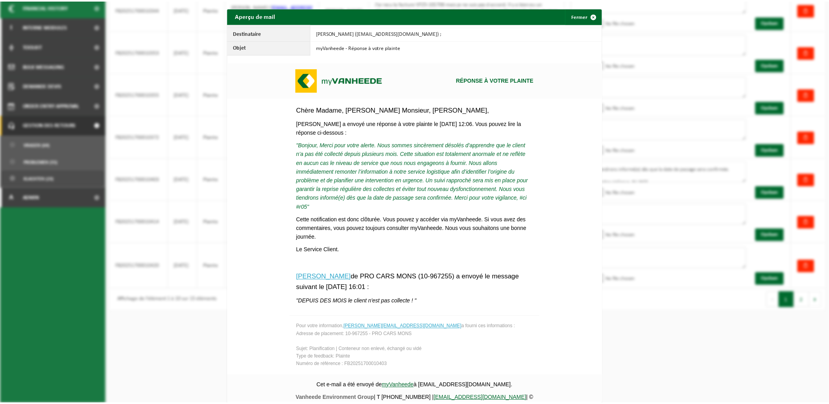
scroll to position [48, 0]
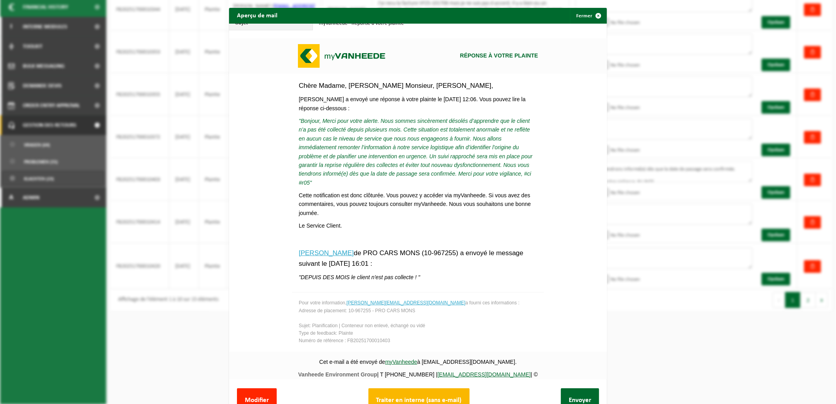
click at [443, 363] on button "Traiter en interne (sans e-mail)" at bounding box center [418, 400] width 101 height 24
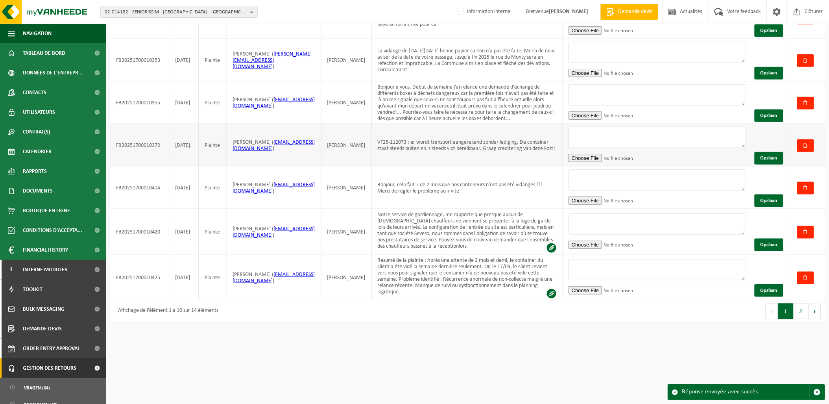
scroll to position [243, 0]
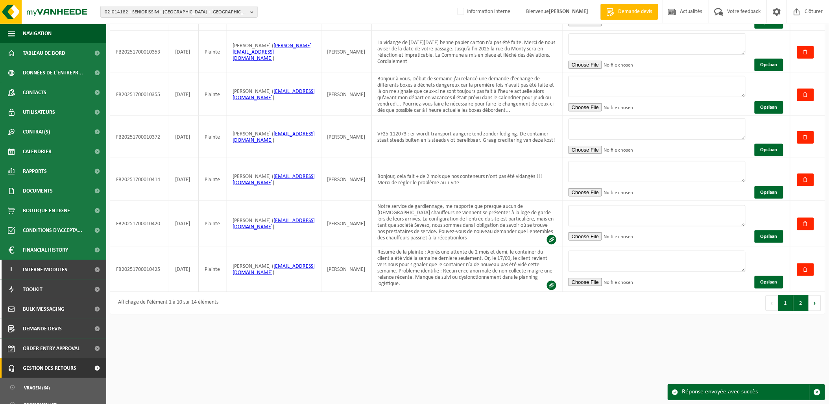
click at [752, 295] on button "2" at bounding box center [801, 303] width 15 height 16
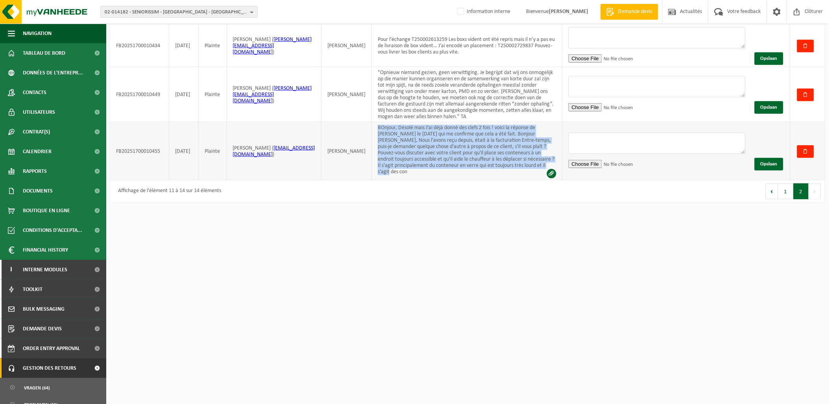
drag, startPoint x: 368, startPoint y: 119, endPoint x: 524, endPoint y: 164, distance: 162.4
click at [524, 164] on td "BOnjour, Désolé mais J'ai déjà donné des clefs 2 fois ! voici la réponse de Yve…" at bounding box center [467, 151] width 191 height 58
drag, startPoint x: 524, startPoint y: 164, endPoint x: 493, endPoint y: 161, distance: 31.2
click at [493, 161] on td "BOnjour, Désolé mais J'ai déjà donné des clefs 2 fois ! voici la réponse de Yve…" at bounding box center [467, 151] width 191 height 58
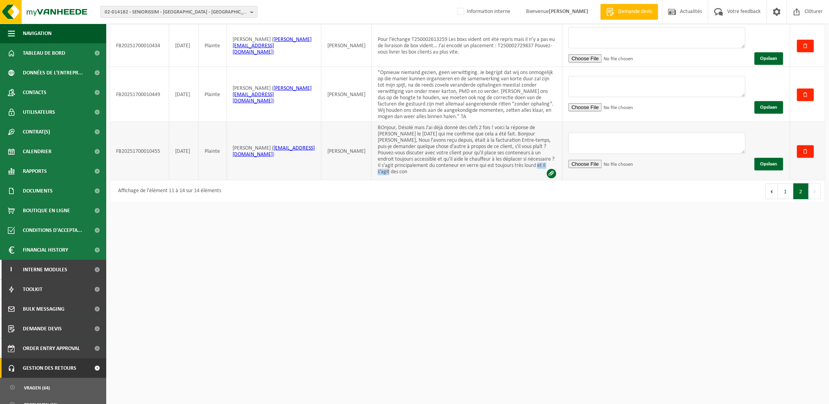
drag, startPoint x: 484, startPoint y: 159, endPoint x: 453, endPoint y: 159, distance: 31.5
click at [453, 159] on td "BOnjour, Désolé mais J'ai déjà donné des clefs 2 fois ! voici la réponse de Yve…" at bounding box center [467, 151] width 191 height 58
click at [552, 169] on span at bounding box center [551, 173] width 9 height 9
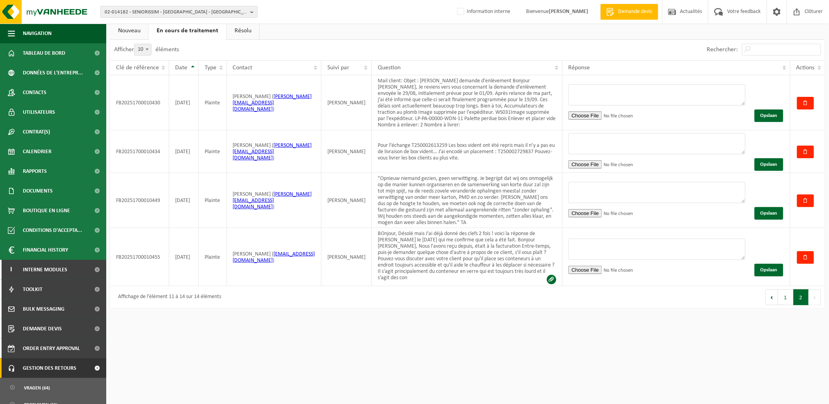
scroll to position [0, 0]
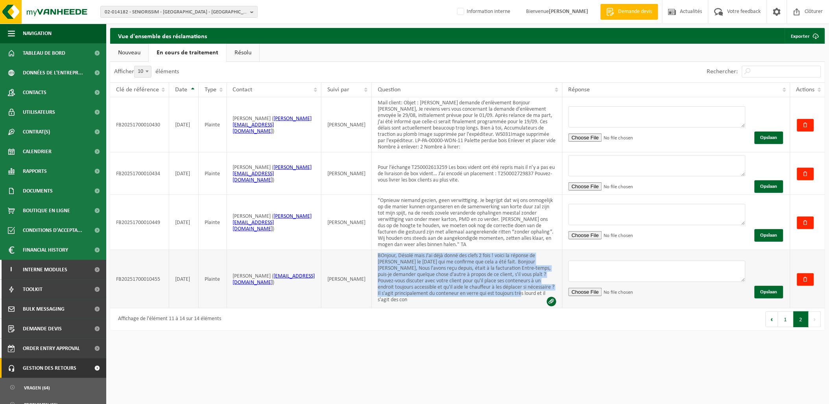
drag, startPoint x: 368, startPoint y: 248, endPoint x: 442, endPoint y: 288, distance: 84.2
click at [442, 288] on td "BOnjour, Désolé mais J'ai déjà donné des clefs 2 fois ! voici la réponse de Yve…" at bounding box center [467, 279] width 191 height 58
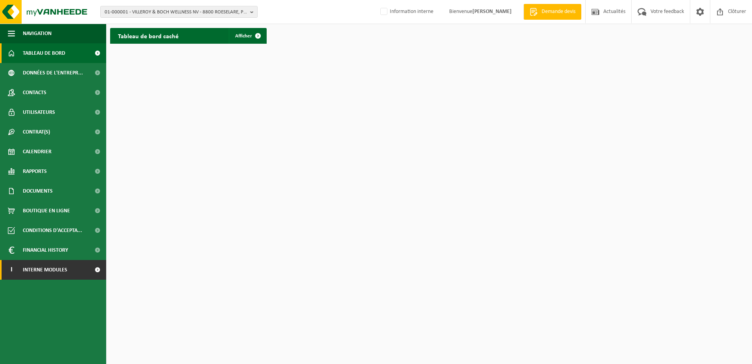
click at [56, 269] on span "Interne modules" at bounding box center [45, 270] width 44 height 20
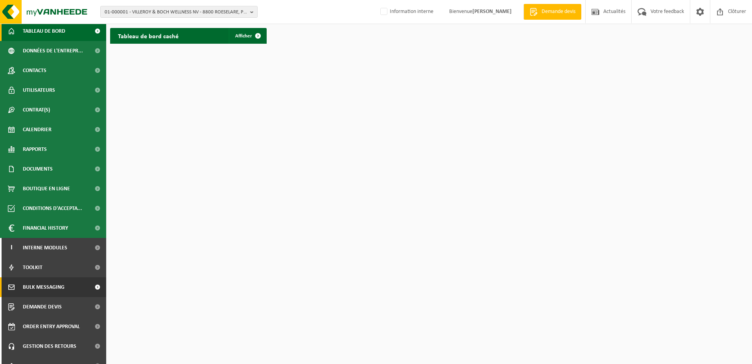
scroll to position [34, 0]
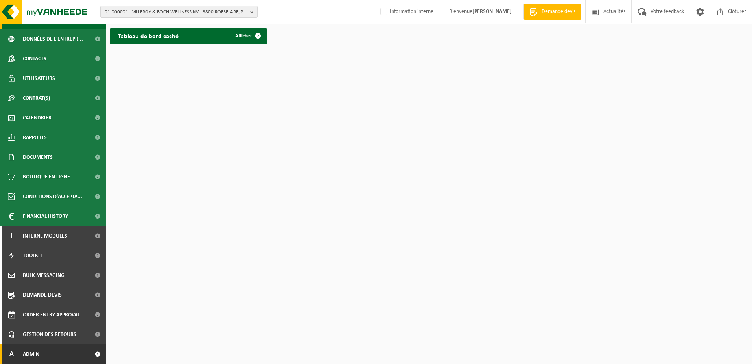
click at [54, 352] on link "A Admin" at bounding box center [53, 354] width 106 height 20
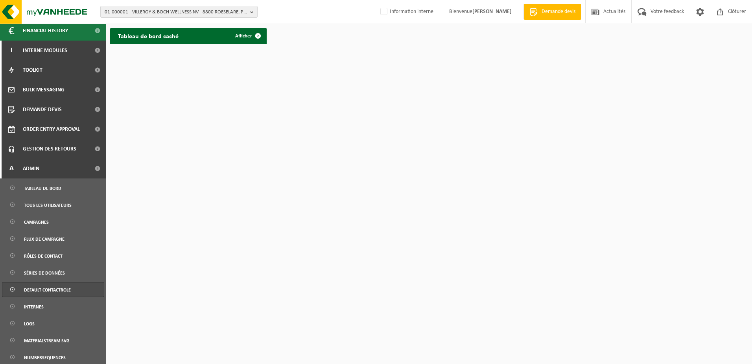
scroll to position [270, 0]
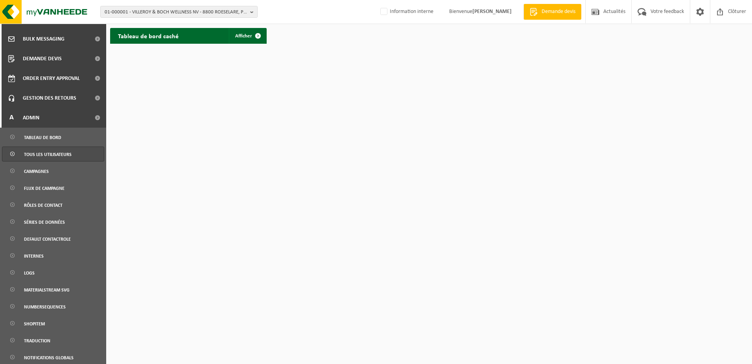
click at [59, 155] on span "Tous les utilisateurs" at bounding box center [48, 154] width 48 height 15
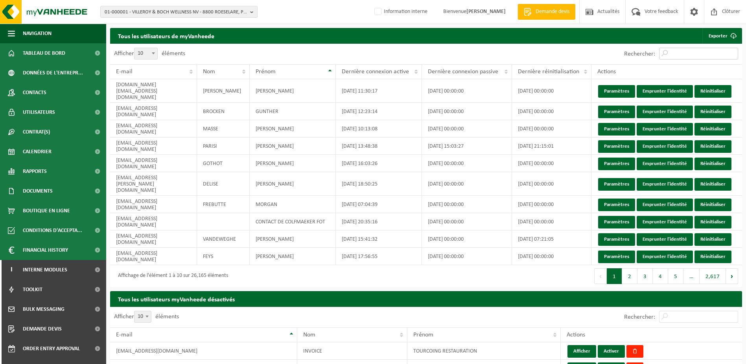
click at [694, 58] on input "Rechercher:" at bounding box center [699, 54] width 79 height 12
paste input "([EMAIL_ADDRESS][PERSON_NAME][DOMAIN_NAME])"
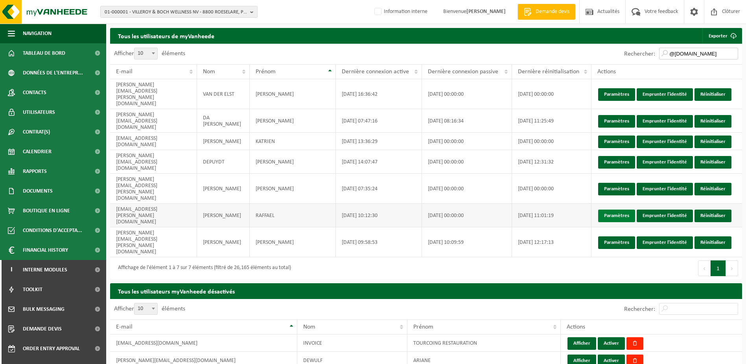
type input "@[DOMAIN_NAME]"
click at [621, 209] on link "Paramètres" at bounding box center [617, 215] width 37 height 13
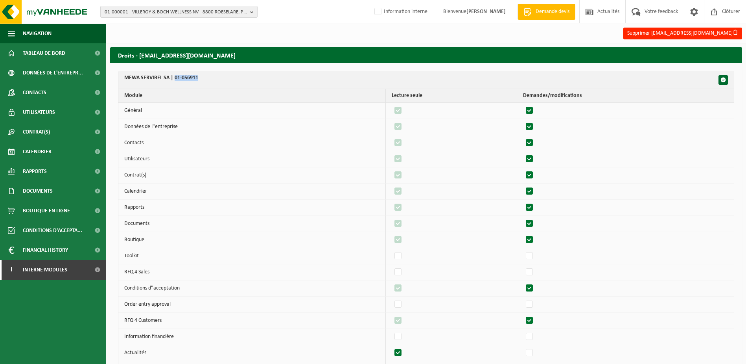
drag, startPoint x: 205, startPoint y: 78, endPoint x: 176, endPoint y: 81, distance: 29.2
click at [176, 81] on th "MEWA SERVIBEL SA | 01-056911" at bounding box center [426, 80] width 616 height 18
copy th "01-056911"
click at [136, 12] on span "01-000001 - VILLEROY & BOCH WELLNESS NV - 8800 ROESELARE, POPULIERSTRAAT 1" at bounding box center [176, 12] width 142 height 12
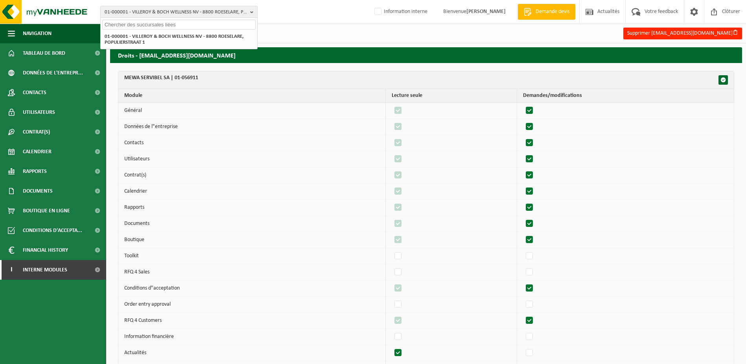
click at [133, 27] on input "text" at bounding box center [178, 25] width 153 height 10
paste input "01-056911"
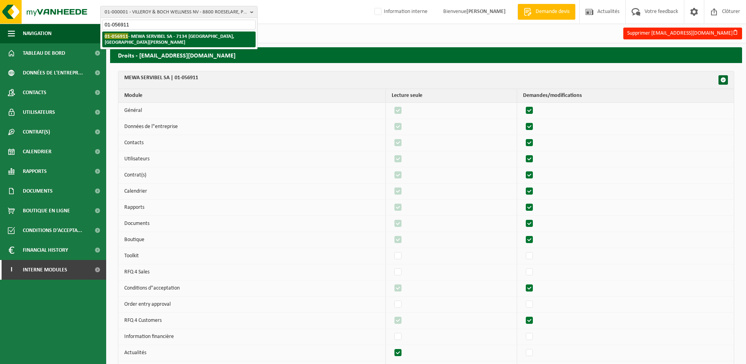
type input "01-056911"
click at [196, 36] on strong "01-056911 - MEWA SERVIBEL SA - 7134 PÉRONNES-LEZ-BINCHE, PARC INDUSTRIEL DE BRA…" at bounding box center [169, 39] width 129 height 12
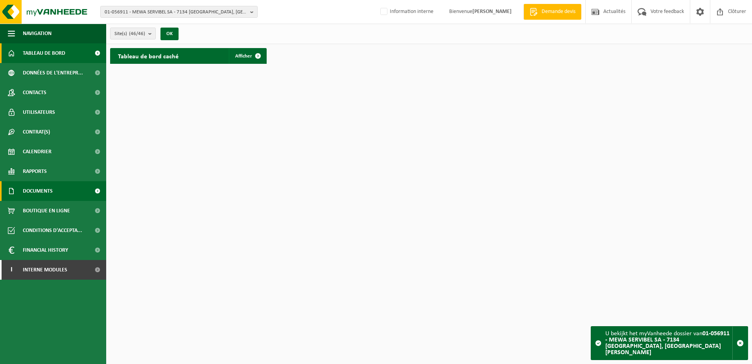
click at [43, 188] on span "Documents" at bounding box center [38, 191] width 30 height 20
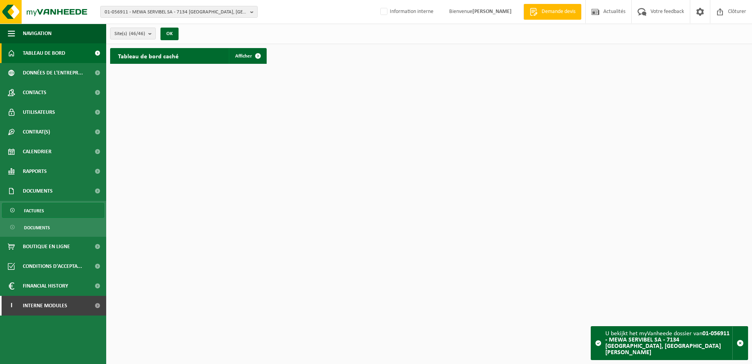
click at [45, 208] on link "Factures" at bounding box center [53, 210] width 102 height 15
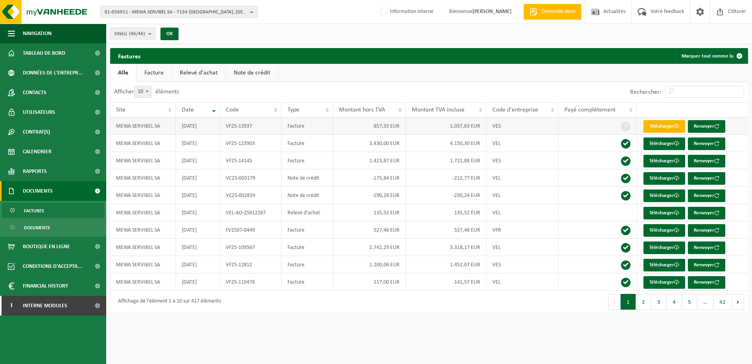
click at [659, 128] on link "Télécharger" at bounding box center [665, 126] width 42 height 13
click at [643, 300] on button "2" at bounding box center [643, 302] width 15 height 16
click at [667, 284] on link "Télécharger" at bounding box center [665, 282] width 42 height 13
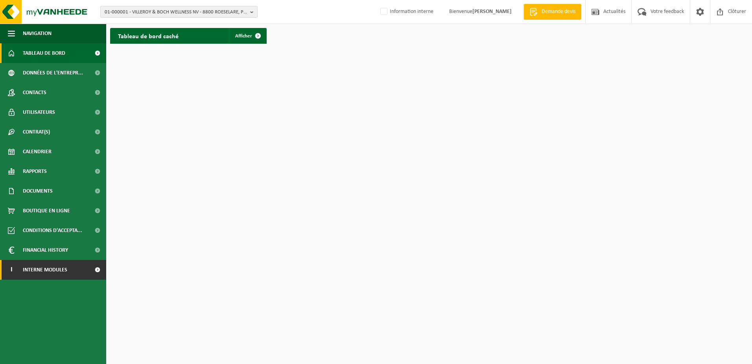
click at [49, 273] on span "Interne modules" at bounding box center [45, 270] width 44 height 20
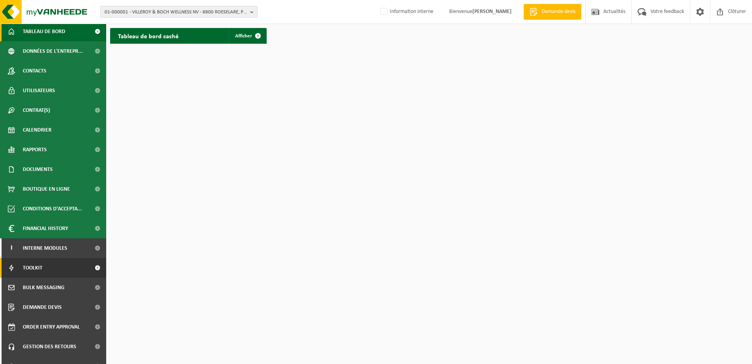
scroll to position [34, 0]
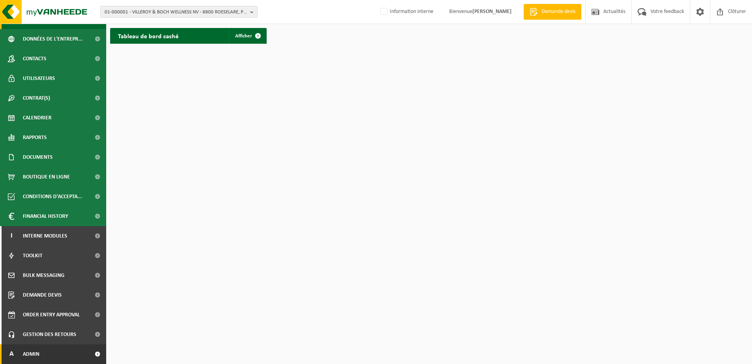
click at [59, 355] on link "A Admin" at bounding box center [53, 354] width 106 height 20
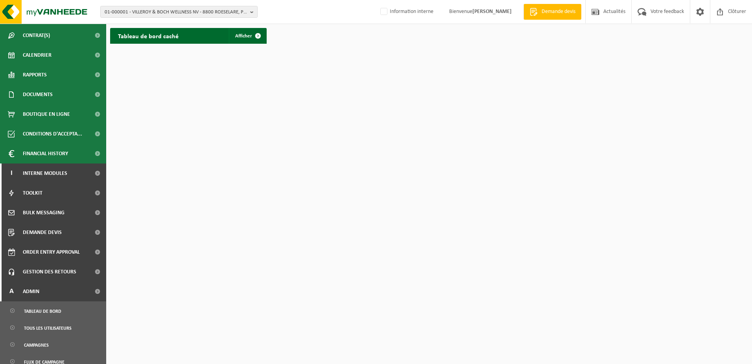
scroll to position [191, 0]
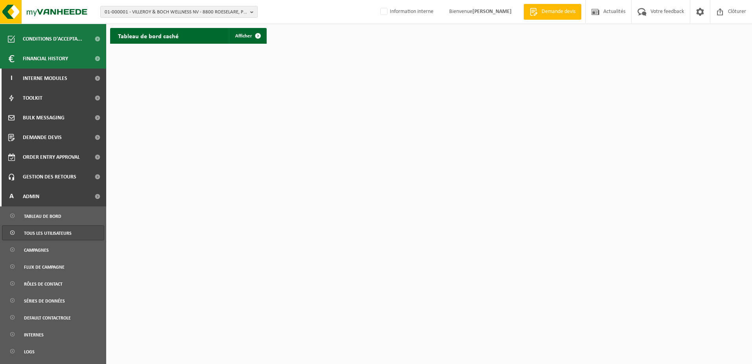
click at [55, 236] on span "Tous les utilisateurs" at bounding box center [48, 232] width 48 height 15
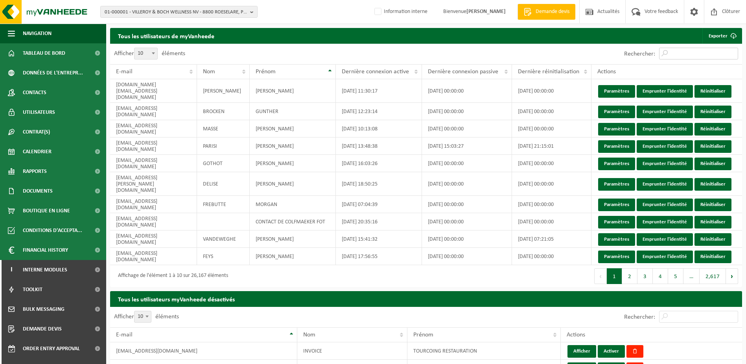
click at [693, 52] on input "Rechercher:" at bounding box center [699, 54] width 79 height 12
paste input "([EMAIL_ADDRESS][DOMAIN_NAME])"
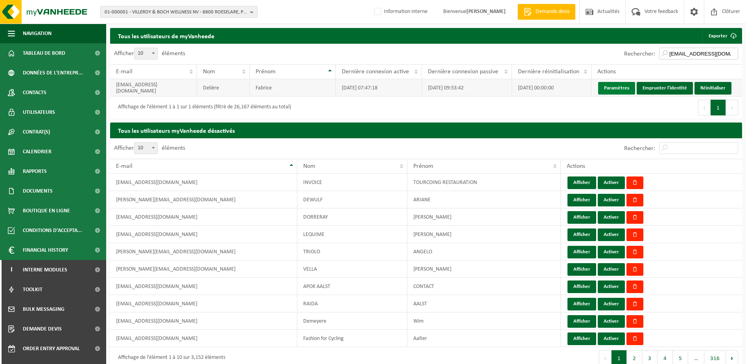
type input "[EMAIL_ADDRESS][DOMAIN_NAME]"
click at [613, 90] on link "Paramètres" at bounding box center [617, 88] width 37 height 13
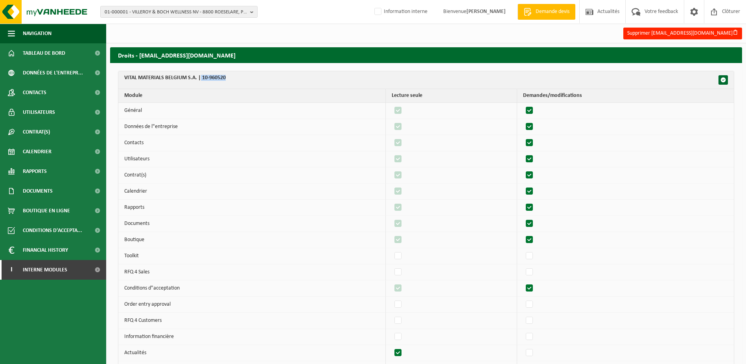
drag, startPoint x: 225, startPoint y: 81, endPoint x: 200, endPoint y: 84, distance: 25.8
click at [200, 84] on th "VITAL MATERIALS BELGIUM S.A. | 10-960520" at bounding box center [426, 80] width 616 height 18
copy th "10-960520"
